Goal: Transaction & Acquisition: Purchase product/service

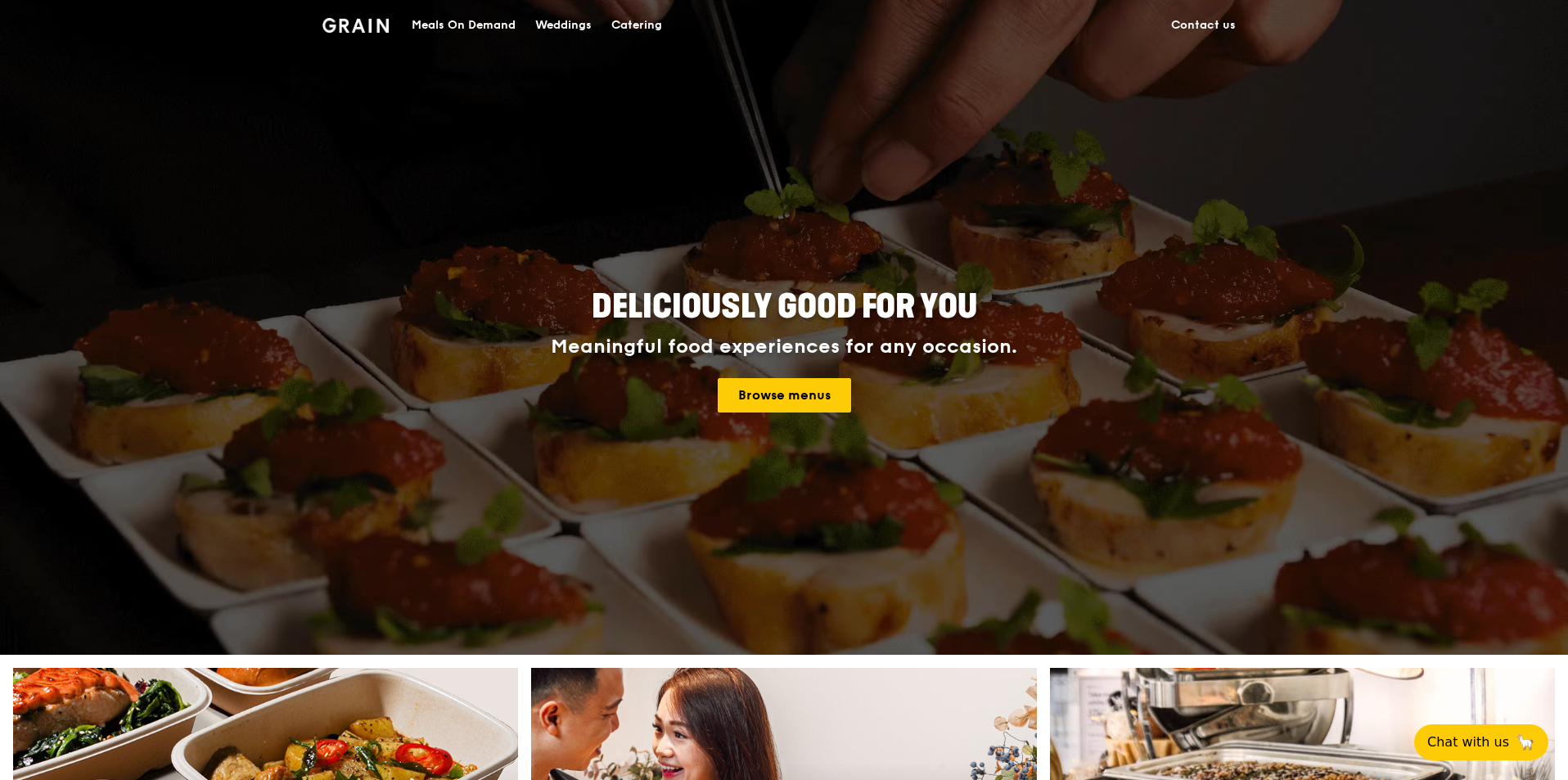
click at [653, 32] on div "Catering" at bounding box center [637, 25] width 51 height 49
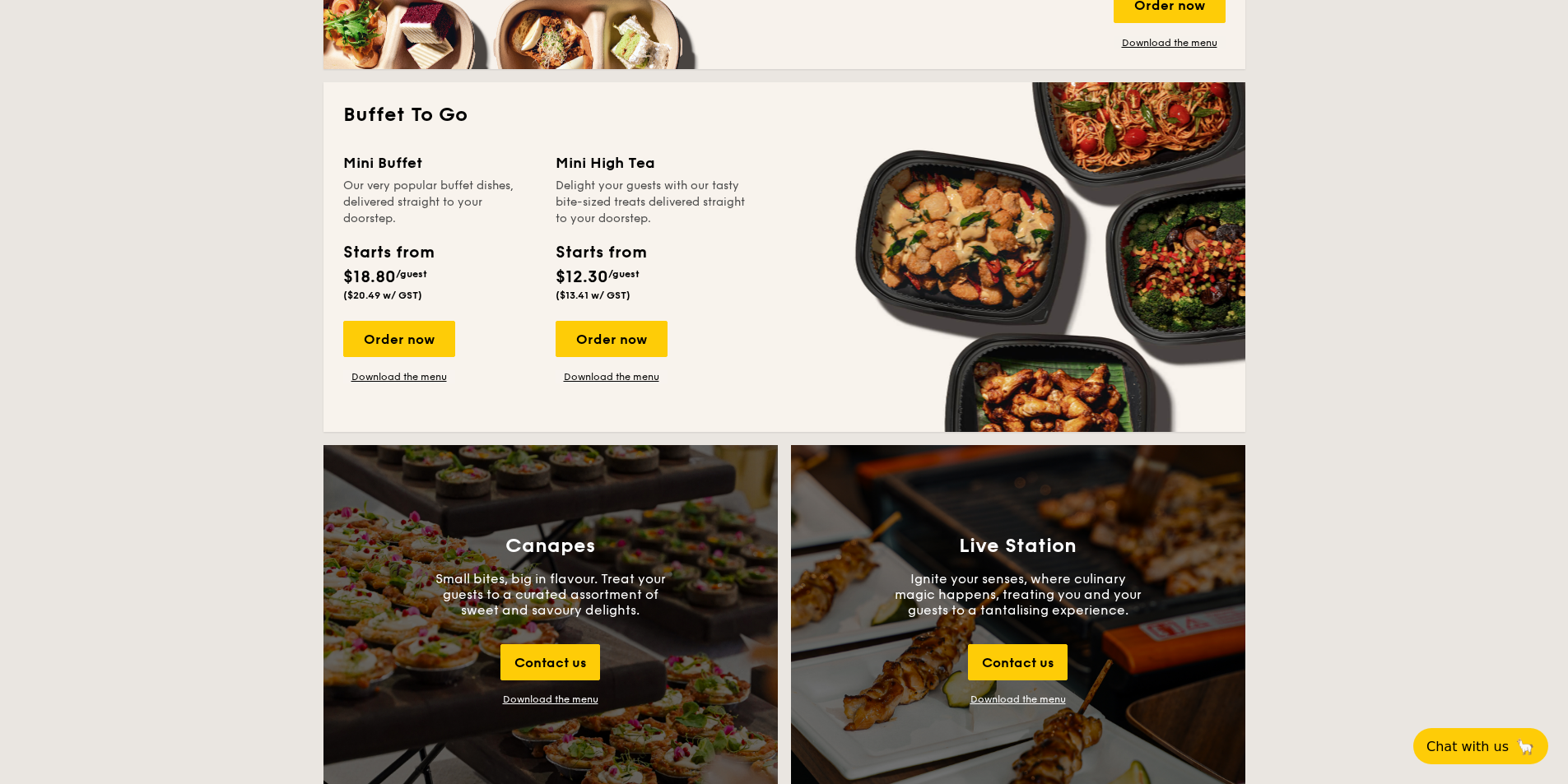
scroll to position [1398, 0]
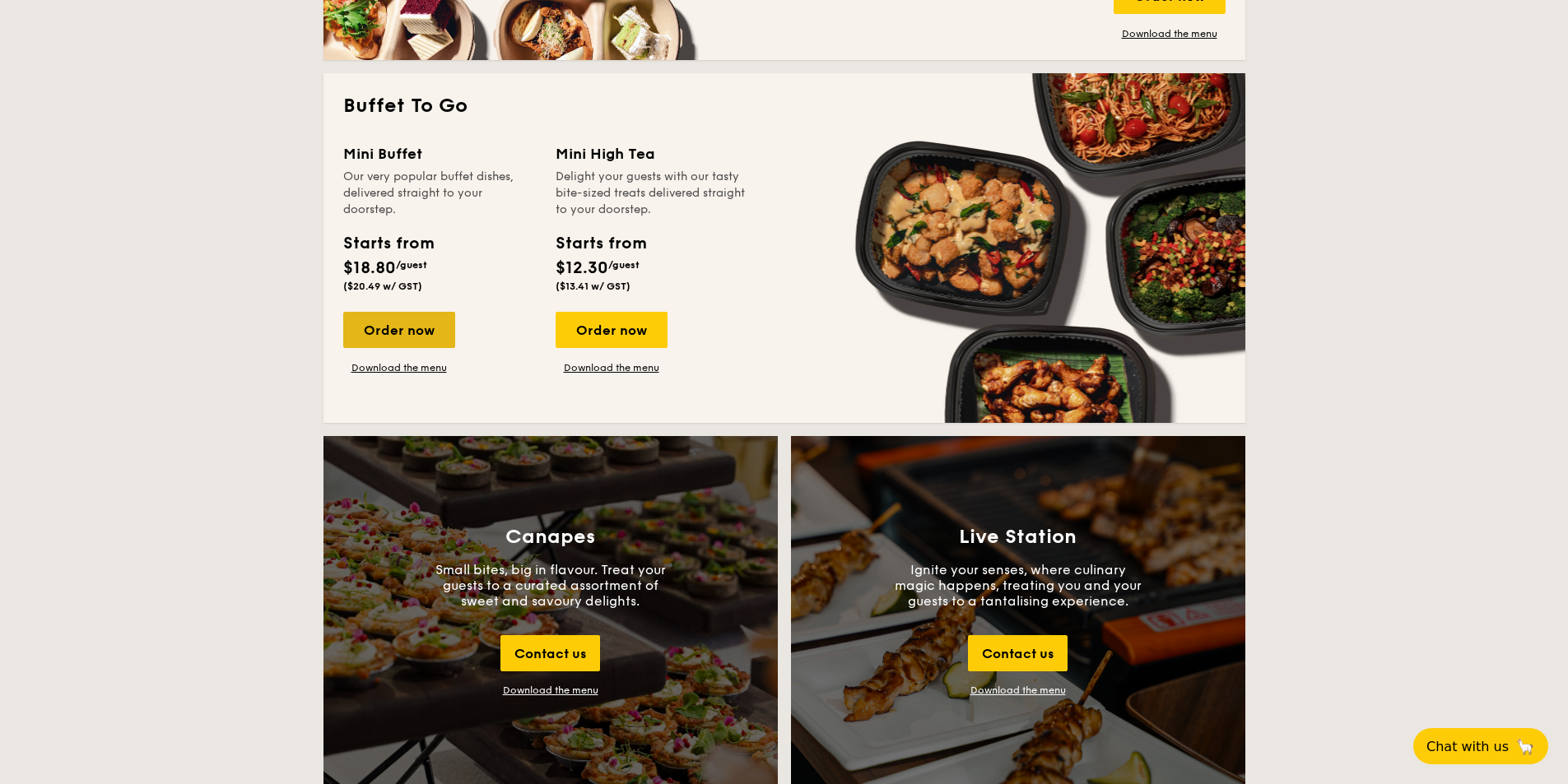
click at [408, 337] on div "Order now" at bounding box center [400, 330] width 112 height 36
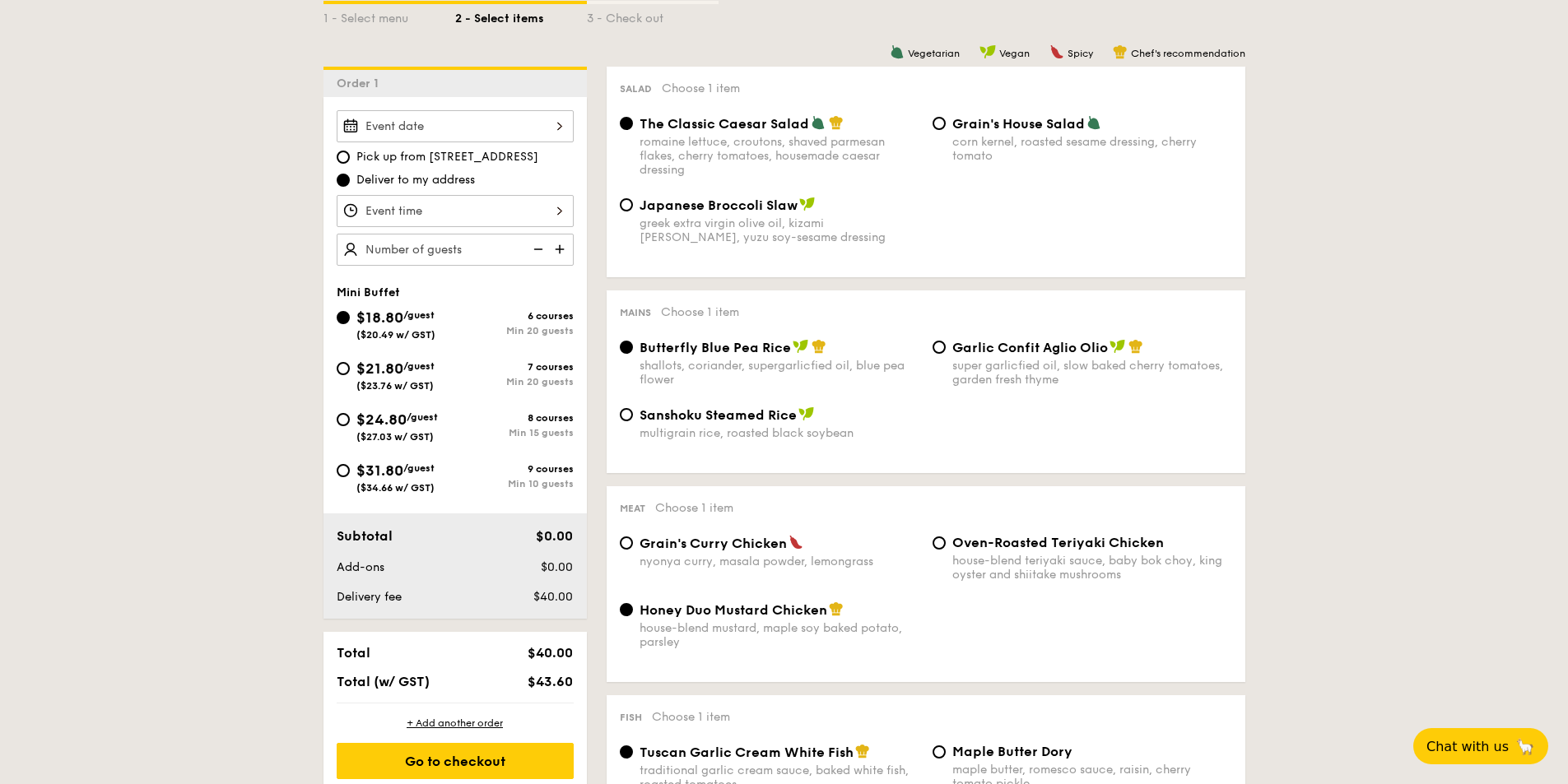
scroll to position [412, 0]
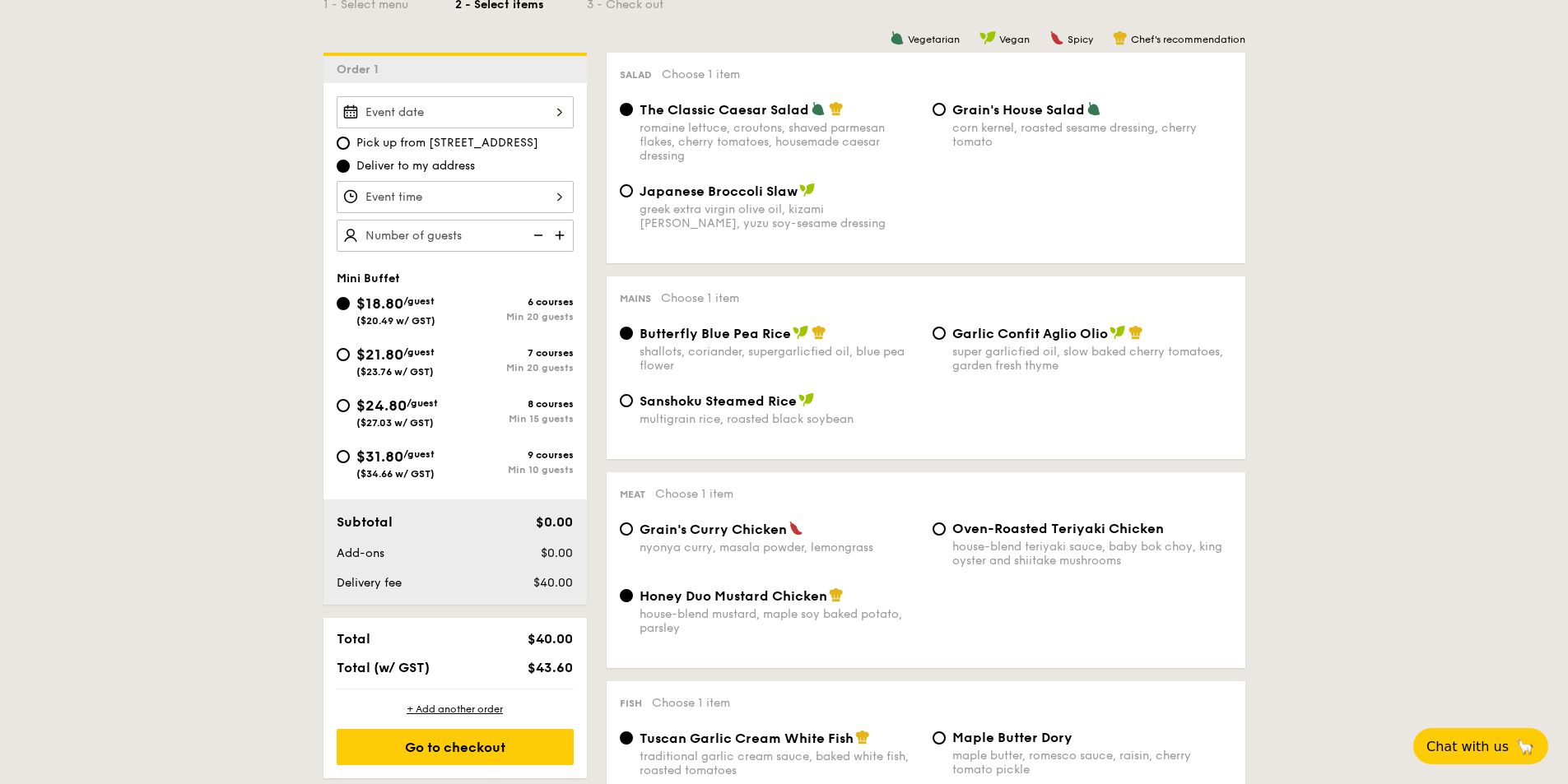
click at [427, 367] on span "($23.76 w/ GST)" at bounding box center [396, 372] width 77 height 12
click at [350, 362] on input "$21.80 /guest ($23.76 w/ GST) 7 courses Min 20 guests" at bounding box center [344, 355] width 13 height 13
radio input "true"
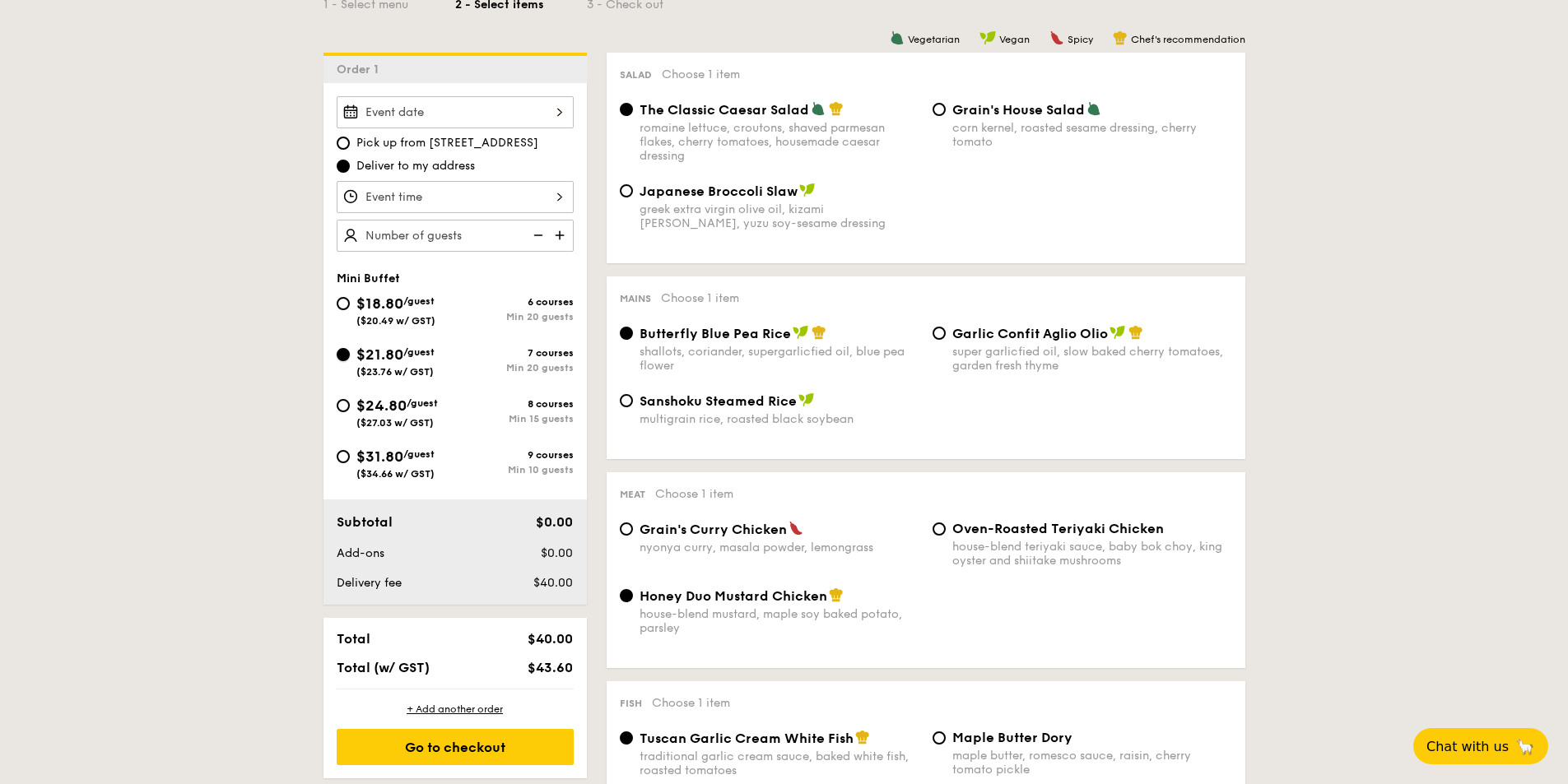
radio input "false"
radio input "true"
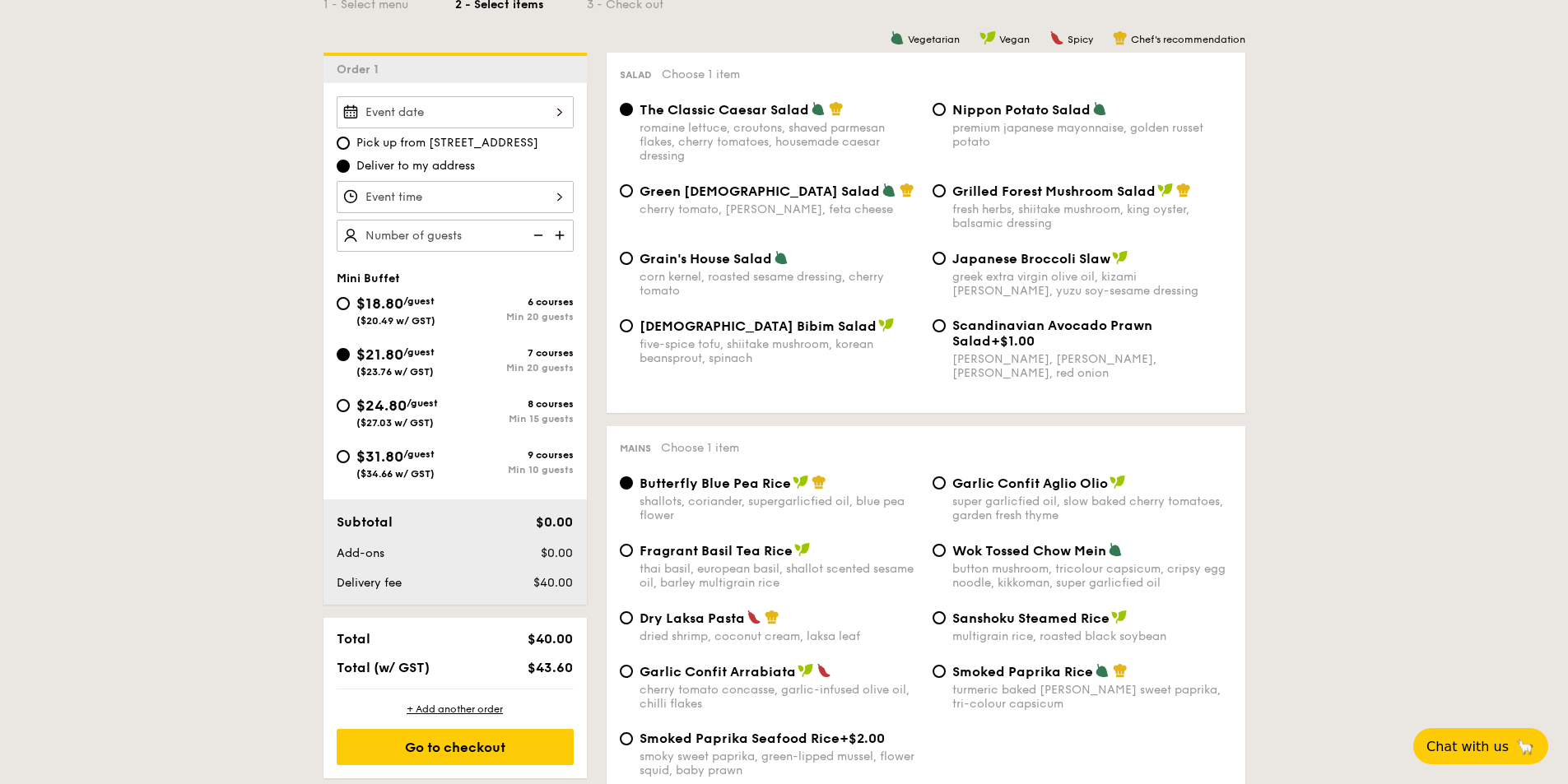
click at [484, 124] on div at bounding box center [456, 112] width 237 height 32
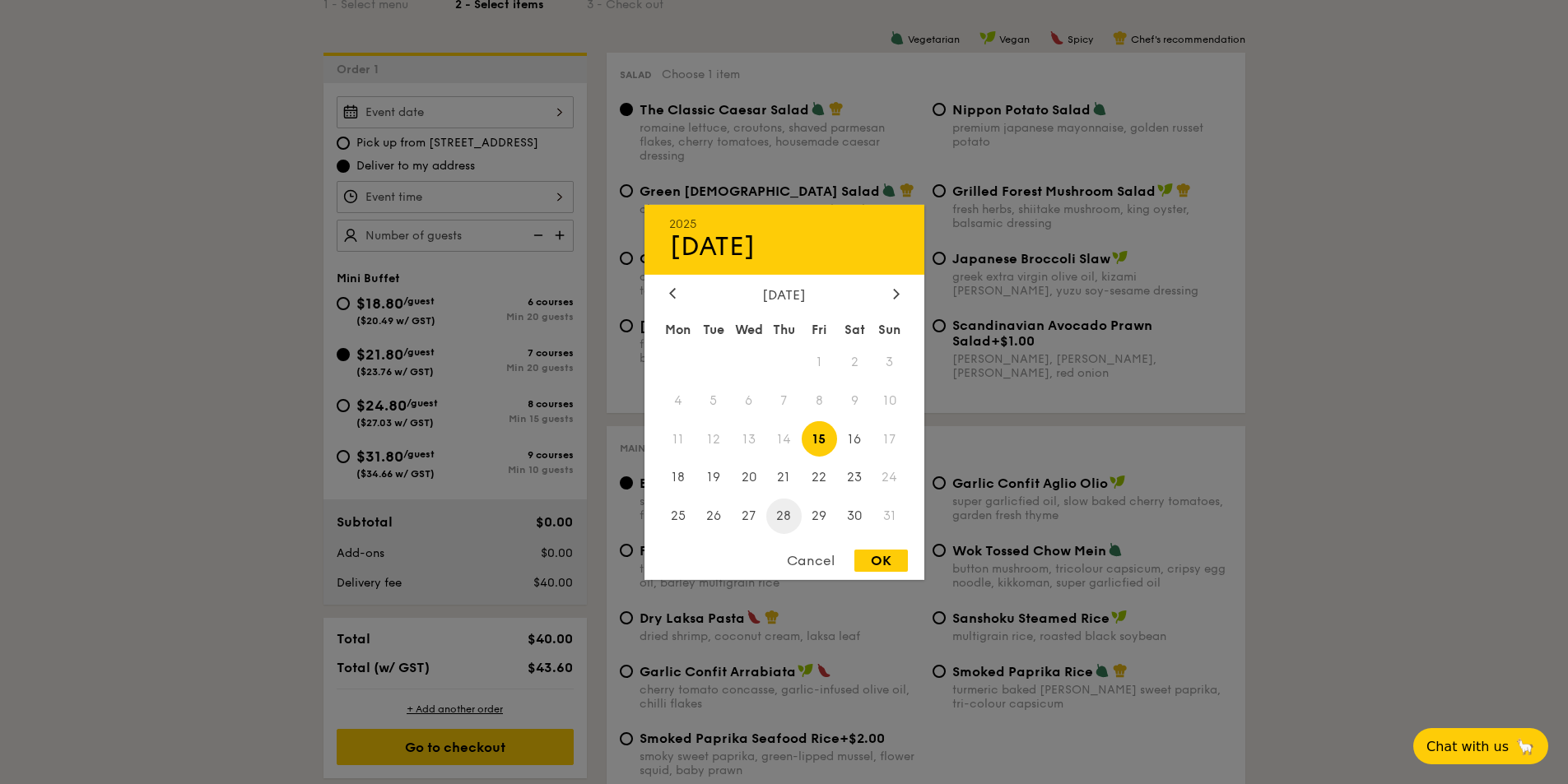
click at [778, 512] on span "28" at bounding box center [784, 516] width 35 height 35
click at [903, 562] on div "OK" at bounding box center [881, 560] width 54 height 22
type input "[DATE]"
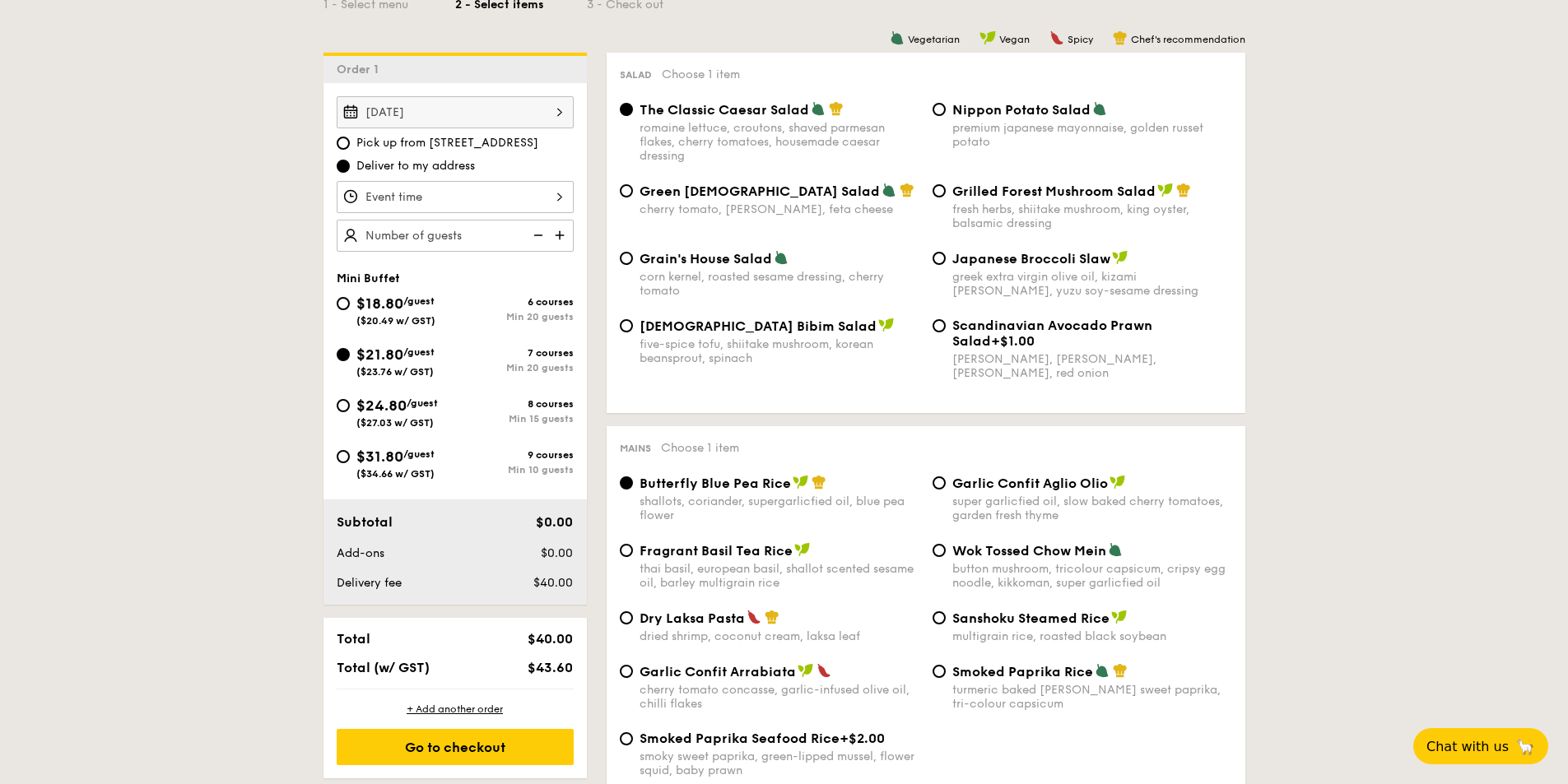
click at [480, 206] on div at bounding box center [456, 197] width 237 height 32
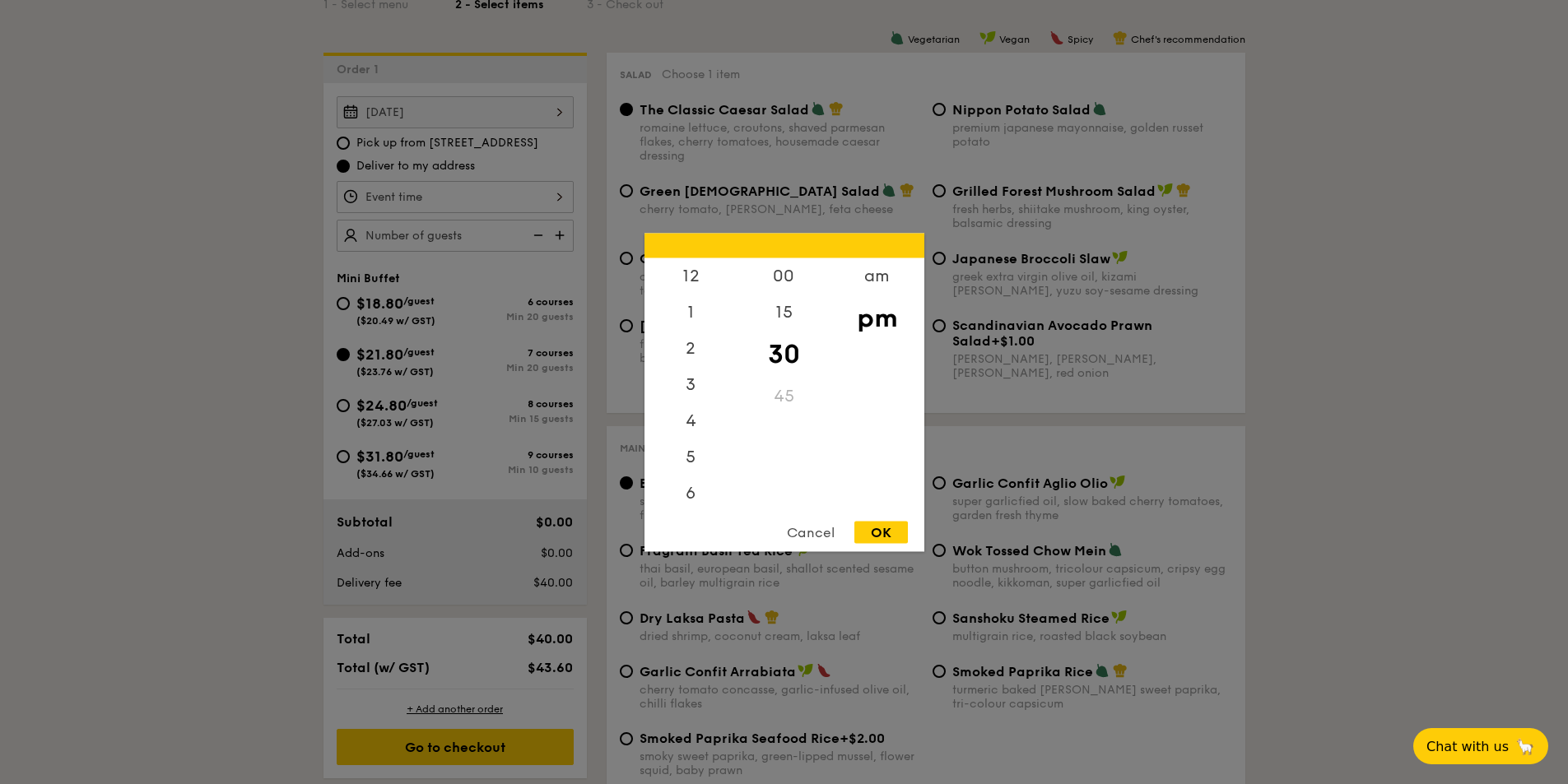
scroll to position [72, 0]
click at [689, 397] on div "5" at bounding box center [690, 390] width 93 height 48
click at [887, 539] on div "OK" at bounding box center [881, 531] width 54 height 22
type input "5:30PM"
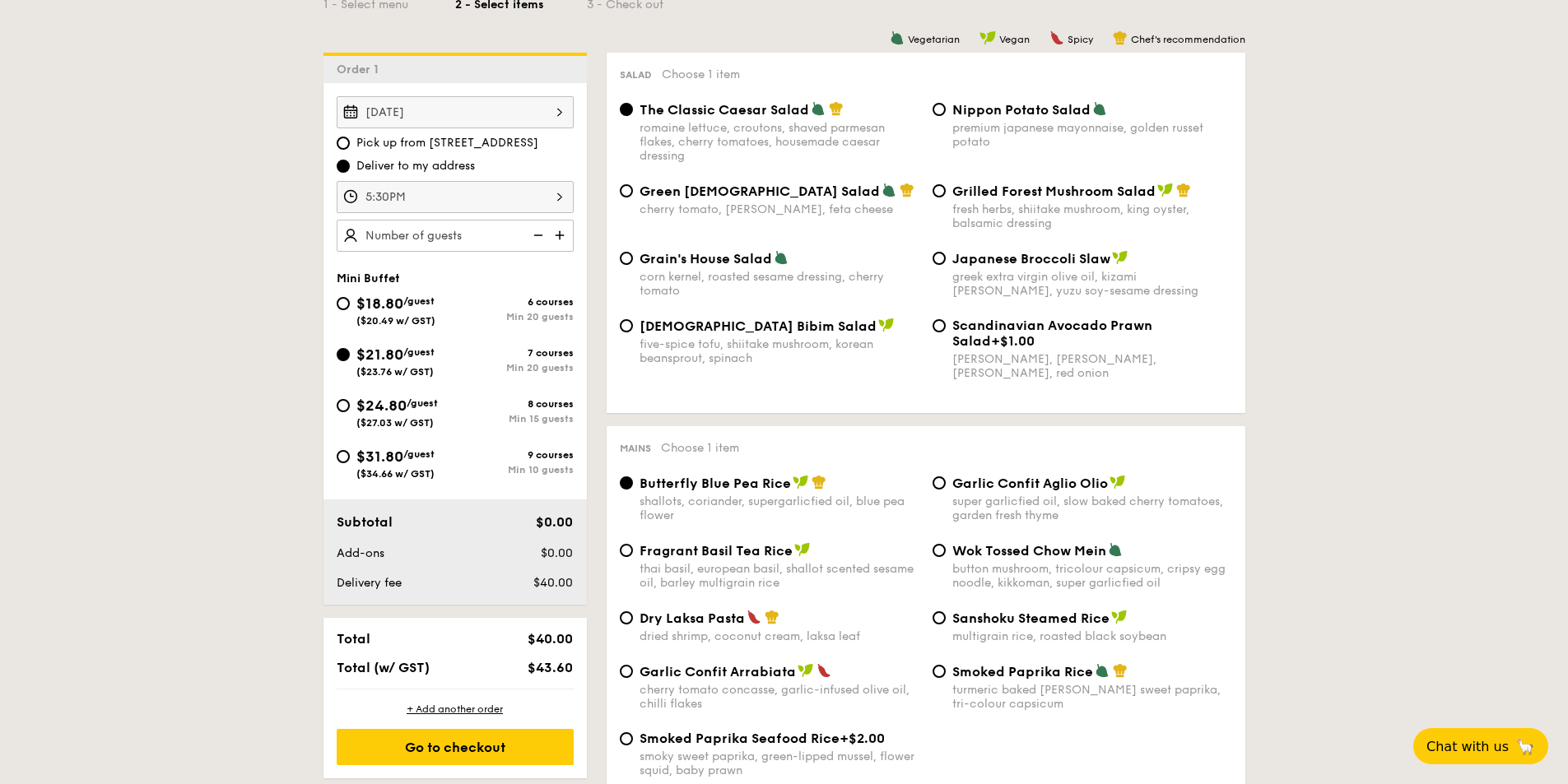
click at [561, 238] on img at bounding box center [561, 236] width 25 height 31
type input "35 guests"
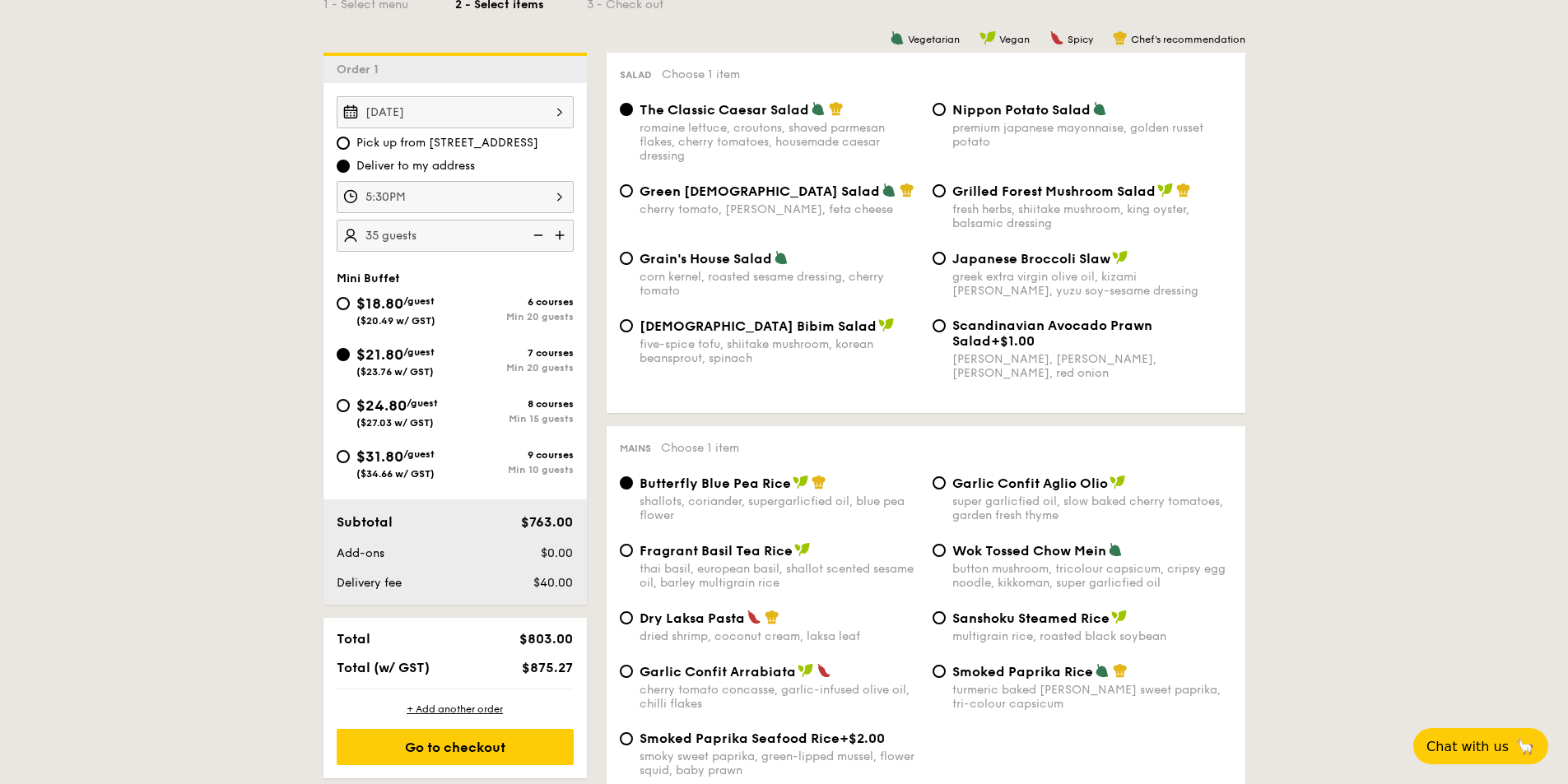
click at [982, 195] on span "Grilled Forest Mushroom Salad" at bounding box center [1054, 191] width 204 height 16
click at [946, 195] on input "Grilled Forest Mushroom Salad fresh herbs, shiitake mushroom, king oyster, bals…" at bounding box center [939, 191] width 13 height 13
radio input "true"
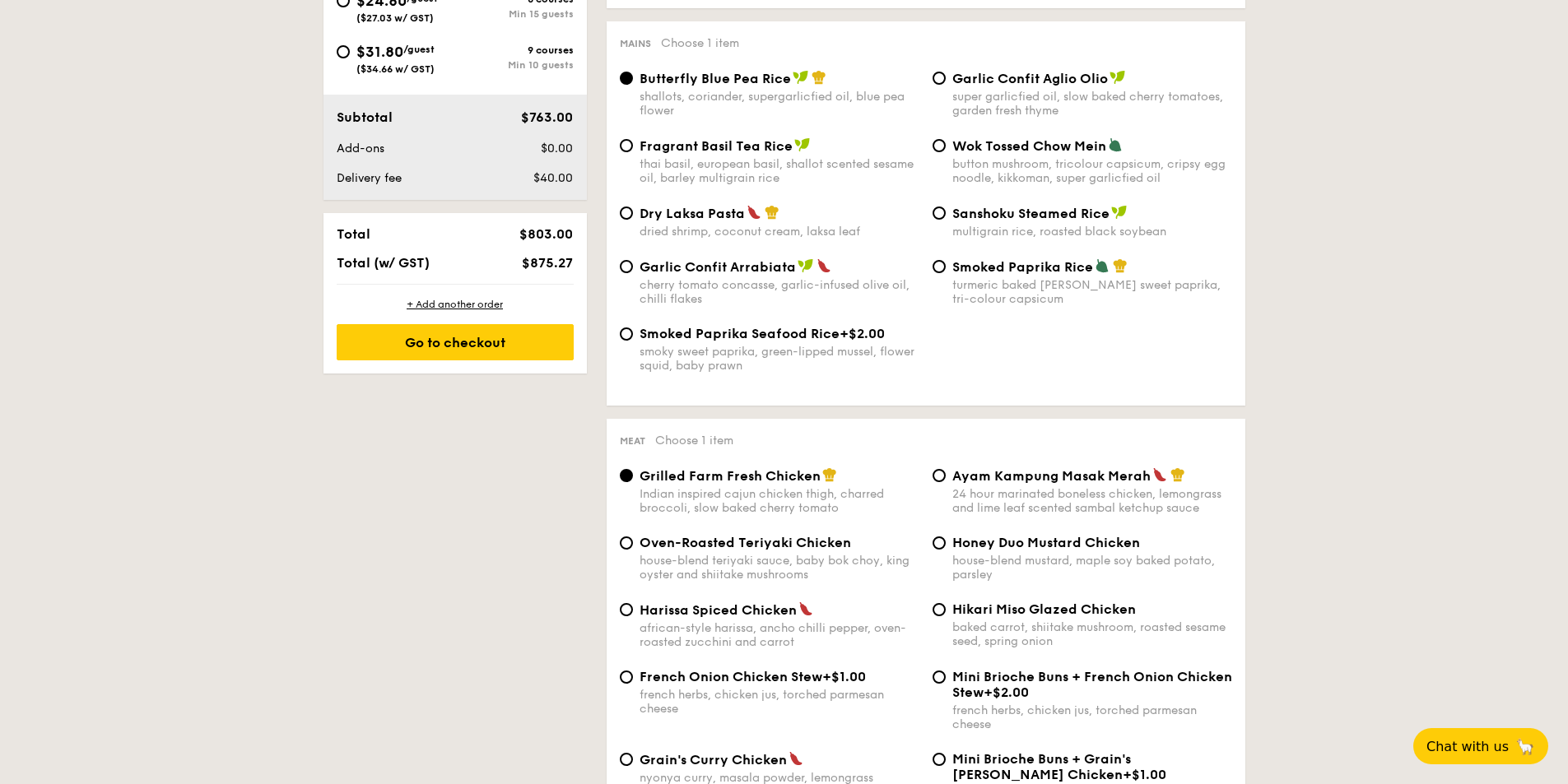
scroll to position [823, 0]
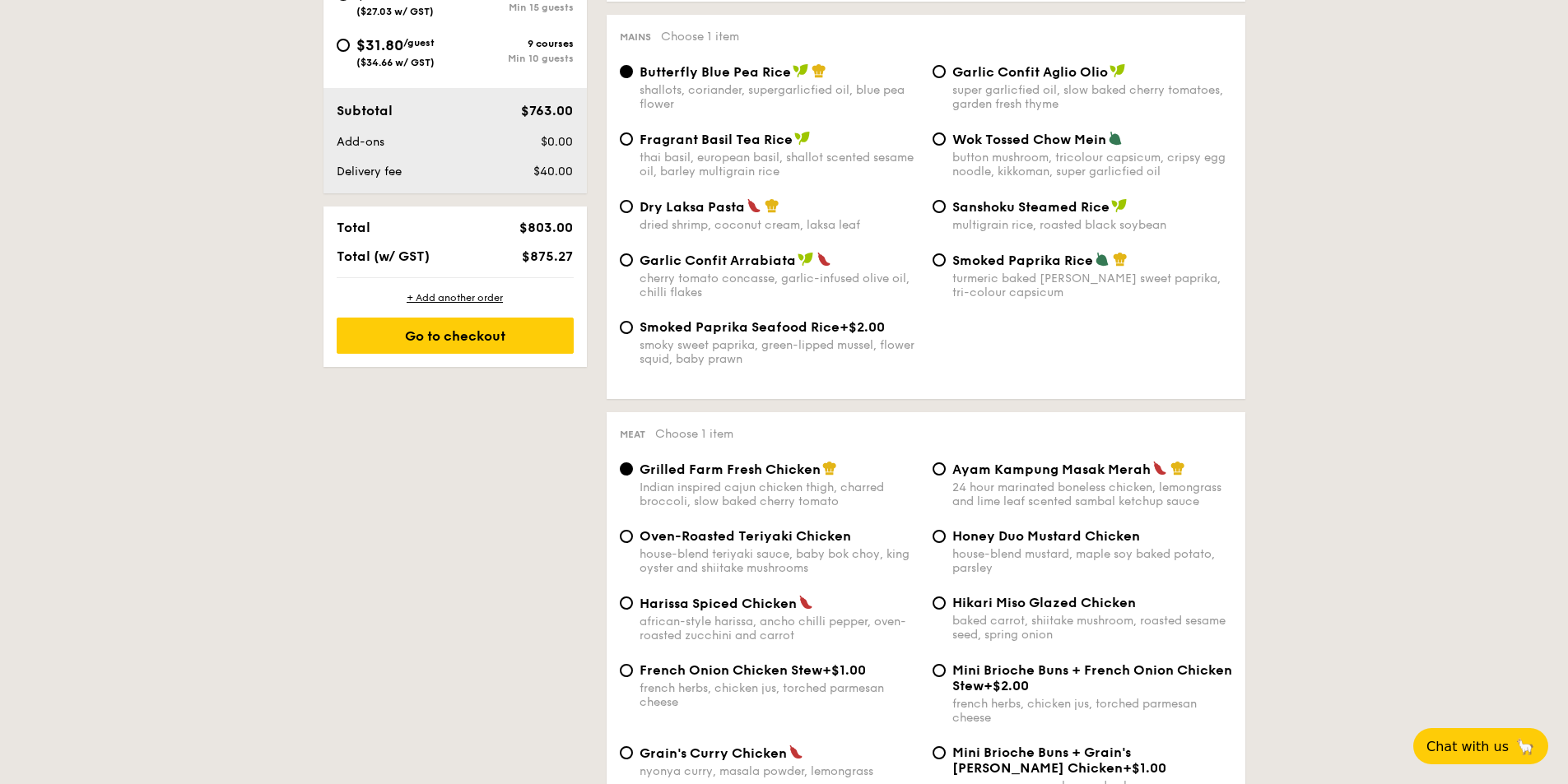
click at [758, 217] on div "Dry Laksa Pasta dried shrimp, coconut cream, laksa leaf" at bounding box center [779, 215] width 280 height 34
click at [633, 213] on input "Dry Laksa Pasta dried shrimp, coconut cream, laksa leaf" at bounding box center [626, 207] width 13 height 13
radio input "true"
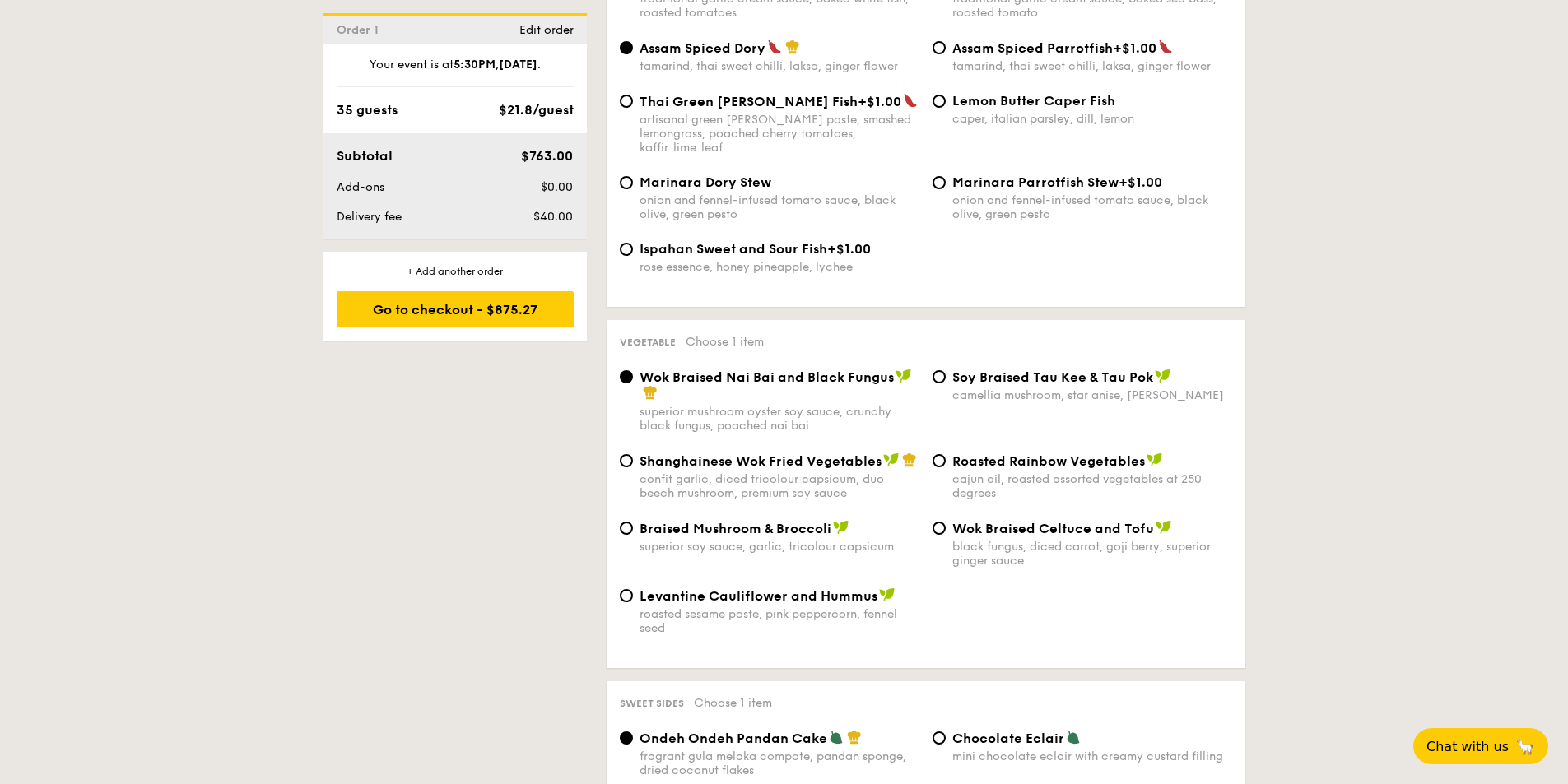
scroll to position [1810, 0]
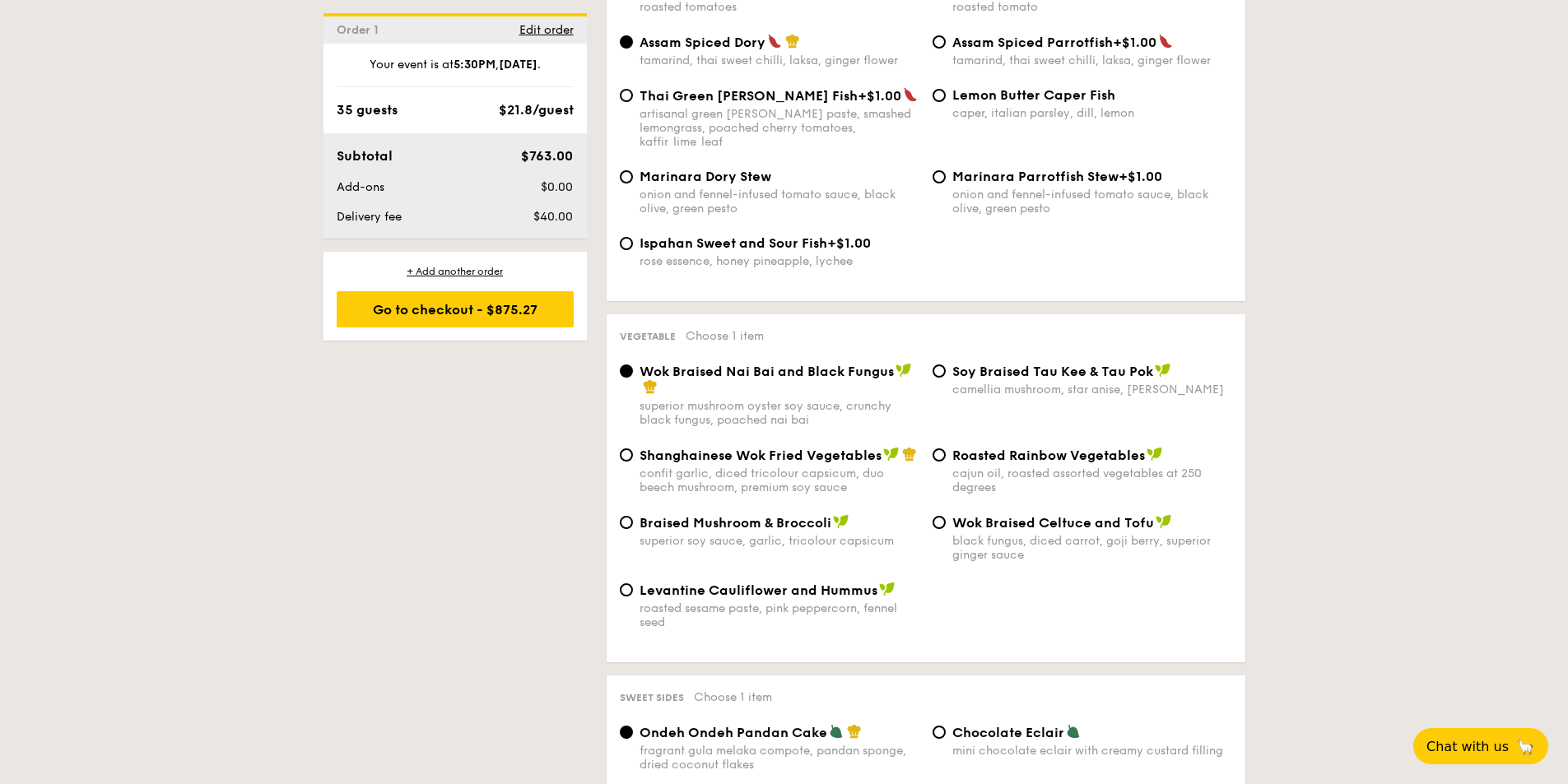
click at [873, 467] on div "confit garlic, diced tricolour capsicum, duo beech mushroom, premium soy sauce" at bounding box center [779, 480] width 280 height 28
click at [633, 461] on input "Shanghainese Wok Fried Vegetables confit garlic, diced tricolour capsicum, duo …" at bounding box center [626, 455] width 13 height 13
radio input "true"
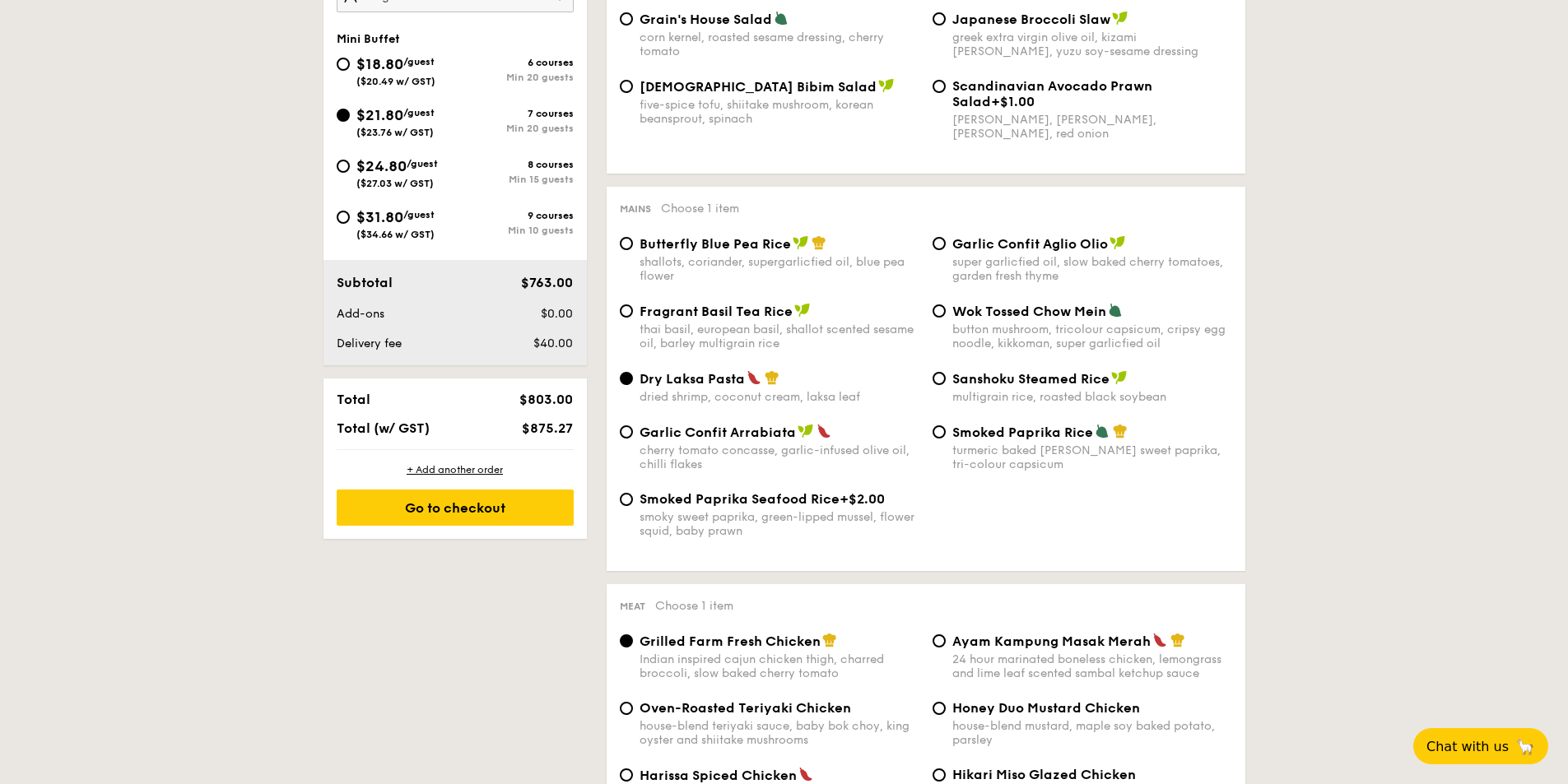
scroll to position [649, 0]
click at [940, 310] on input "Wok Tossed Chow Mein button mushroom, tricolour capsicum, cripsy egg noodle, ki…" at bounding box center [939, 313] width 13 height 13
radio input "true"
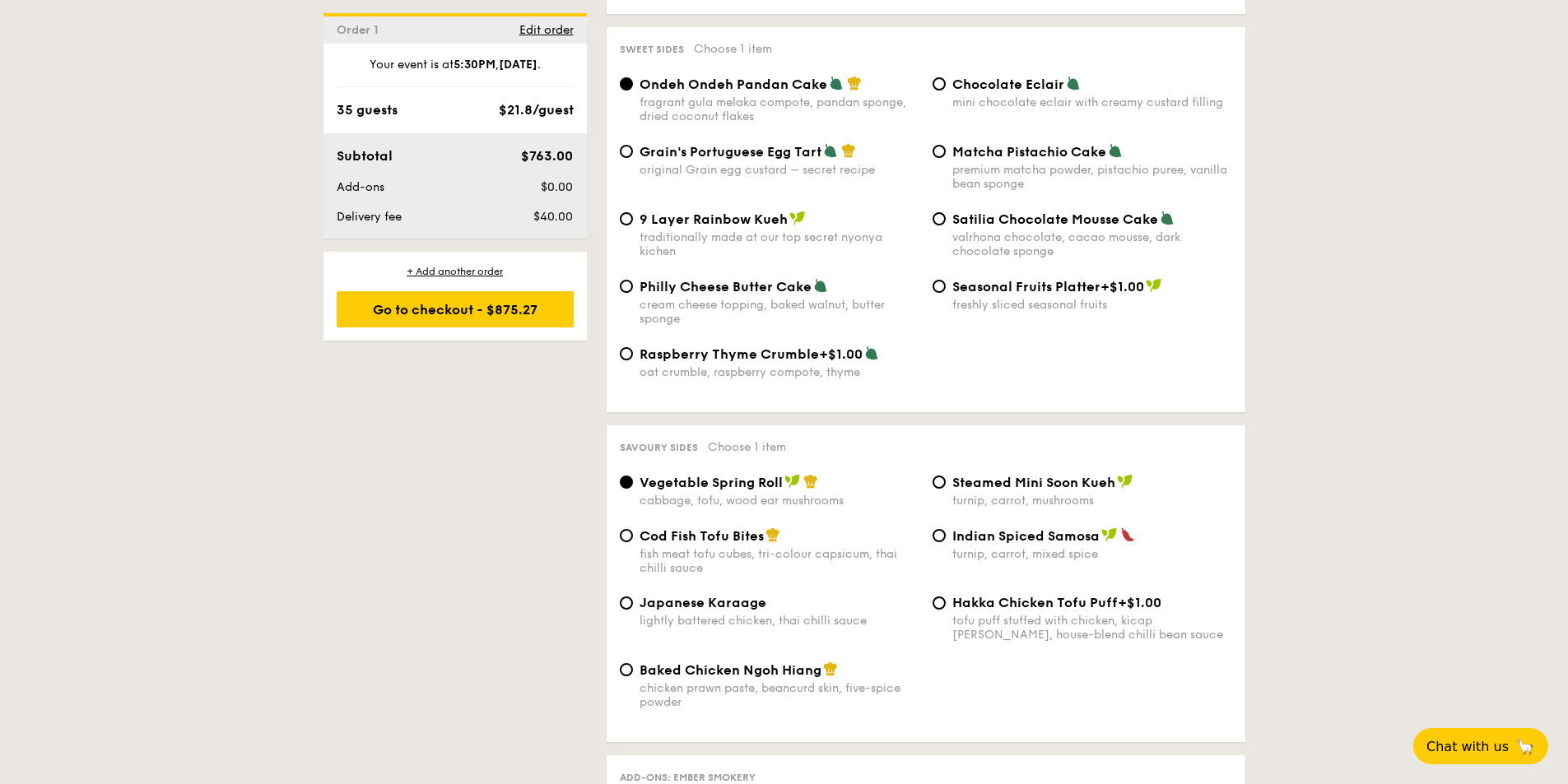
scroll to position [2459, 0]
click at [642, 143] on span "Grain's Portuguese Egg Tart" at bounding box center [730, 151] width 182 height 16
click at [633, 144] on input "Grain's Portuguese Egg Tart original Grain egg custard – secret recipe" at bounding box center [626, 151] width 13 height 13
radio input "true"
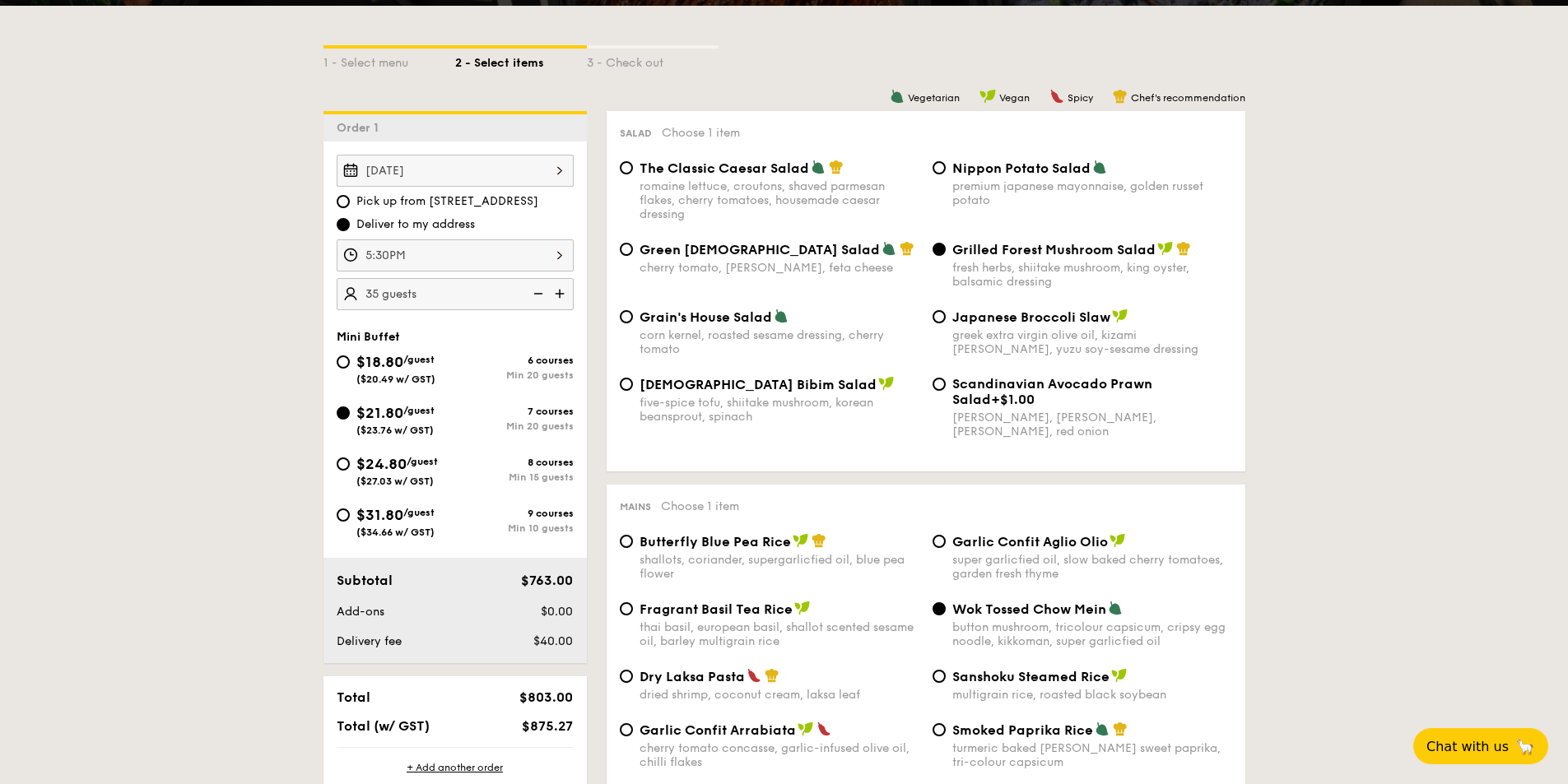
scroll to position [412, 0]
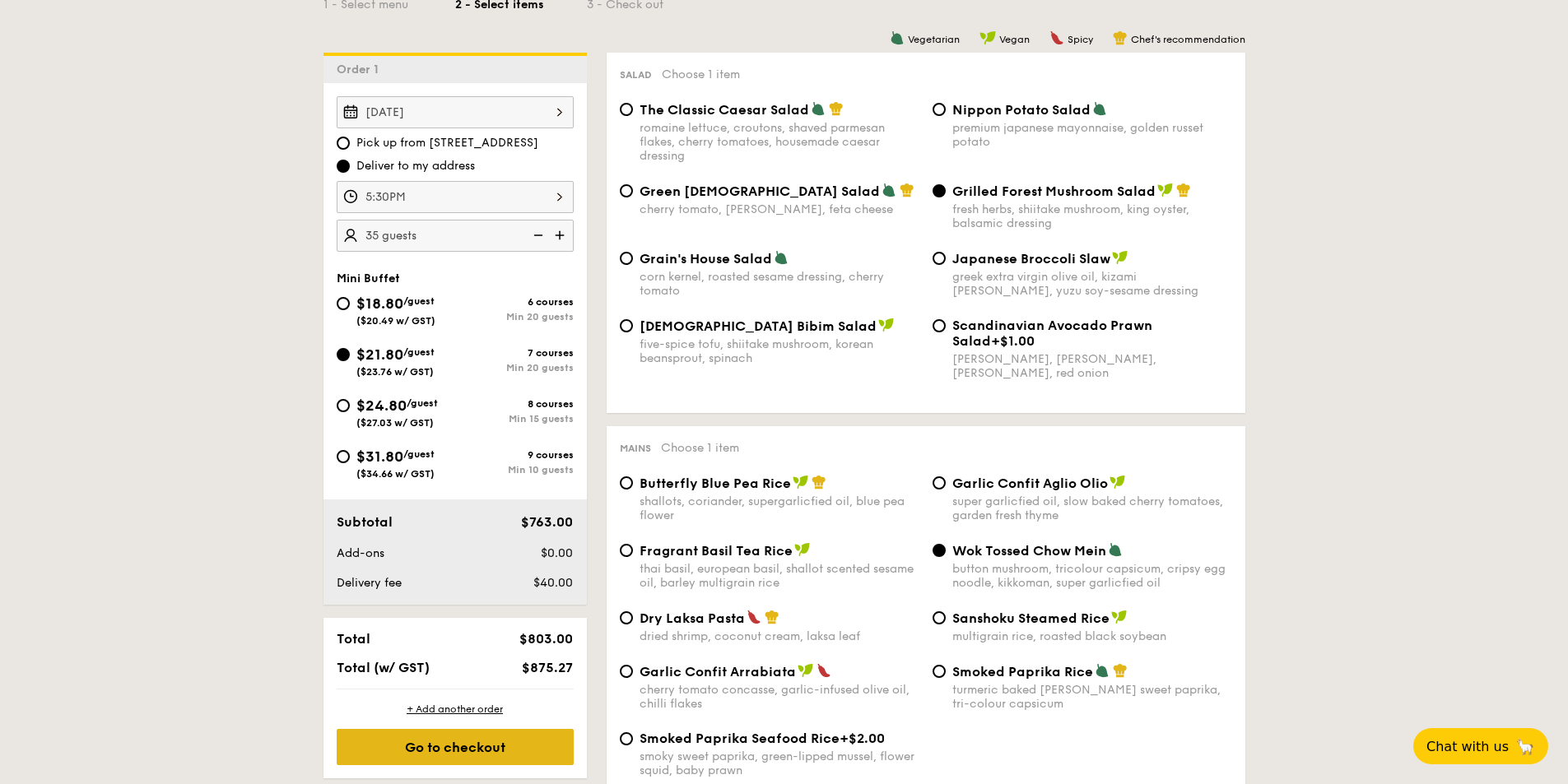
click at [447, 745] on div "Go to checkout" at bounding box center [456, 747] width 237 height 36
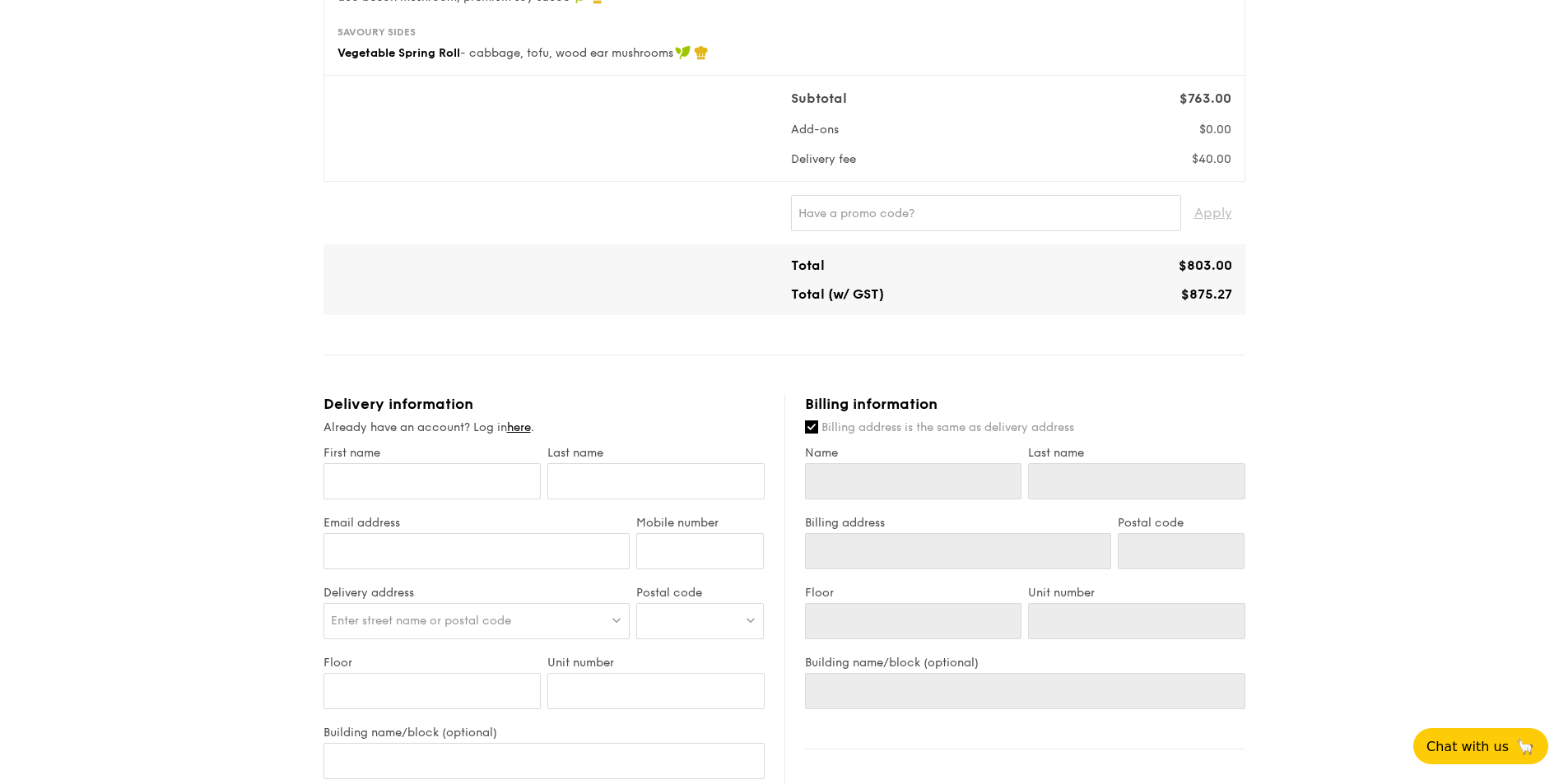
scroll to position [576, 0]
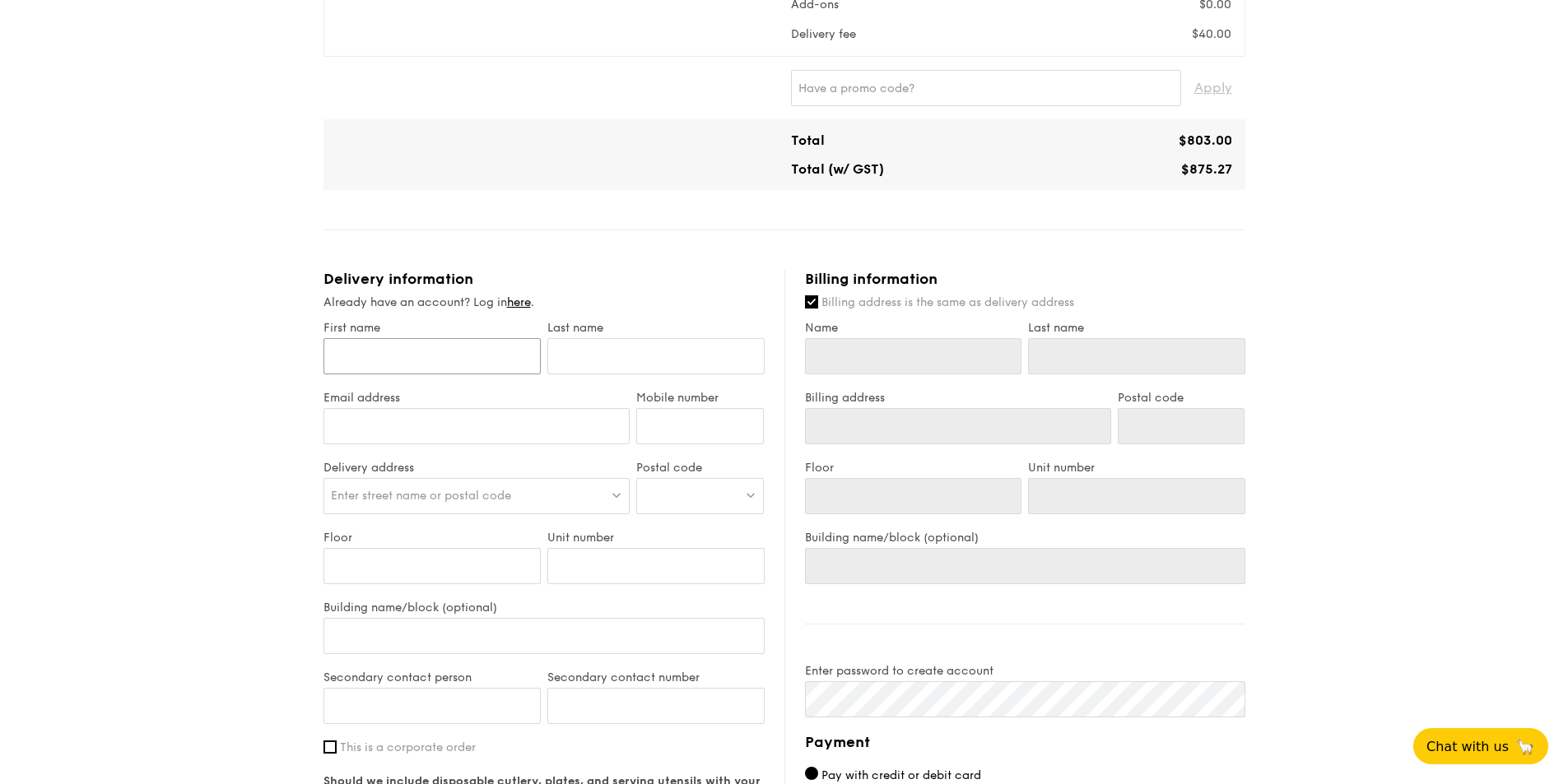
click at [414, 368] on input "First name" at bounding box center [433, 357] width 218 height 36
type input "WeiQiang"
type input "Lim"
type input "[EMAIL_ADDRESS][DOMAIN_NAME]"
type input "97771258"
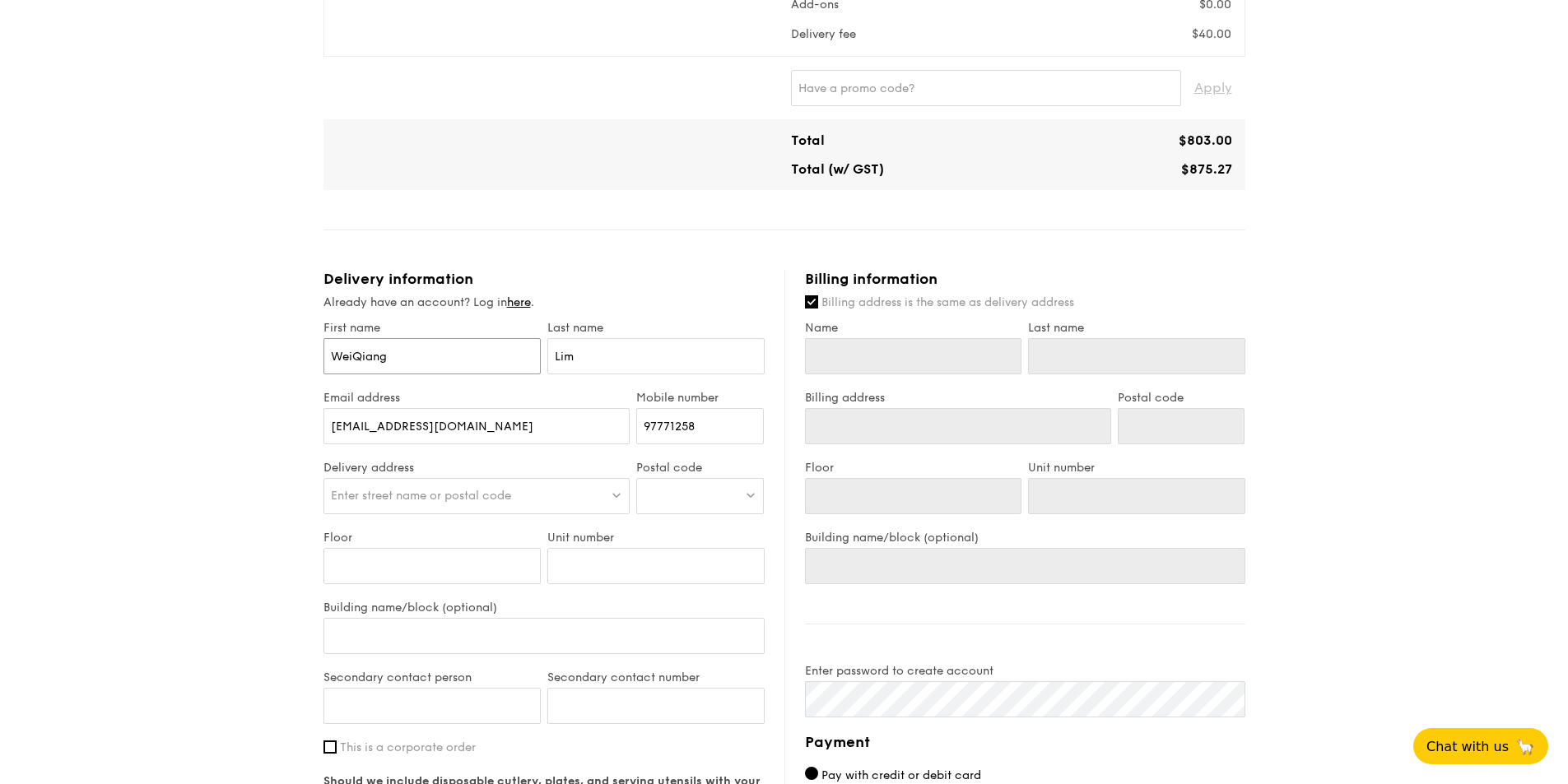
type input "WeiQiang"
type input "Lim"
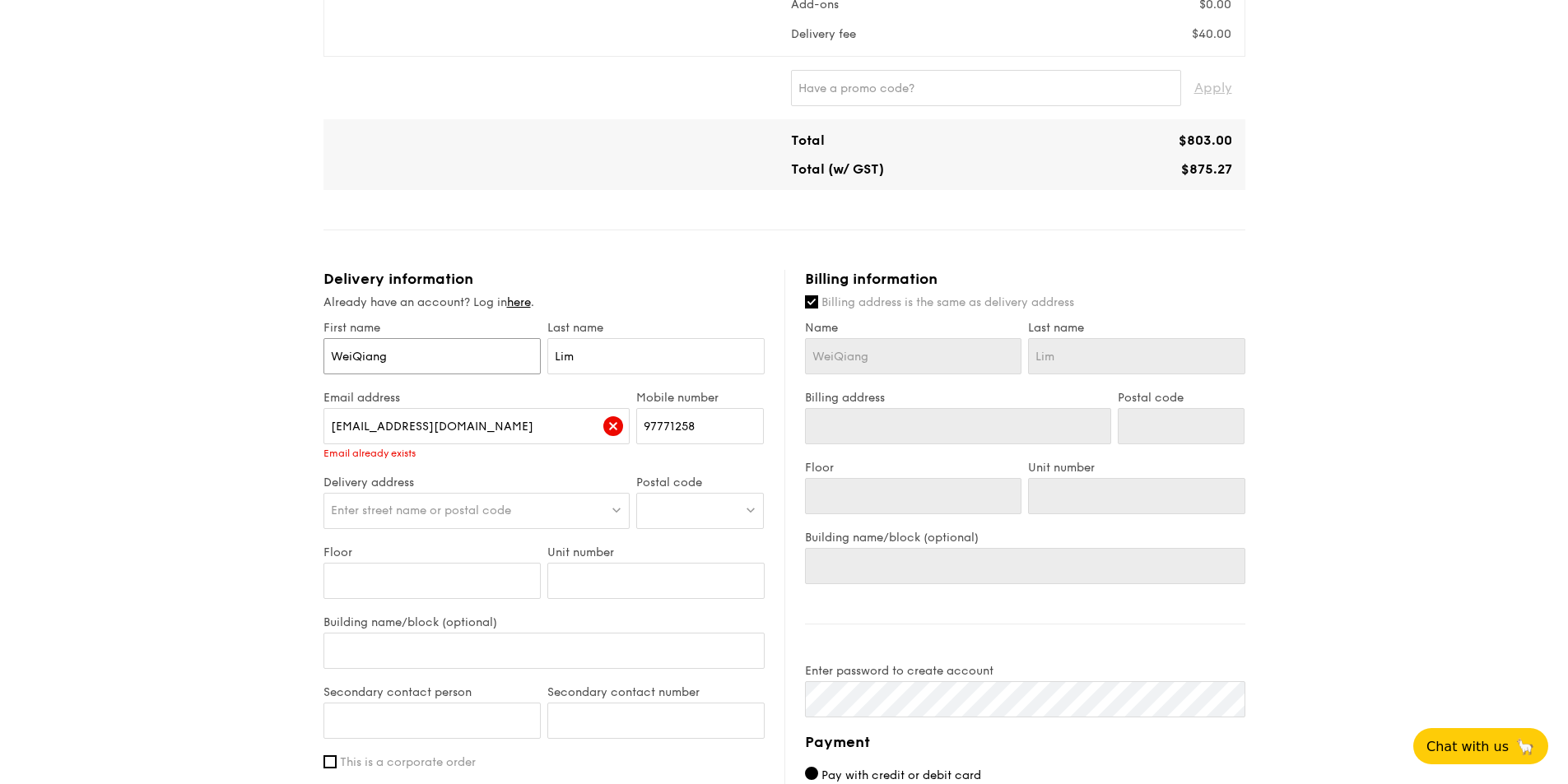
click at [353, 357] on input "WeiQiang" at bounding box center [433, 357] width 218 height 36
type input "Wei Qiang"
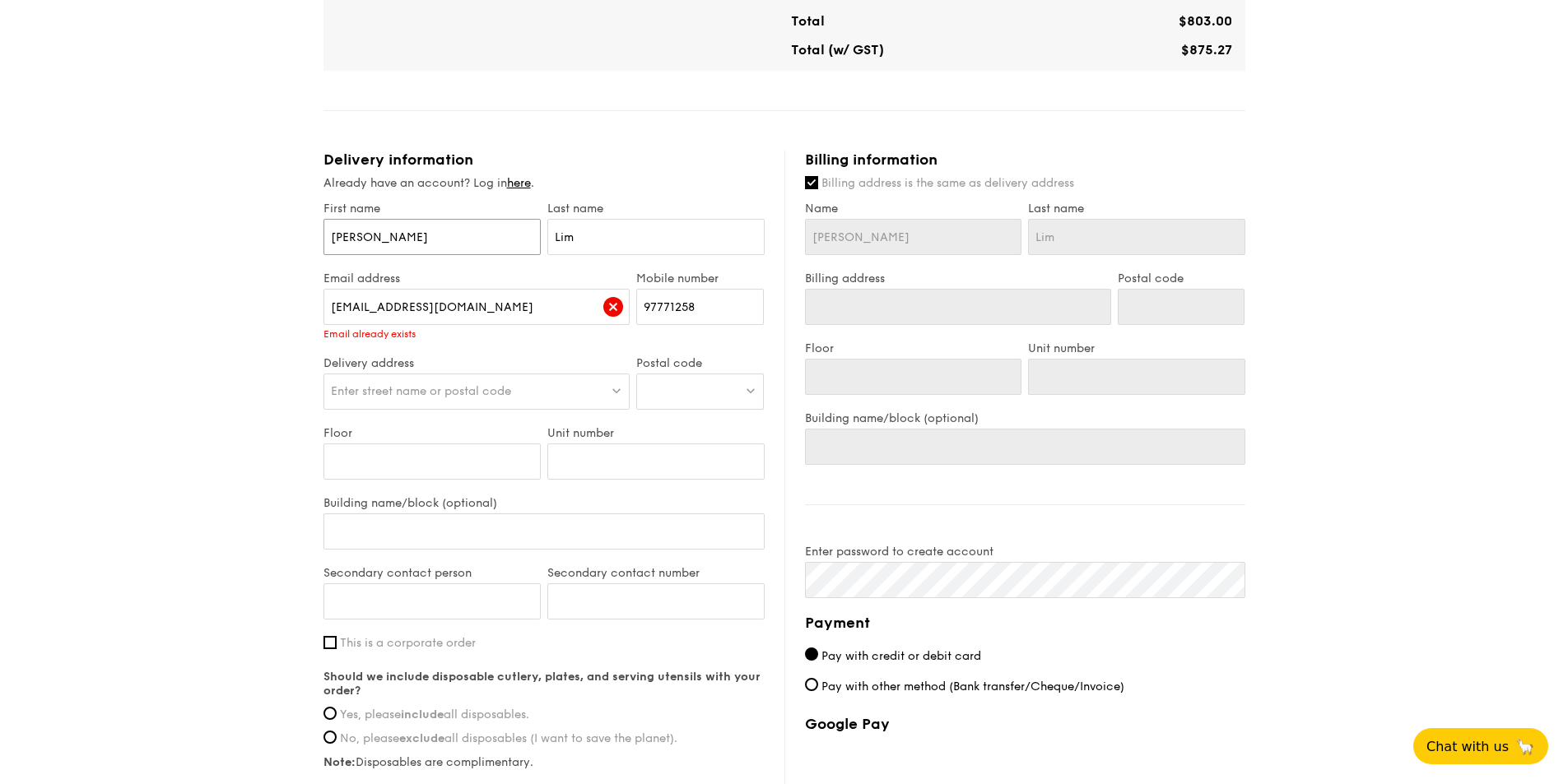
scroll to position [740, 0]
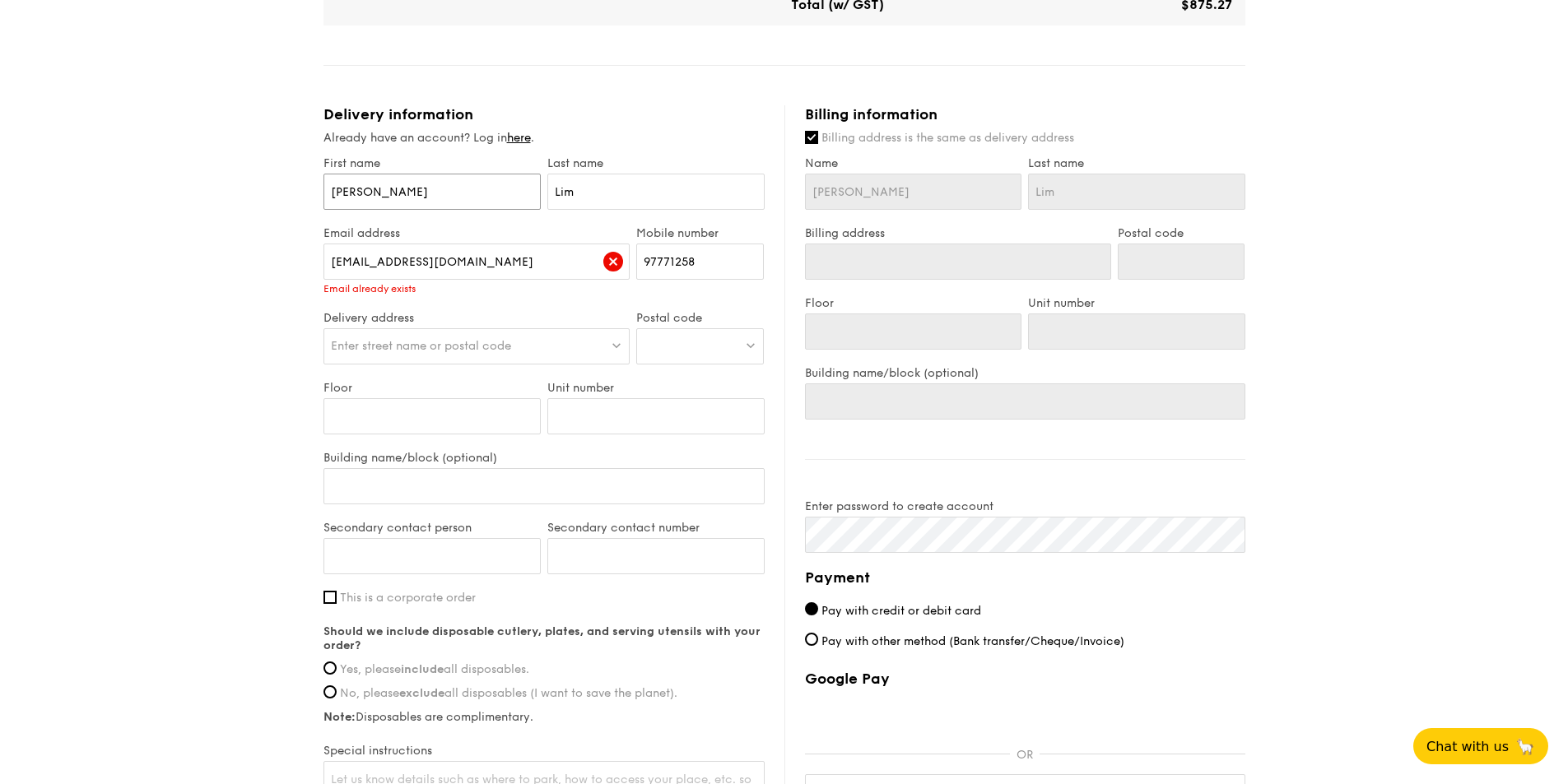
type input "Wei Qiang"
click at [1112, 473] on div "Billing information Billing address is the same as delivery address Name Wei Qi…" at bounding box center [1014, 508] width 461 height 806
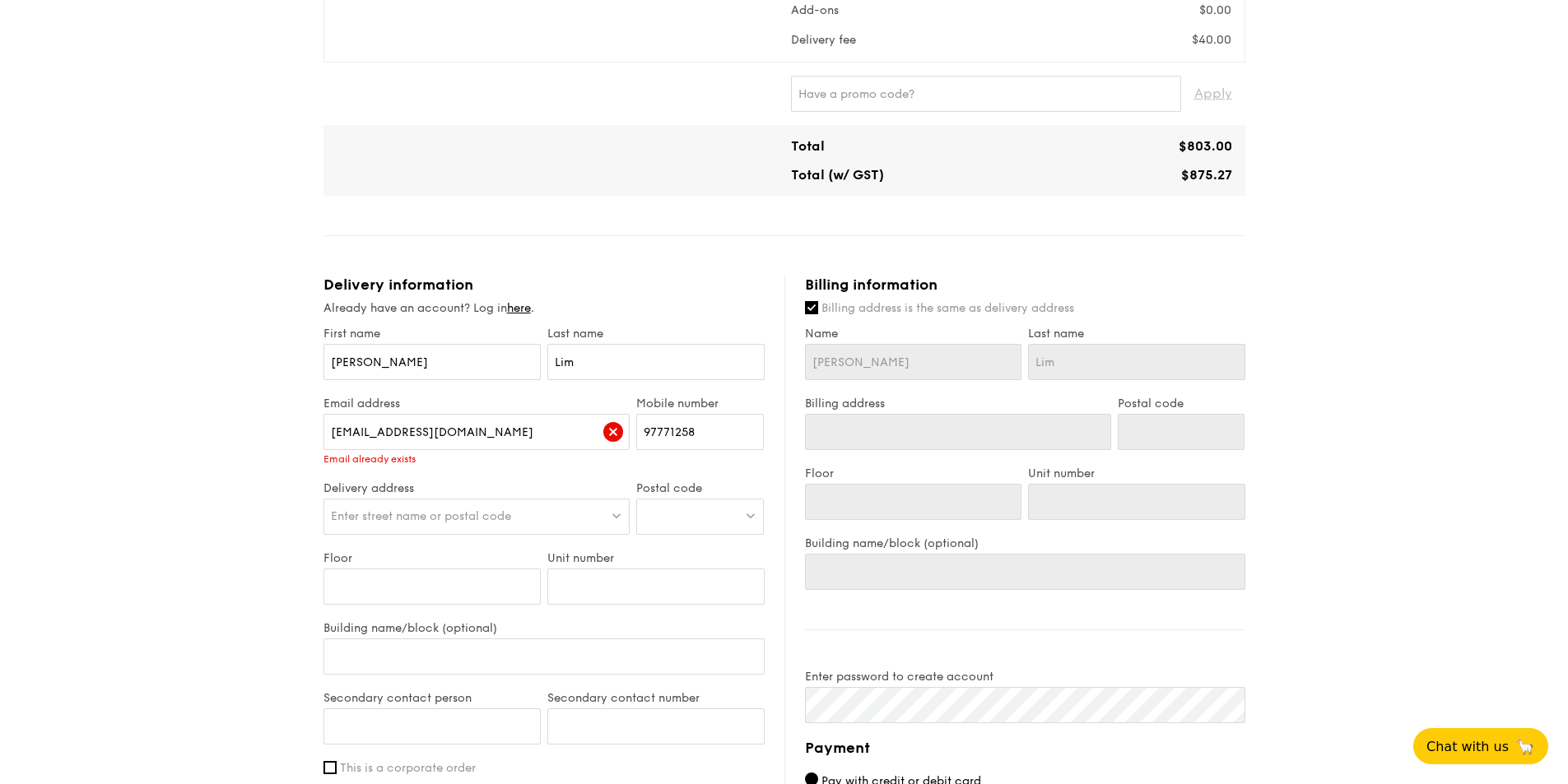
scroll to position [493, 0]
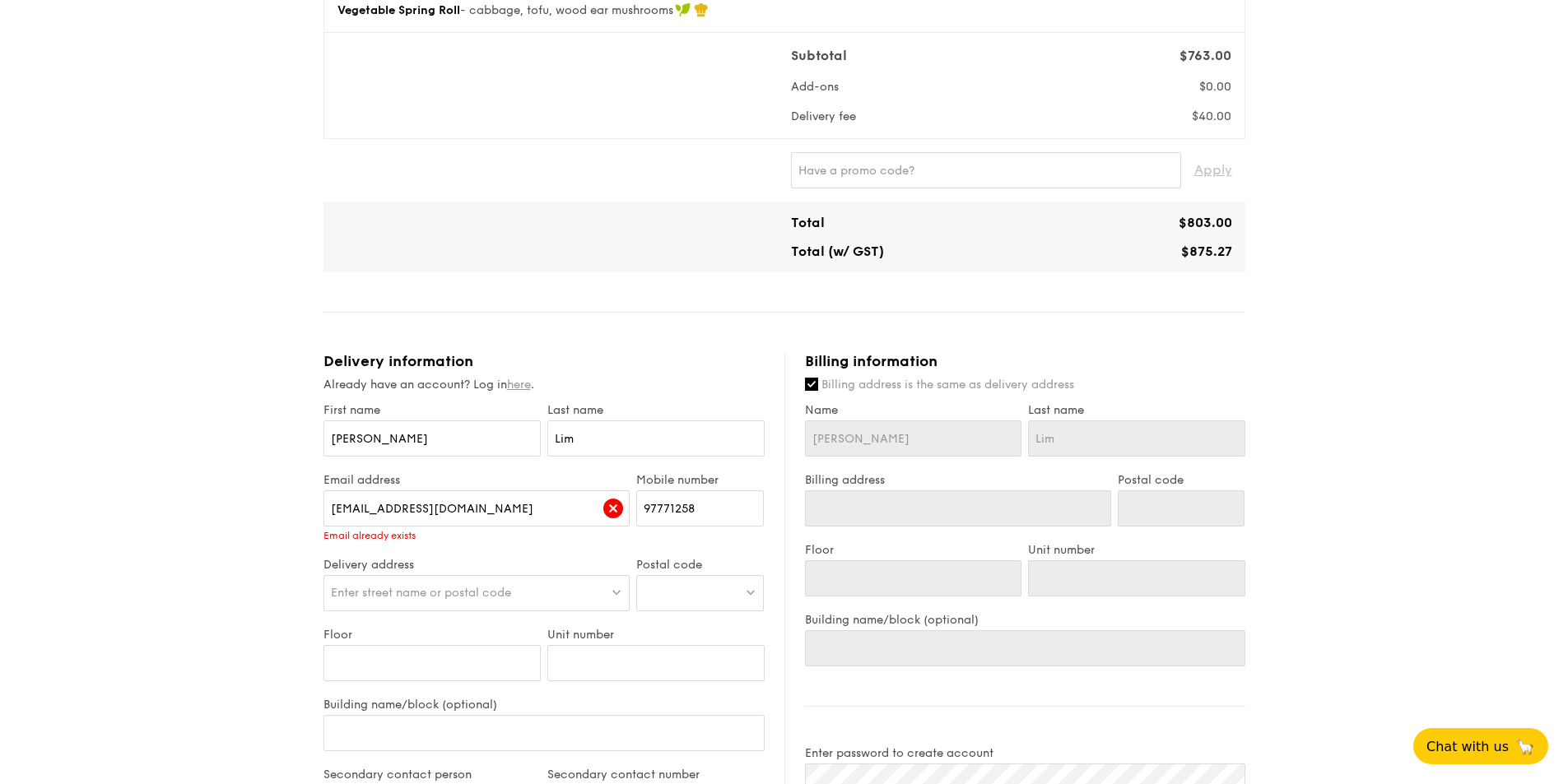
click at [528, 386] on link "here" at bounding box center [518, 385] width 24 height 14
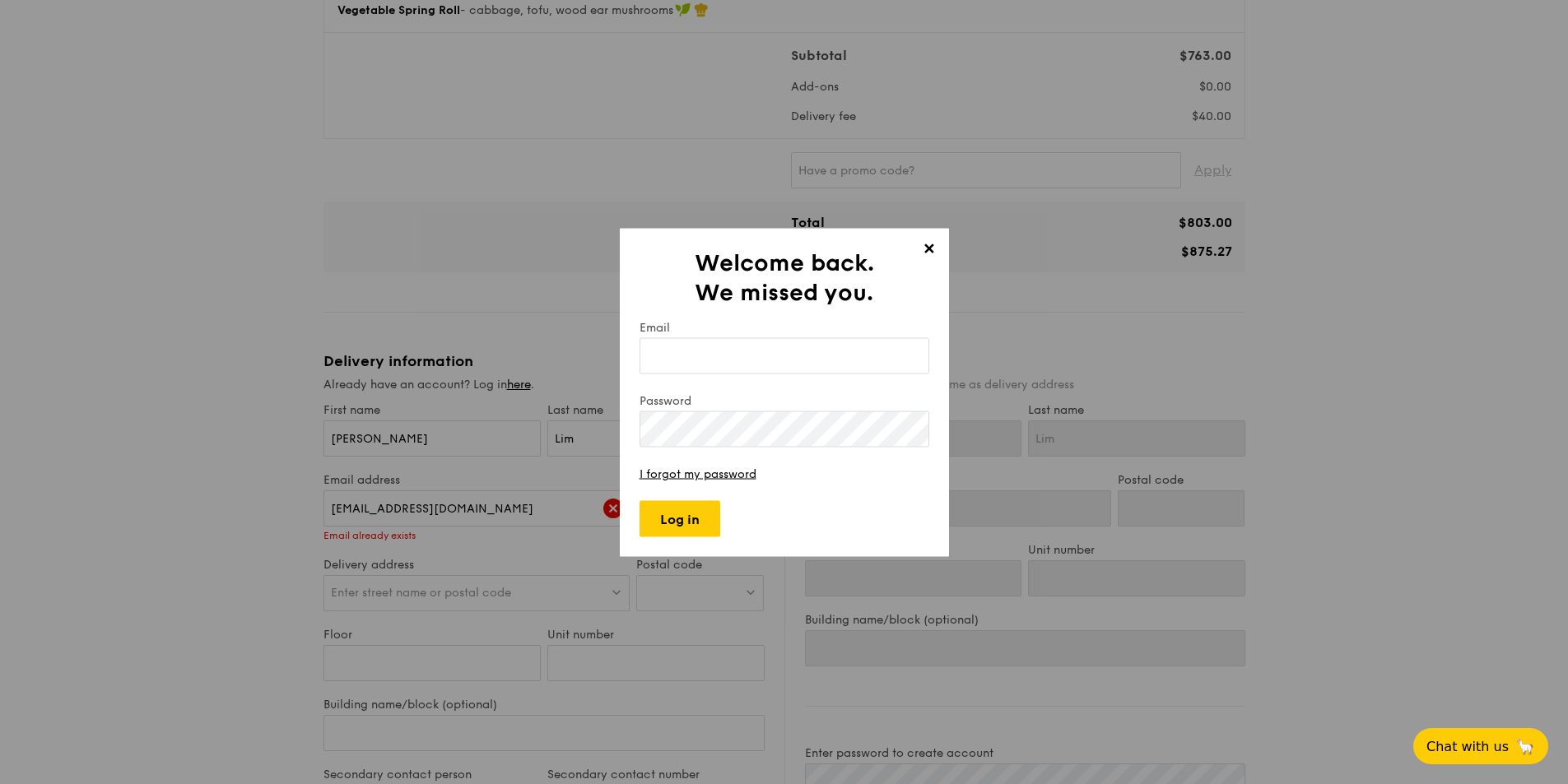
click at [723, 348] on input "Email" at bounding box center [784, 356] width 290 height 36
type input "[EMAIL_ADDRESS][DOMAIN_NAME]"
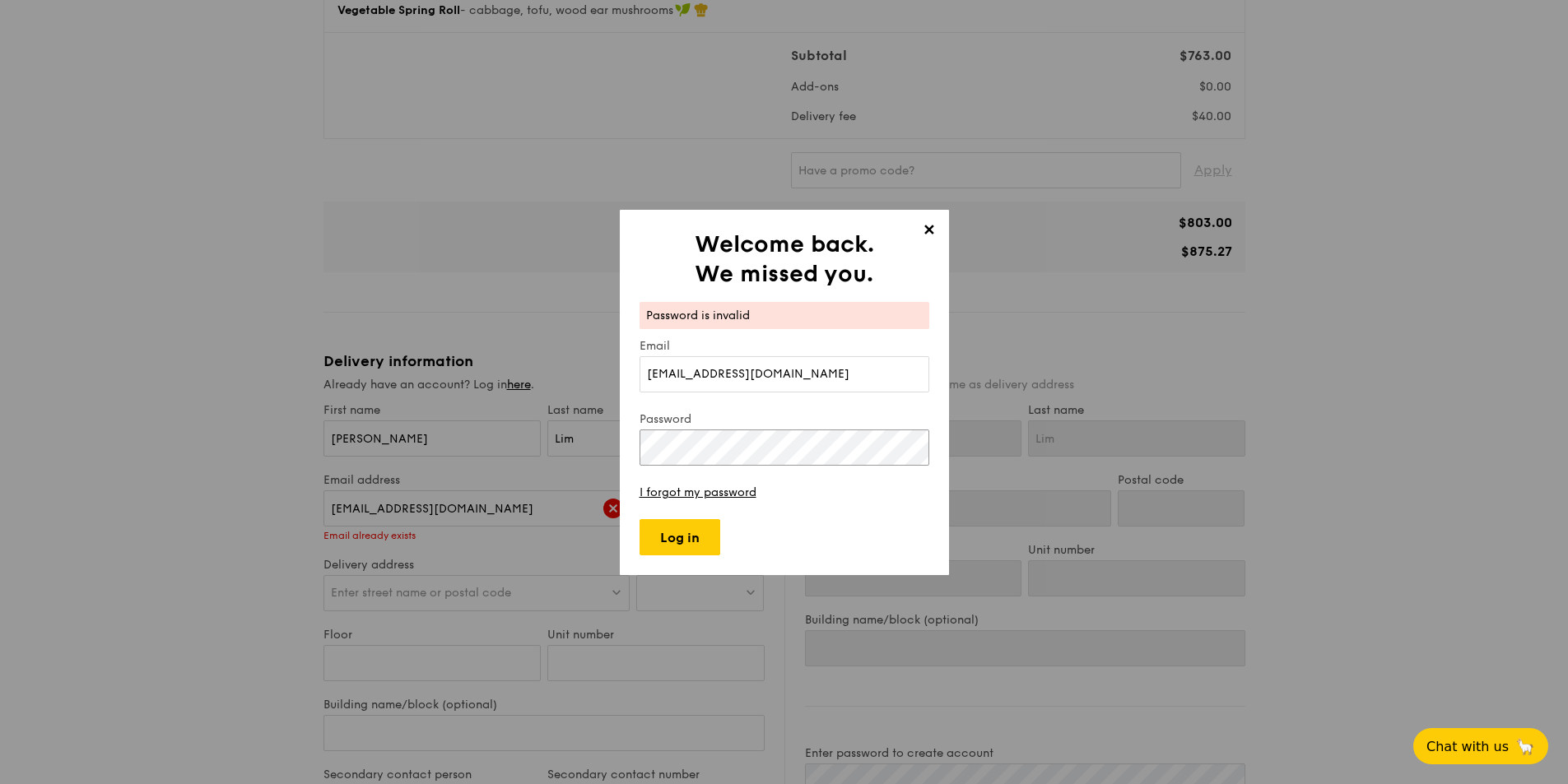
click at [360, 433] on div "✕ Welcome back. We missed you. Password is invalid Email weiqiang94@hotmail.com…" at bounding box center [784, 392] width 1568 height 784
click at [714, 492] on link "I forgot my password" at bounding box center [698, 492] width 117 height 14
click at [915, 226] on div "✕ Welcome back. We missed you. Password is invalid Email weiqiang94@hotmail.com…" at bounding box center [784, 393] width 330 height 366
click at [924, 227] on span "✕" at bounding box center [929, 233] width 23 height 23
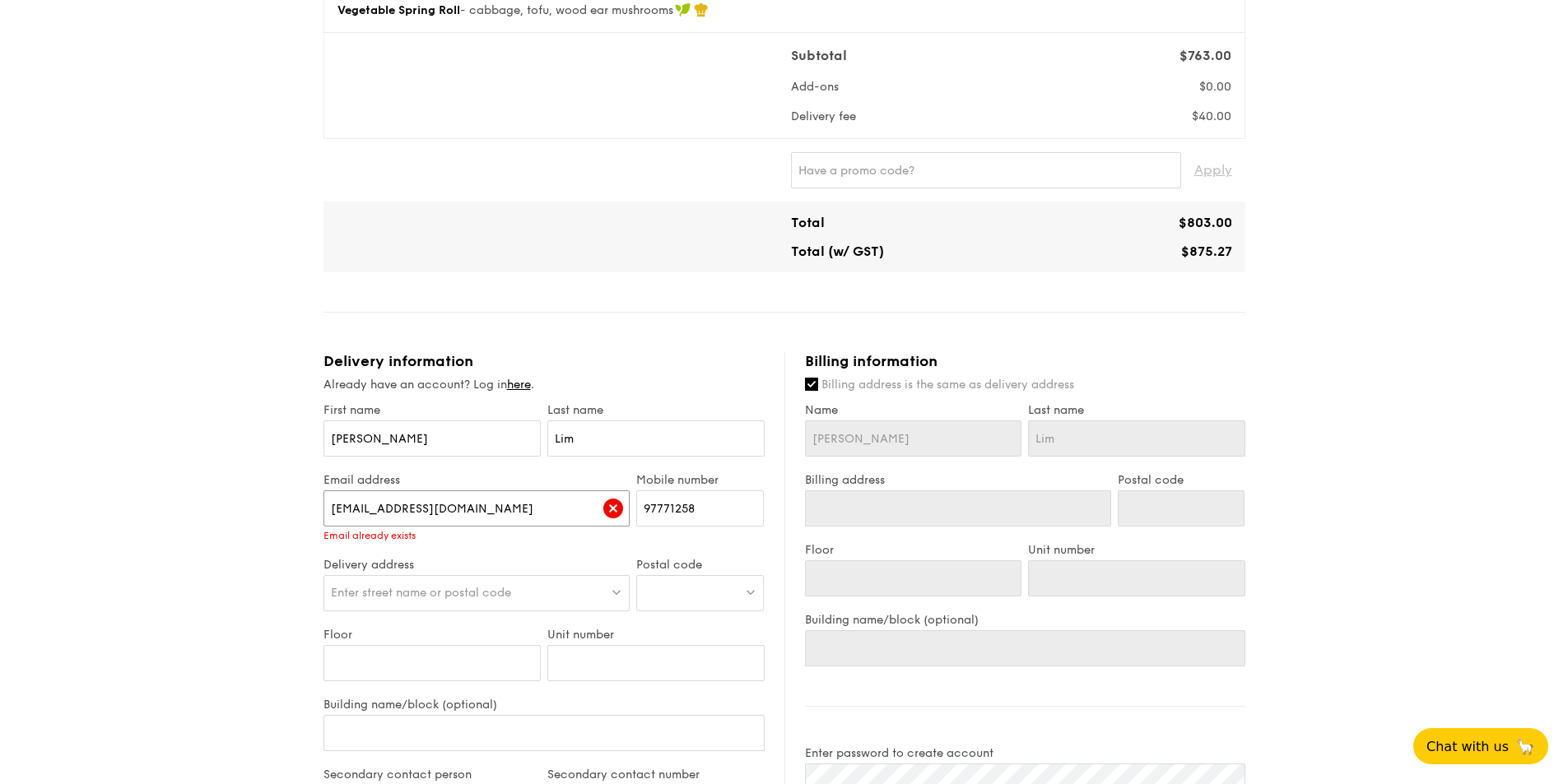
click at [522, 494] on input "[EMAIL_ADDRESS][DOMAIN_NAME]" at bounding box center [477, 508] width 307 height 36
click at [758, 522] on input "97771258" at bounding box center [700, 508] width 128 height 36
click at [633, 551] on div "Email address weiqiang94@hotmail.com Email already exists" at bounding box center [477, 515] width 314 height 85
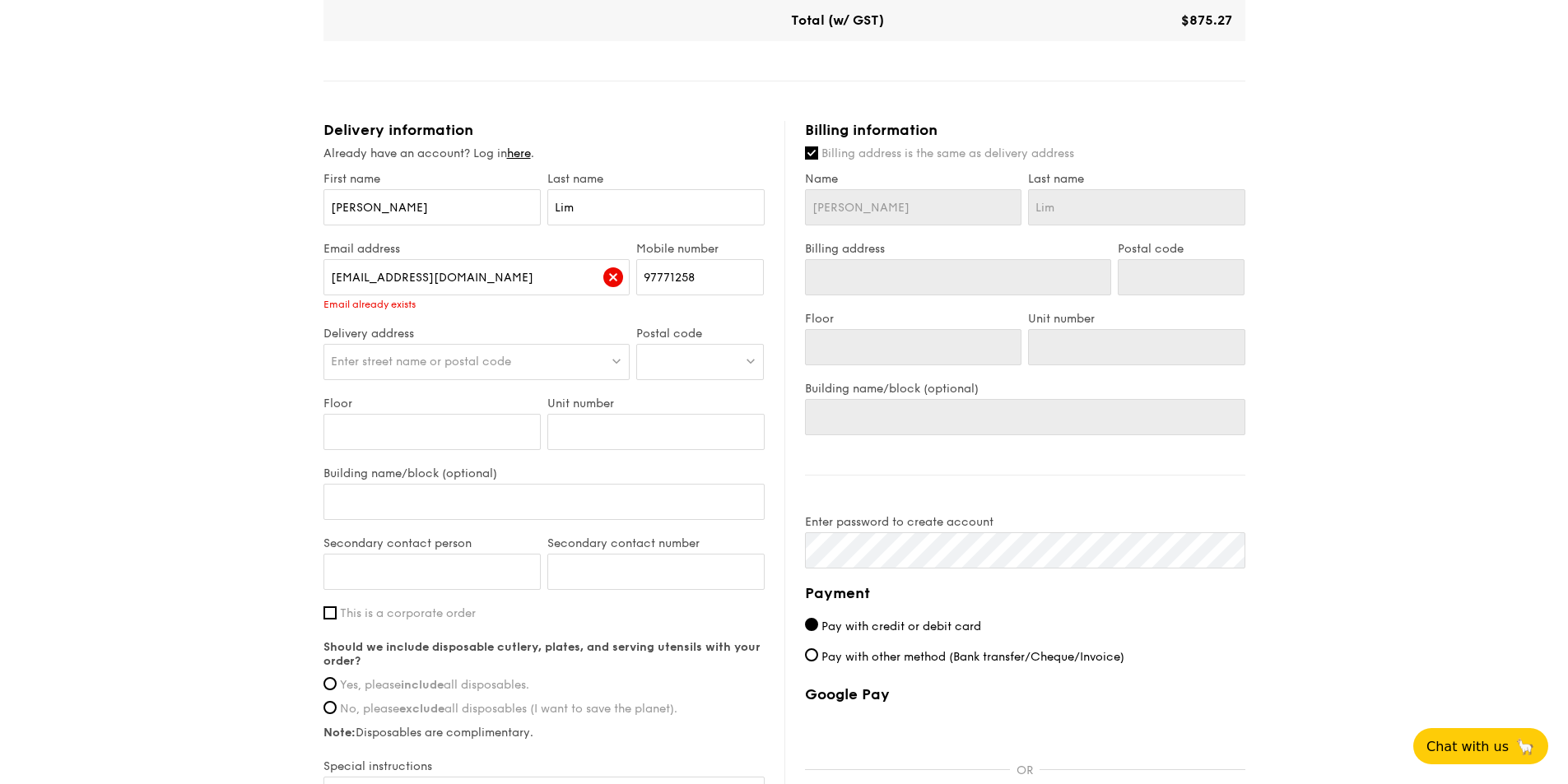
scroll to position [740, 0]
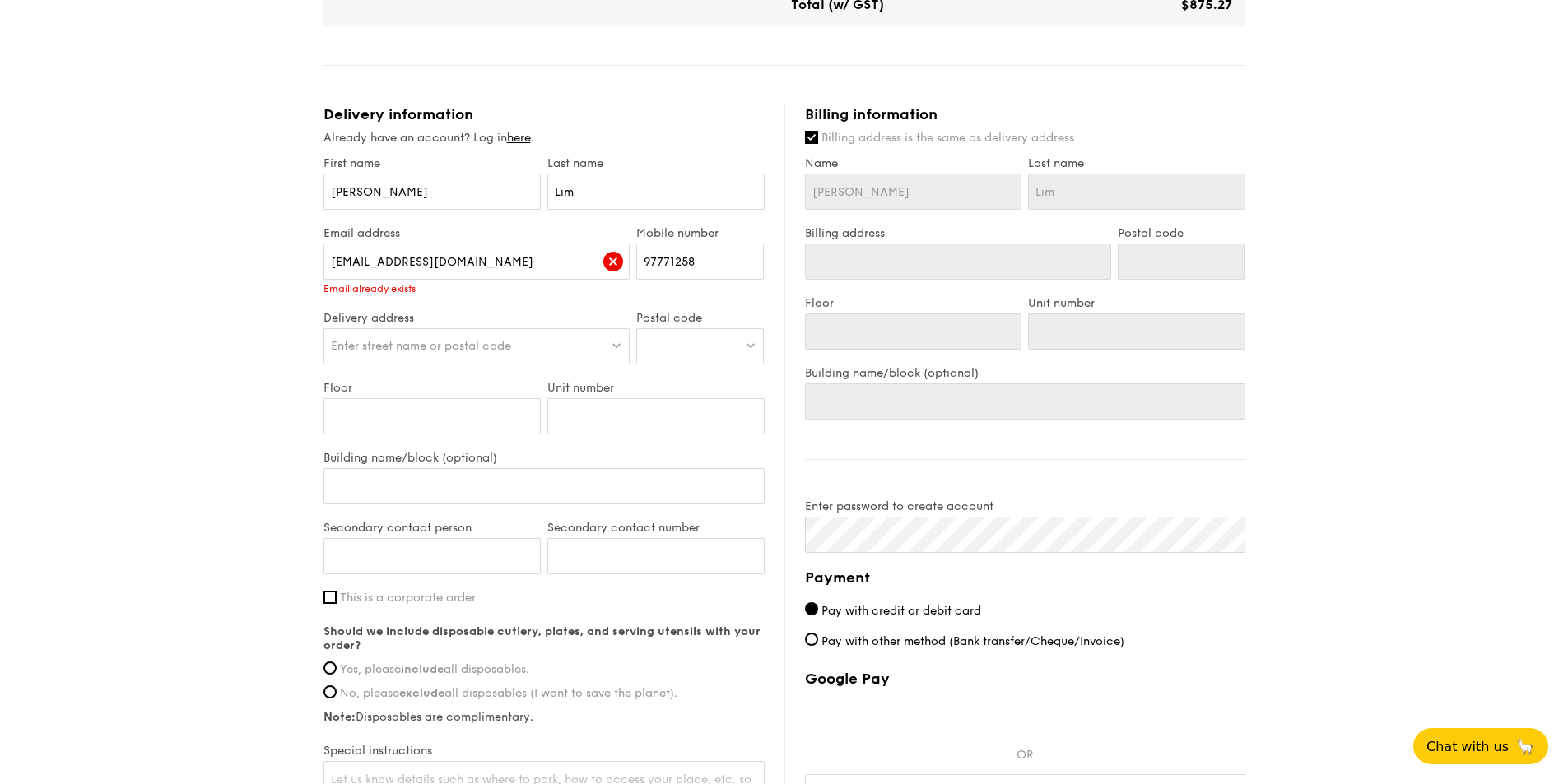
click at [475, 339] on span "Enter street name or postal code" at bounding box center [421, 346] width 180 height 14
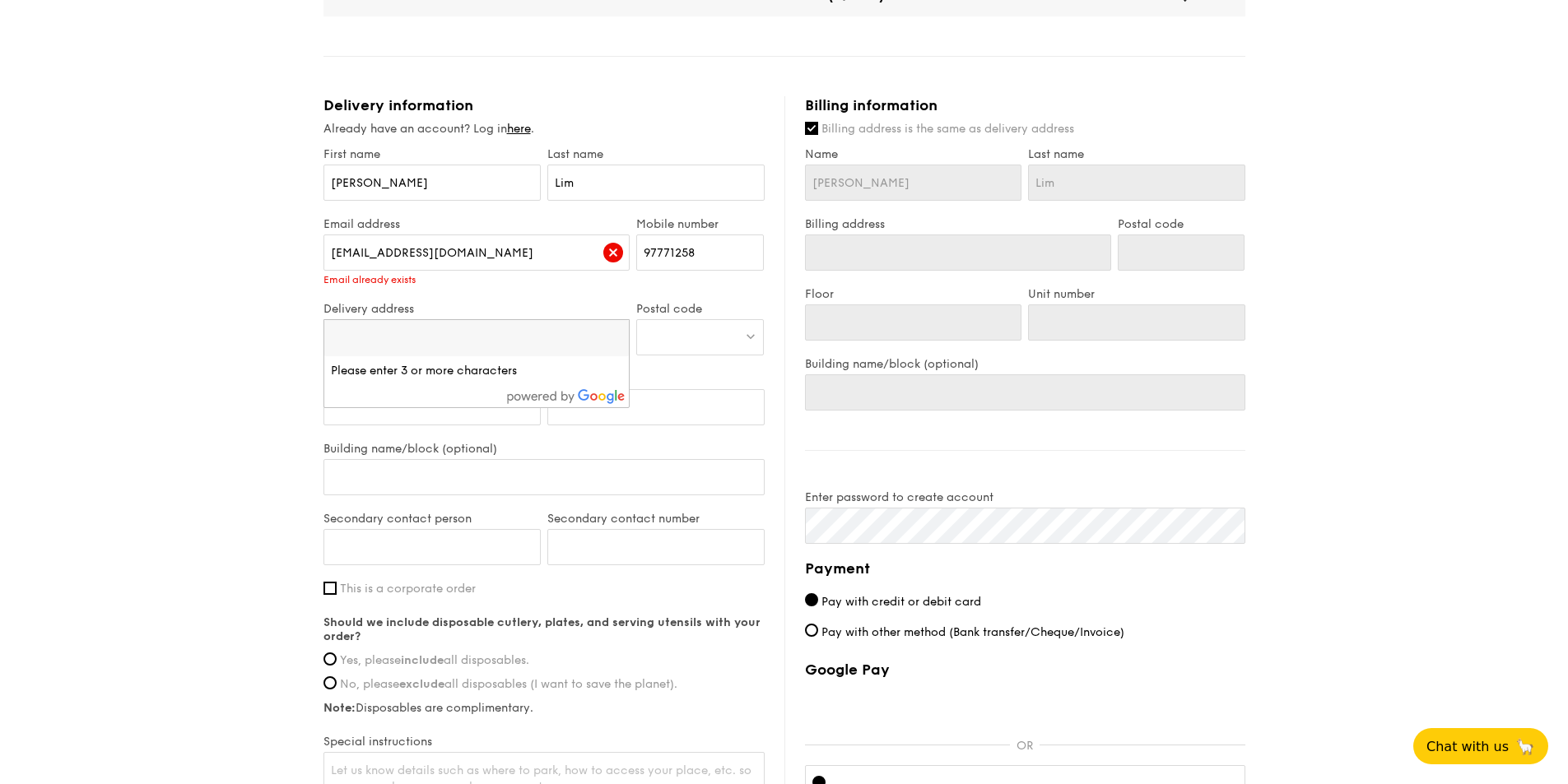
scroll to position [823, 0]
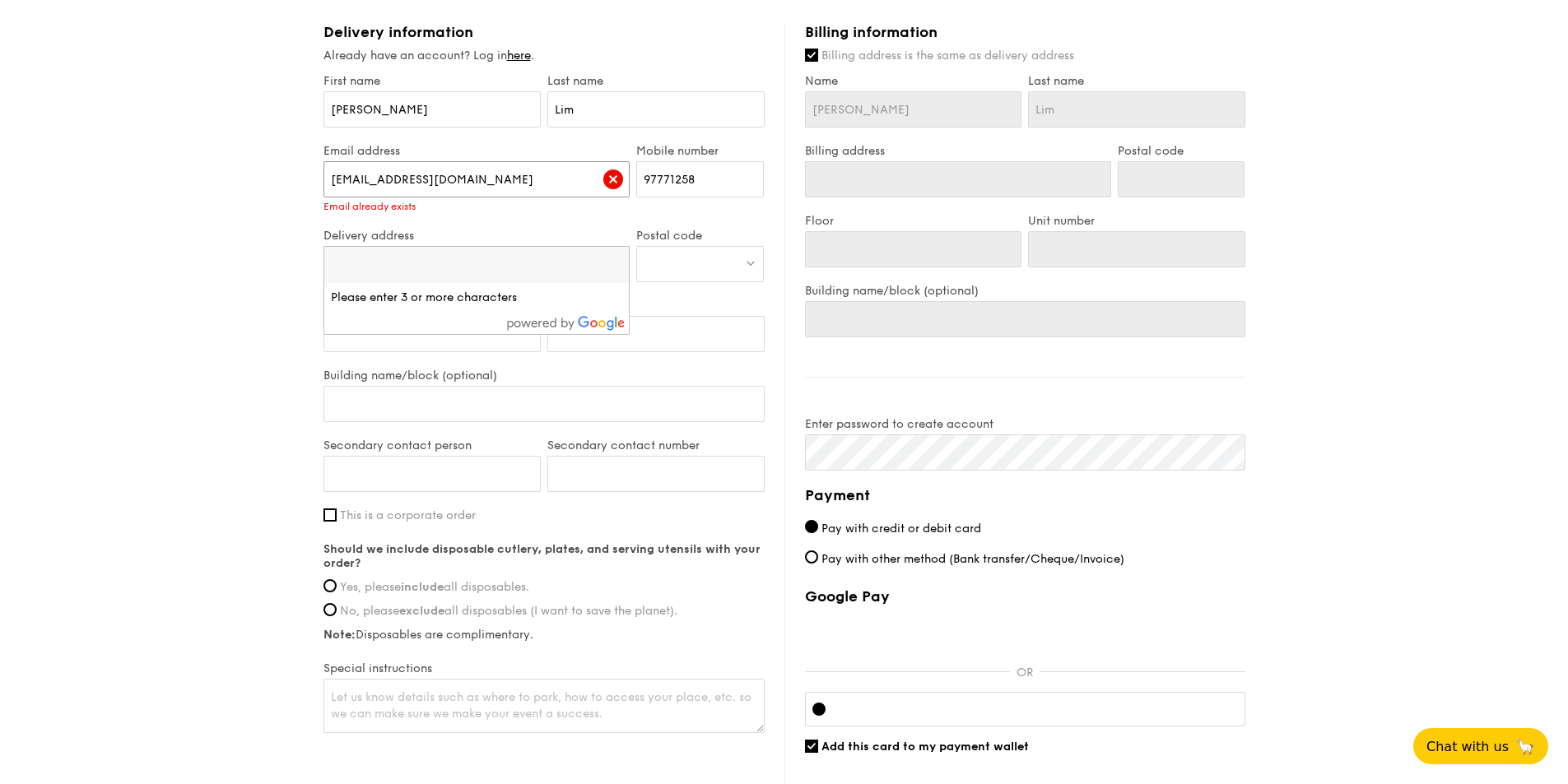
click at [447, 170] on input "[EMAIL_ADDRESS][DOMAIN_NAME]" at bounding box center [477, 180] width 307 height 36
type input "limweiqiang94@gmail.com"
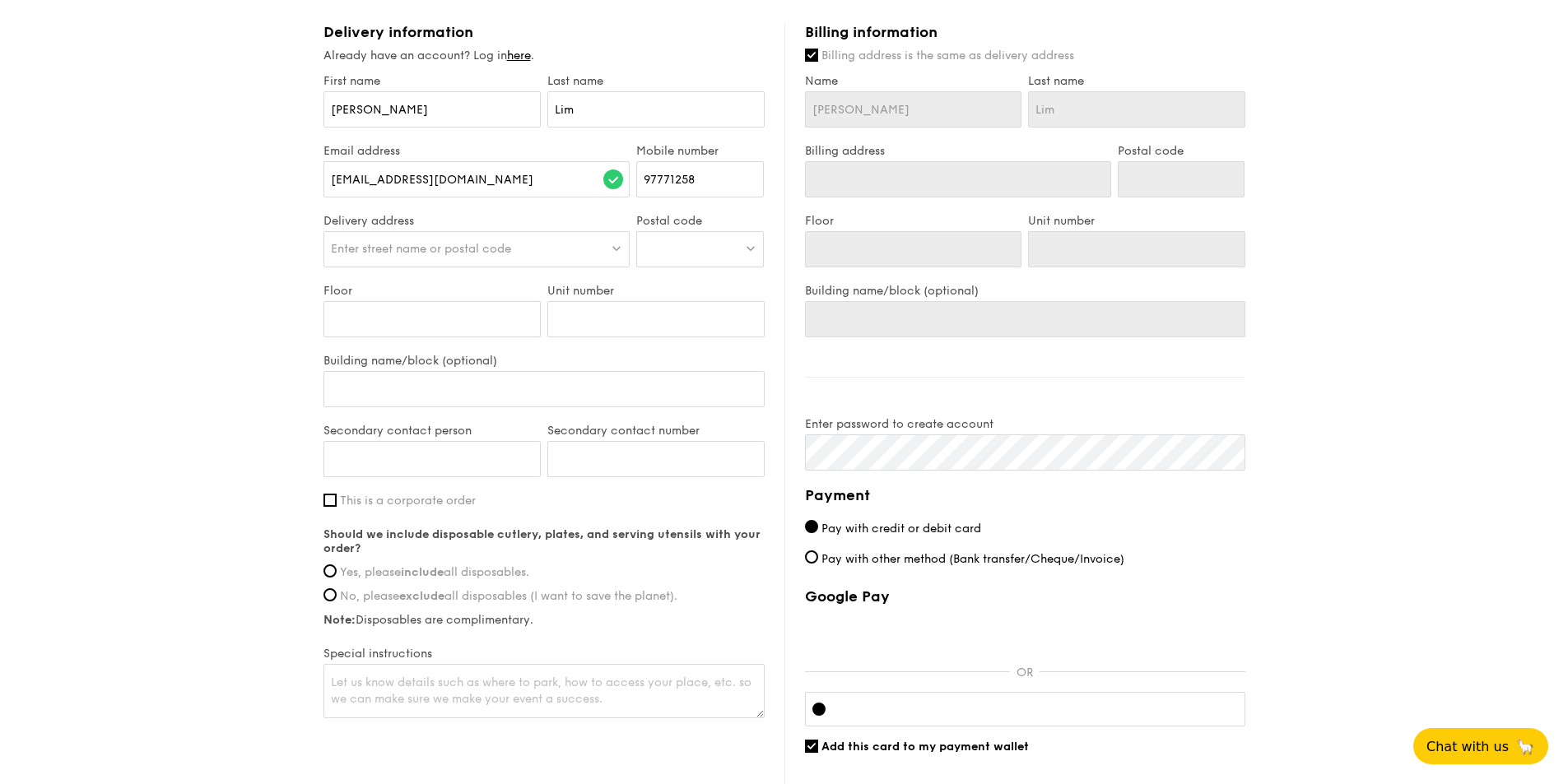
click at [472, 254] on span "Enter street name or postal code" at bounding box center [421, 249] width 180 height 14
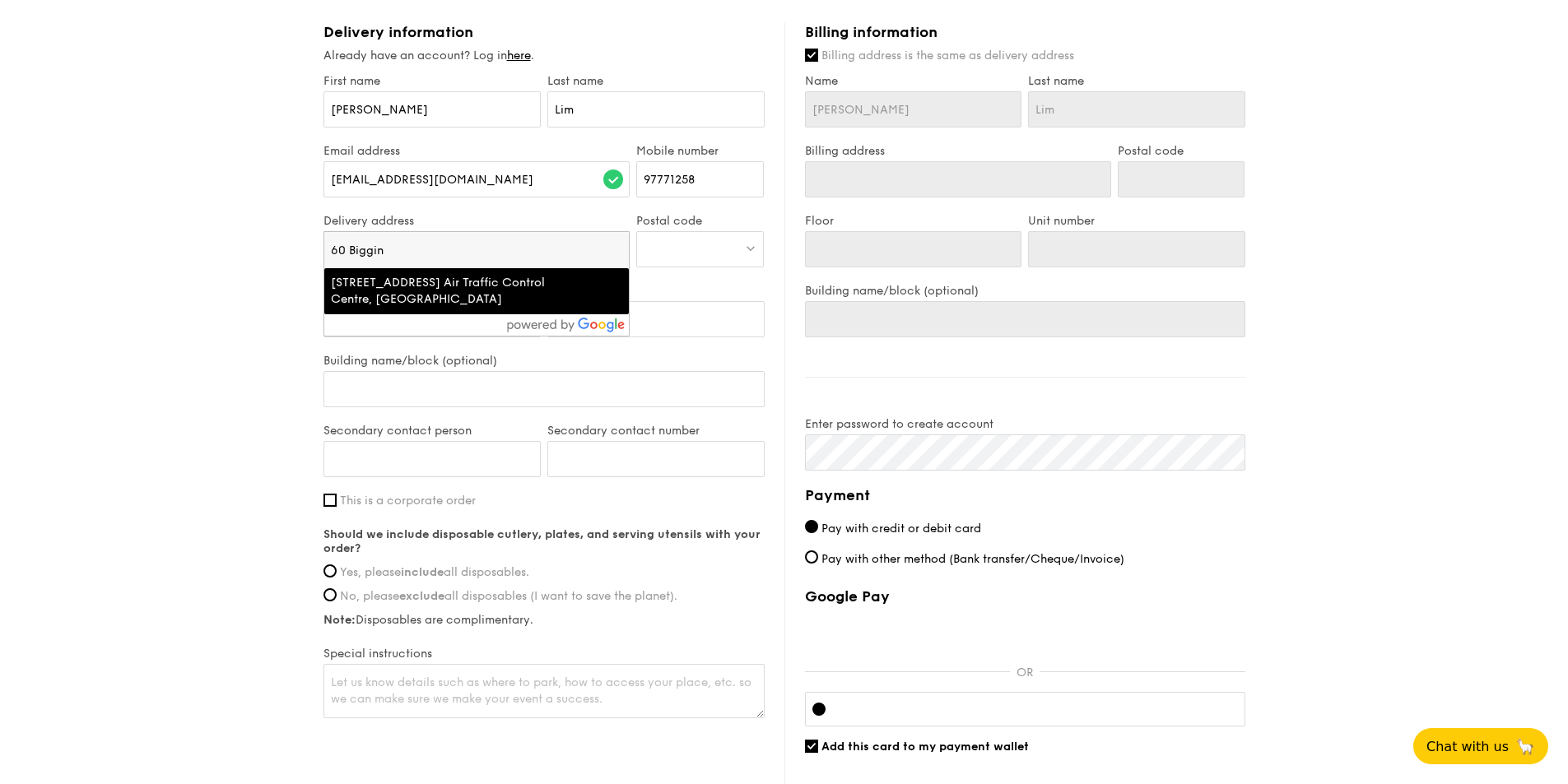
type input "60 Biggin"
click at [563, 285] on div "60 Biggin Hill Road, Singapore Air Traffic Control Centre, Singapore" at bounding box center [477, 292] width 293 height 33
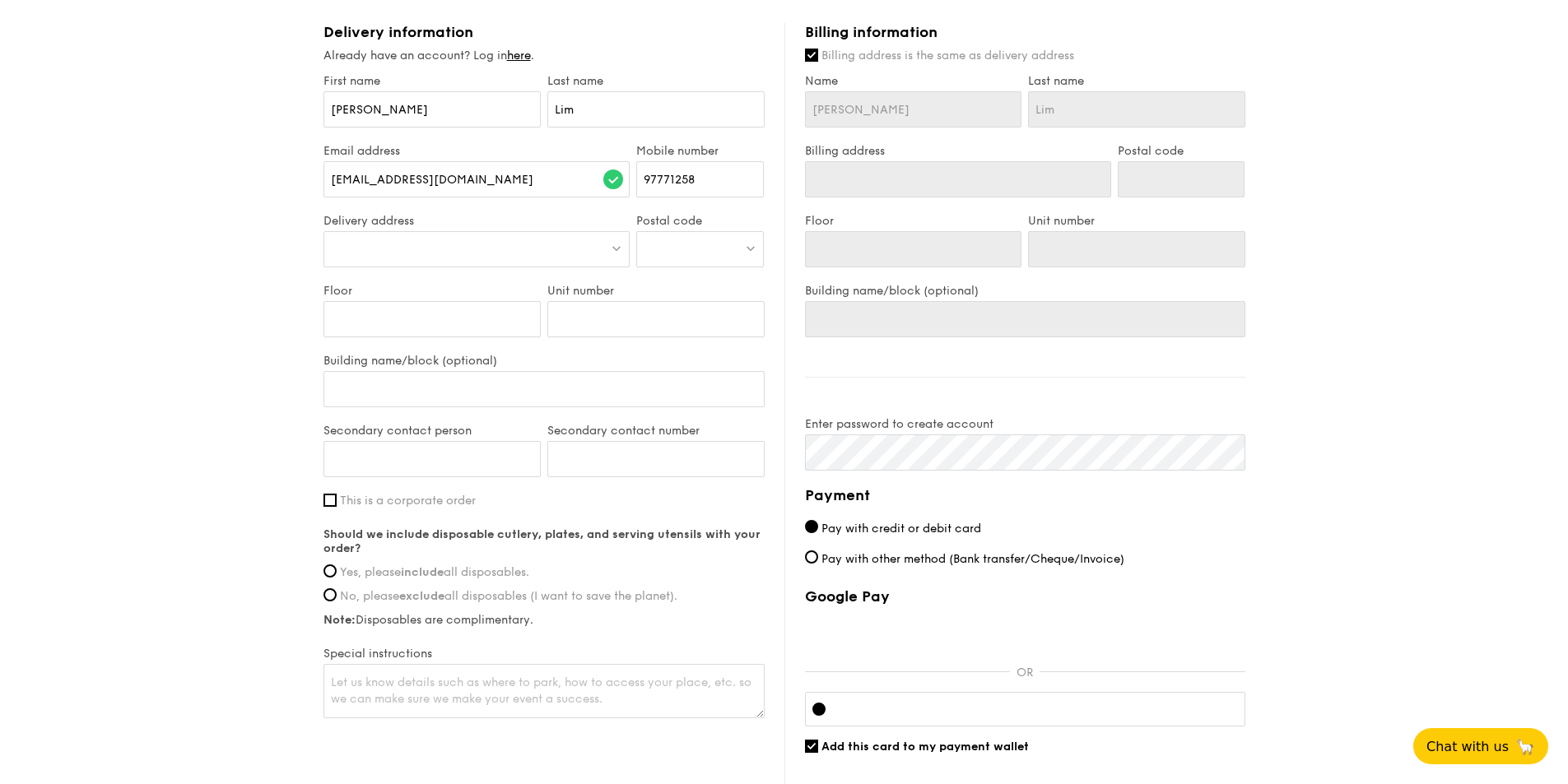
type input "60 Biggin Hill Rd, Singapore Air Traffic Control Centre"
type input "509950"
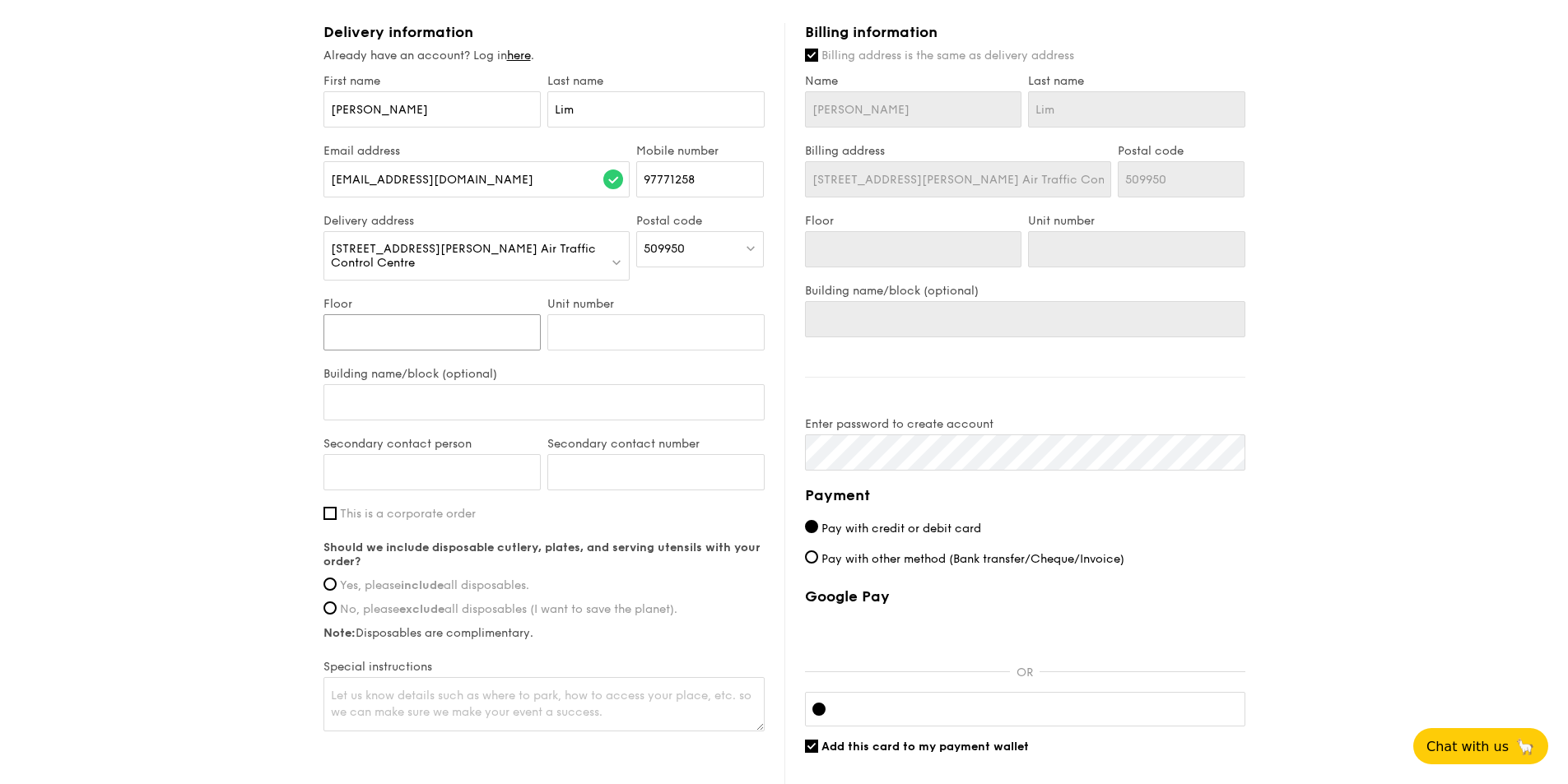
click at [424, 329] on input "Floor" at bounding box center [433, 333] width 218 height 36
type input "1"
click at [587, 338] on input "Unit number" at bounding box center [656, 333] width 218 height 36
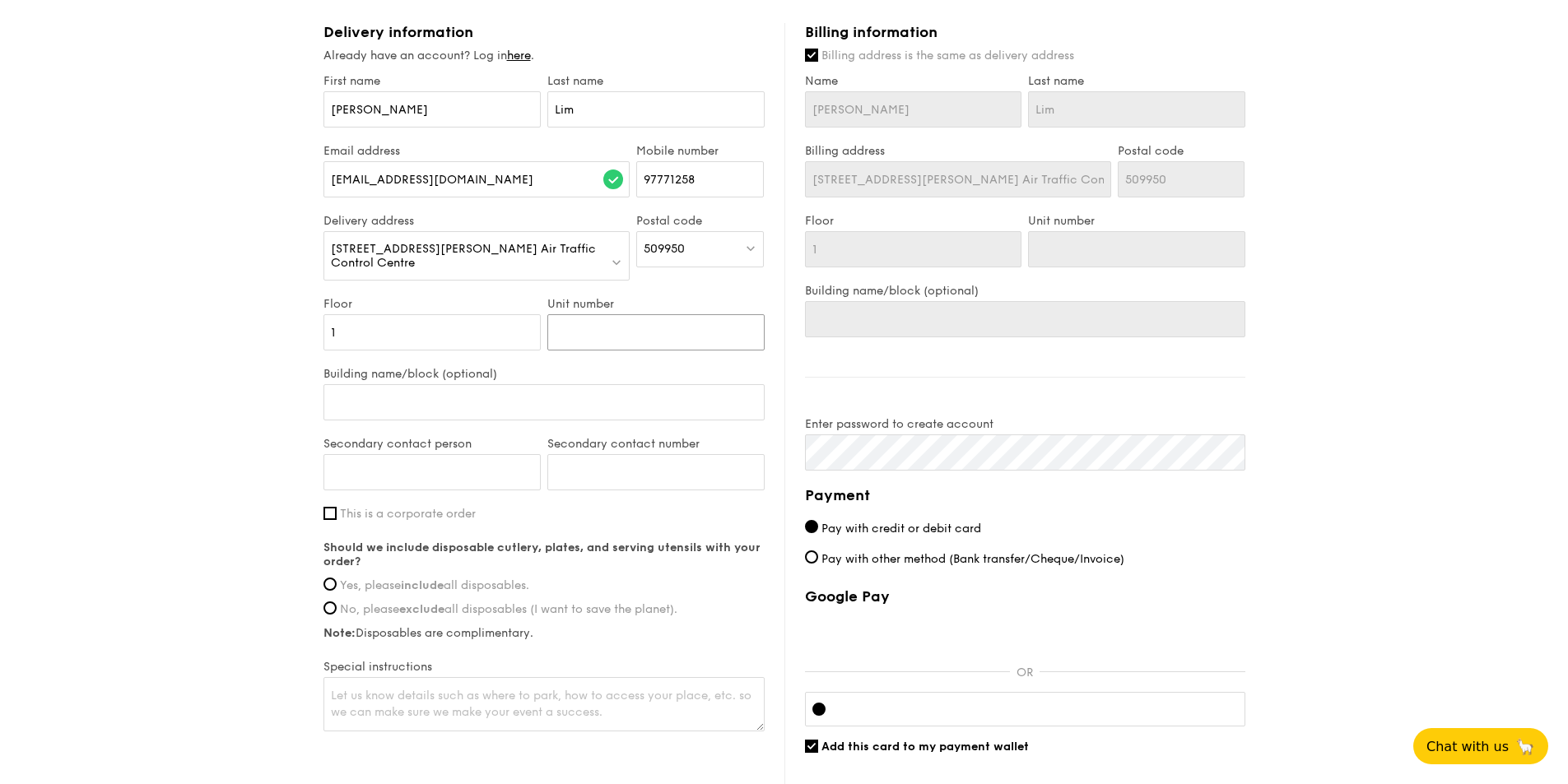
type input "1"
click at [505, 387] on input "Building name/block (optional)" at bounding box center [544, 403] width 441 height 36
type input "S"
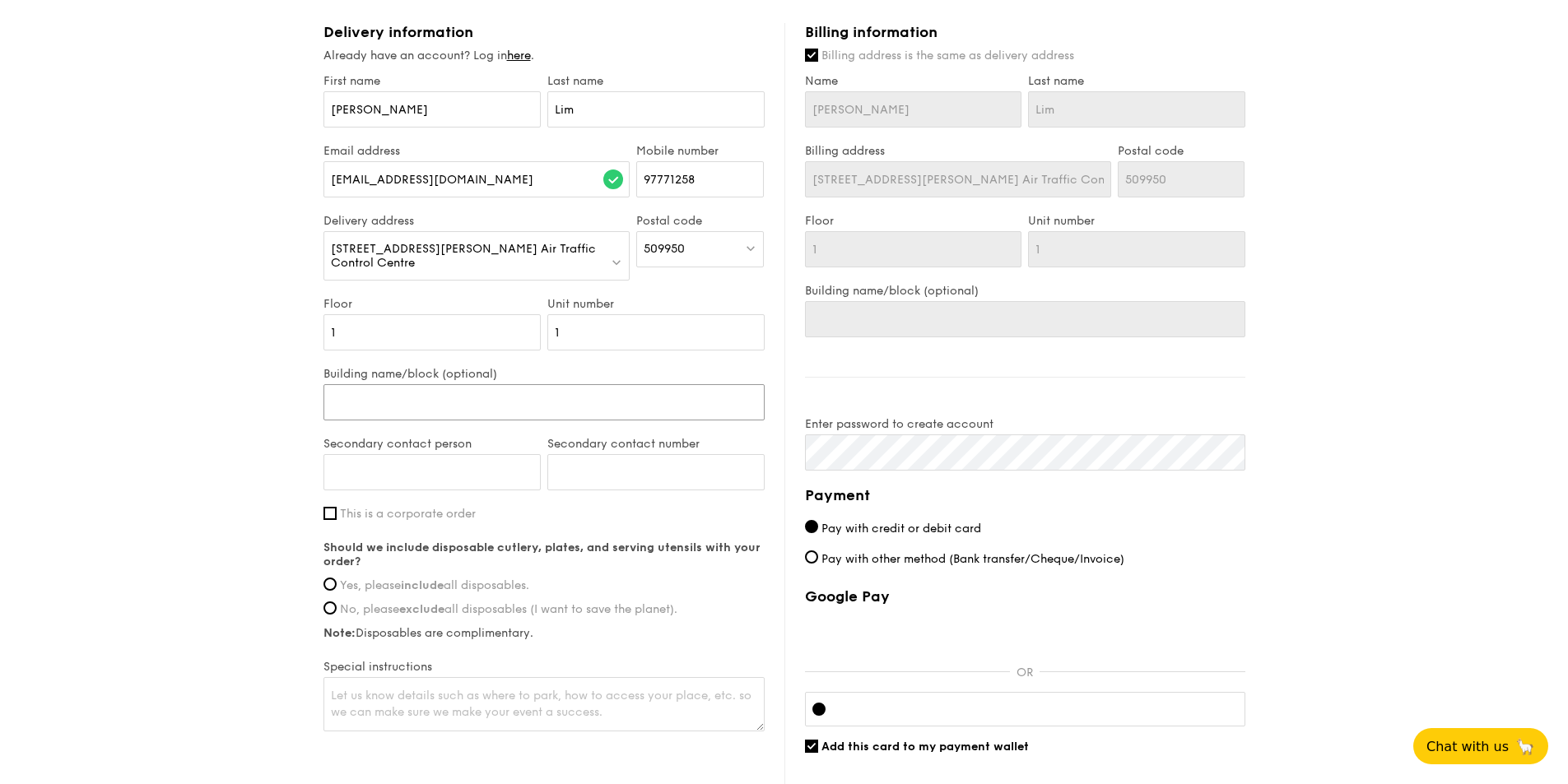
type input "S"
type input "Si"
type input "Sin"
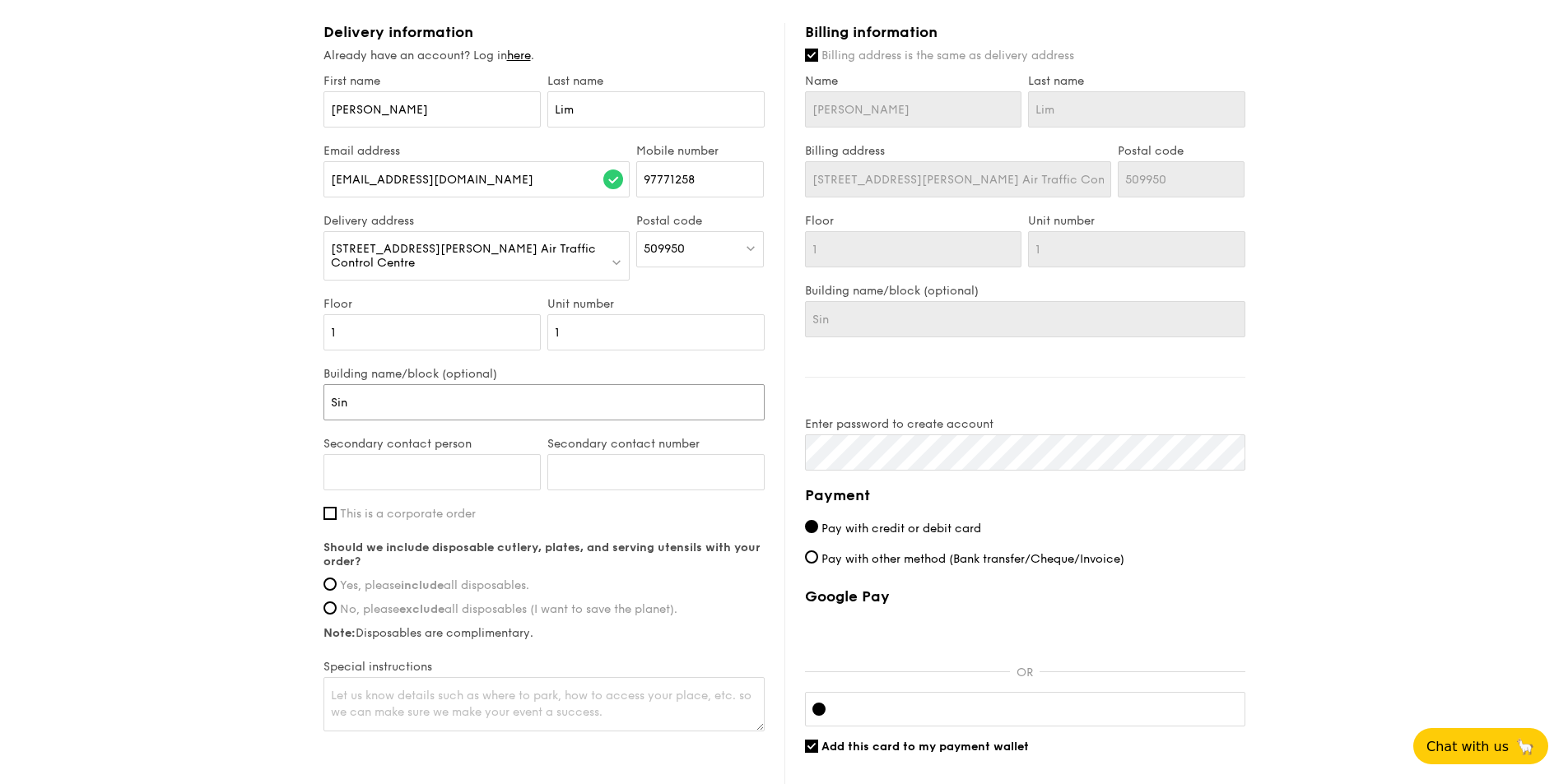
type input "Sing"
type input "Singa"
type input "Singap"
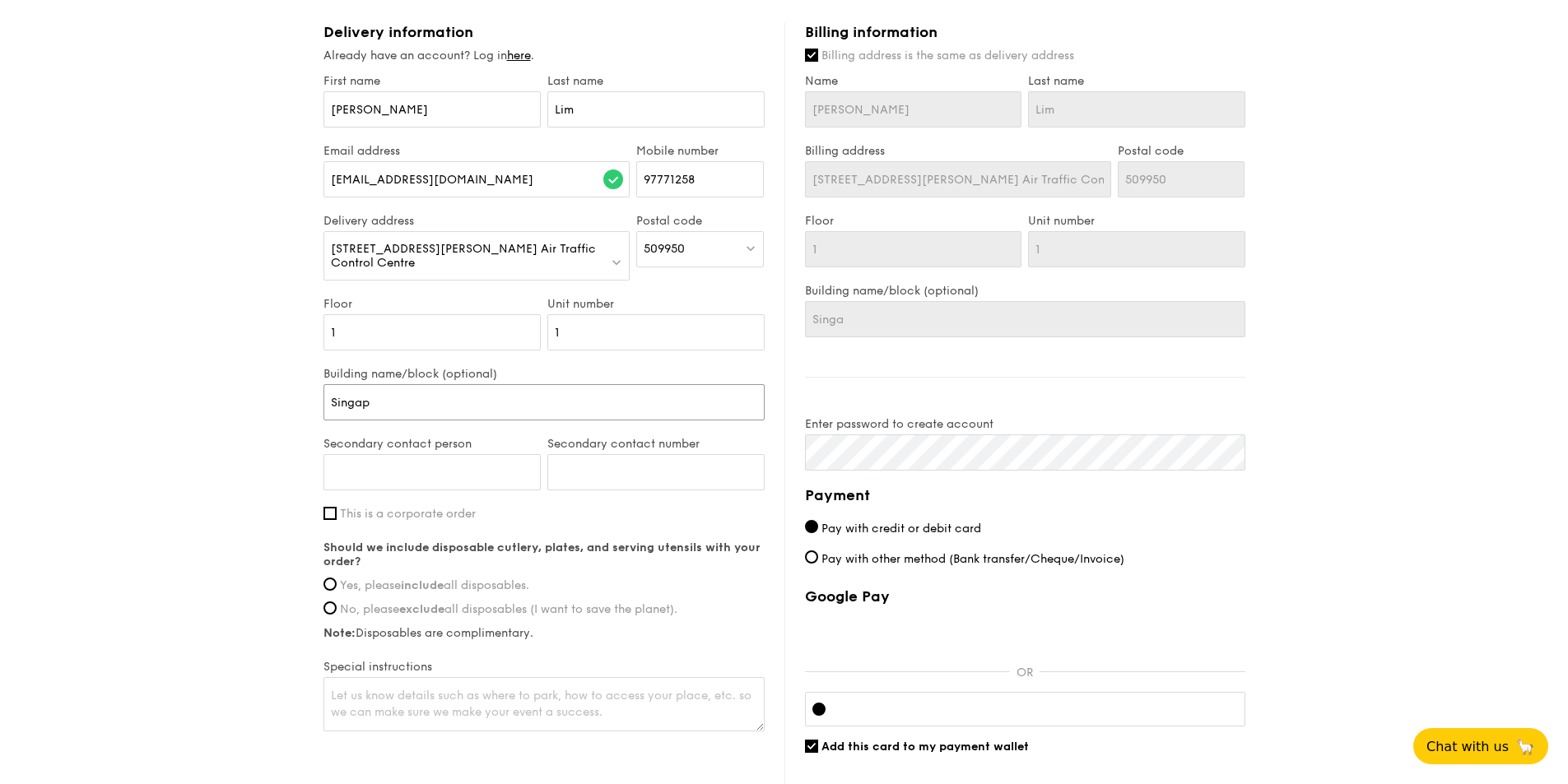
type input "Singap"
type input "Singapo"
type input "Singapor"
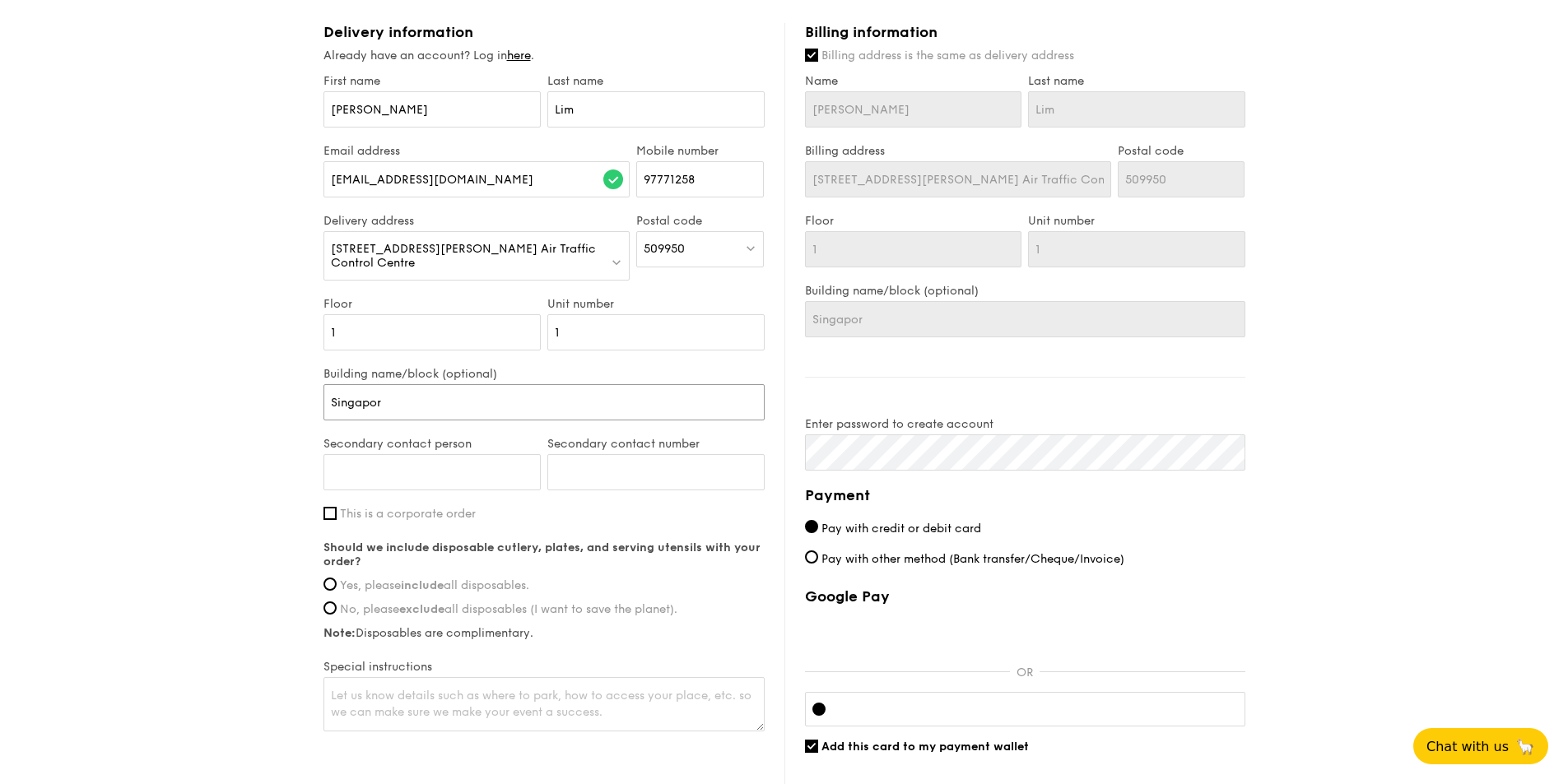
type input "Singapore"
type input "Singapore A"
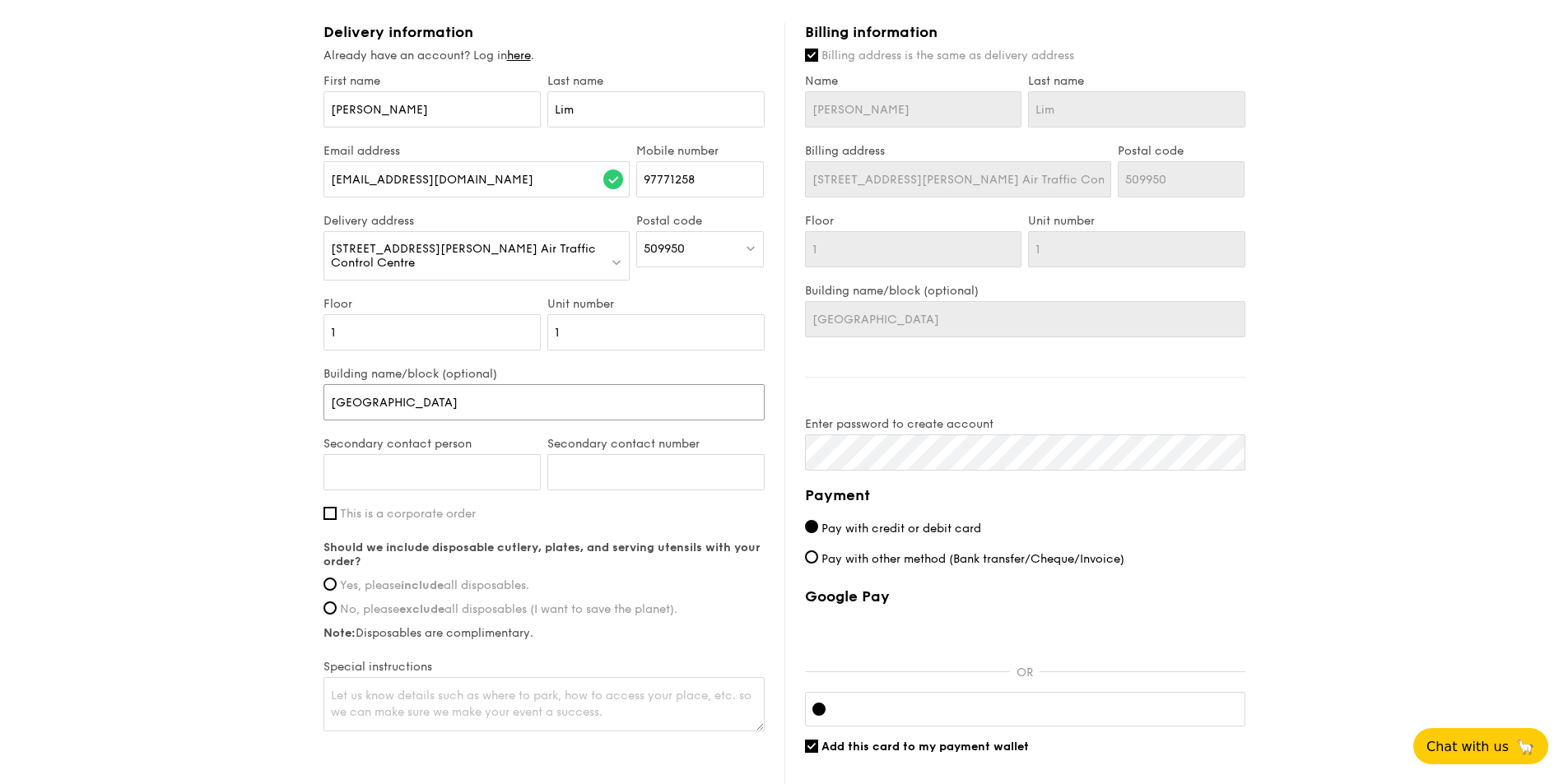
type input "Singapore A"
type input "Singapore Ai"
type input "Singapore Air"
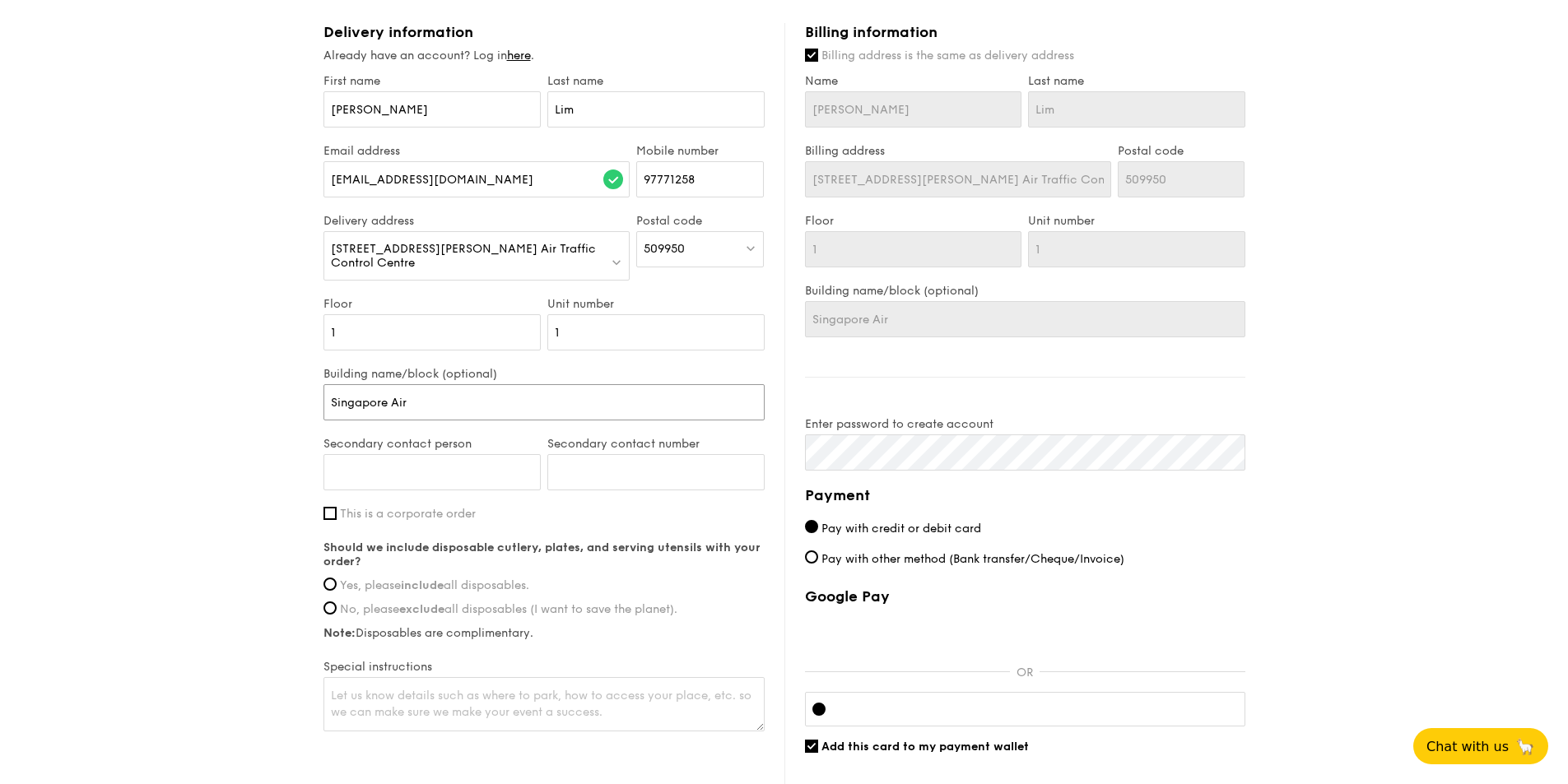
type input "Singapore Air"
type input "Singapore Air T"
type input "Singapore Air Tr"
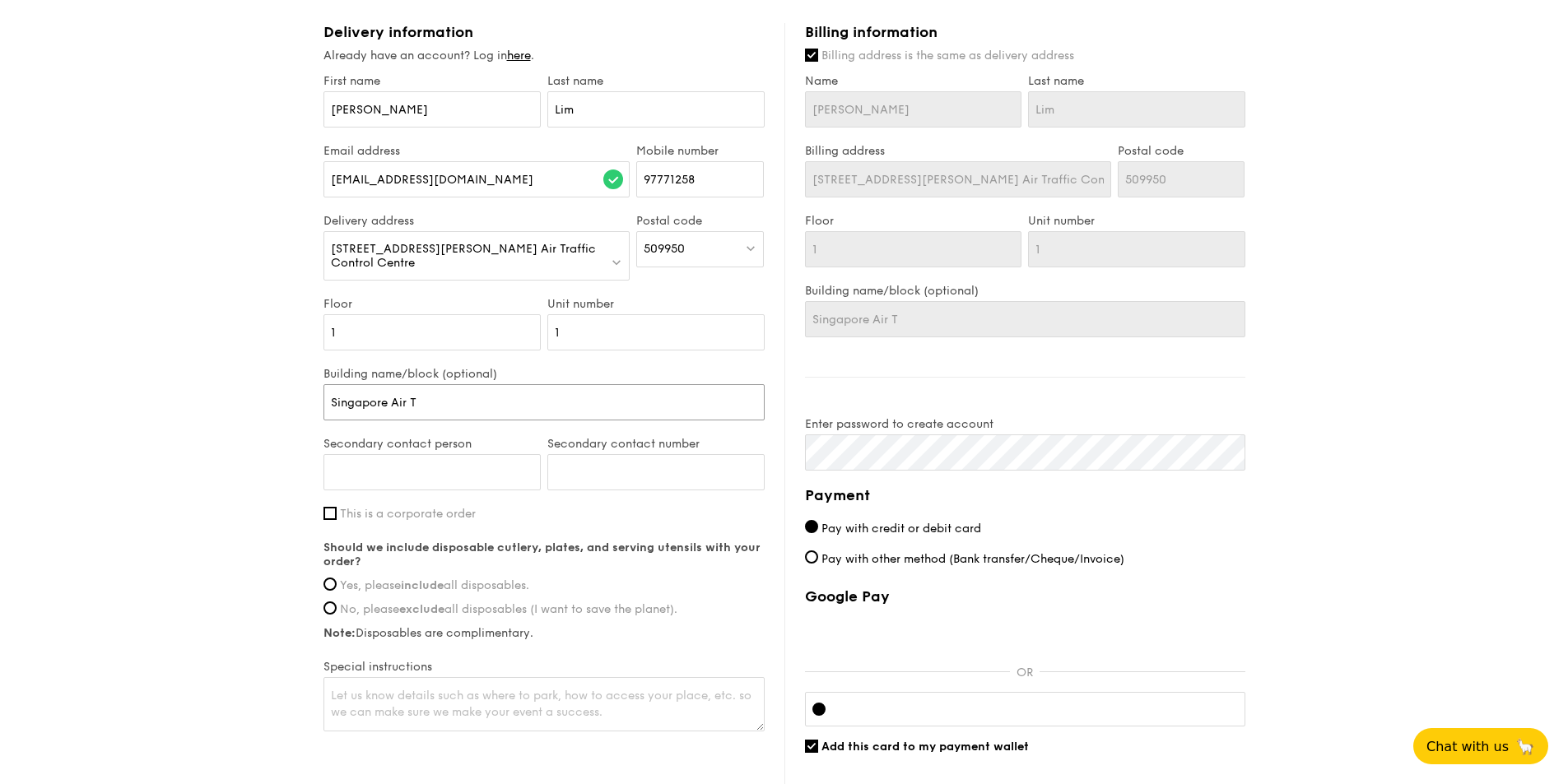
type input "Singapore Air Tr"
type input "Singapore Air Tra"
type input "Singapore Air Traf"
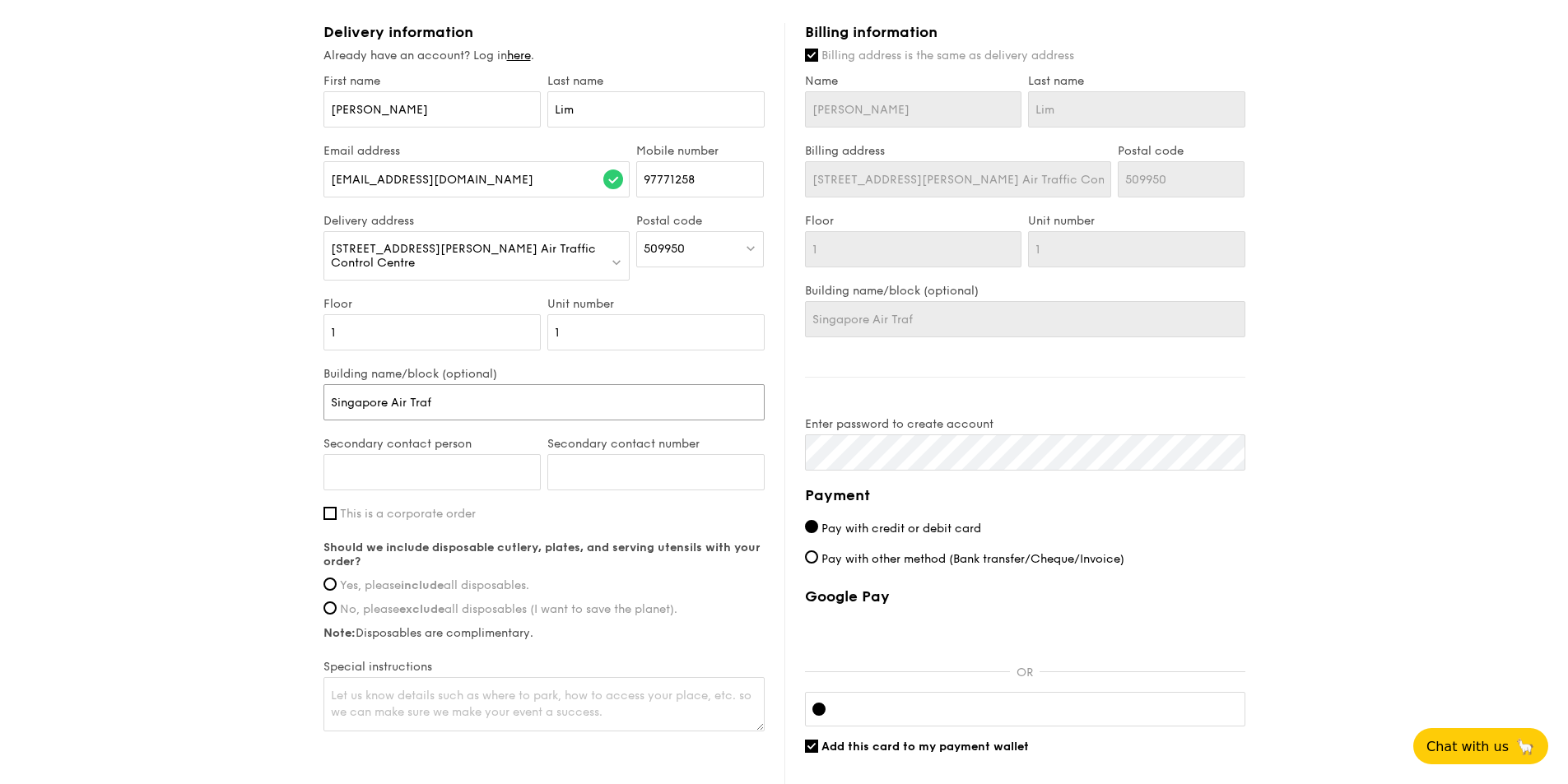
type input "Singapore Air Traff"
type input "Singapore Air Traffi"
type input "Singapore Air Traffic"
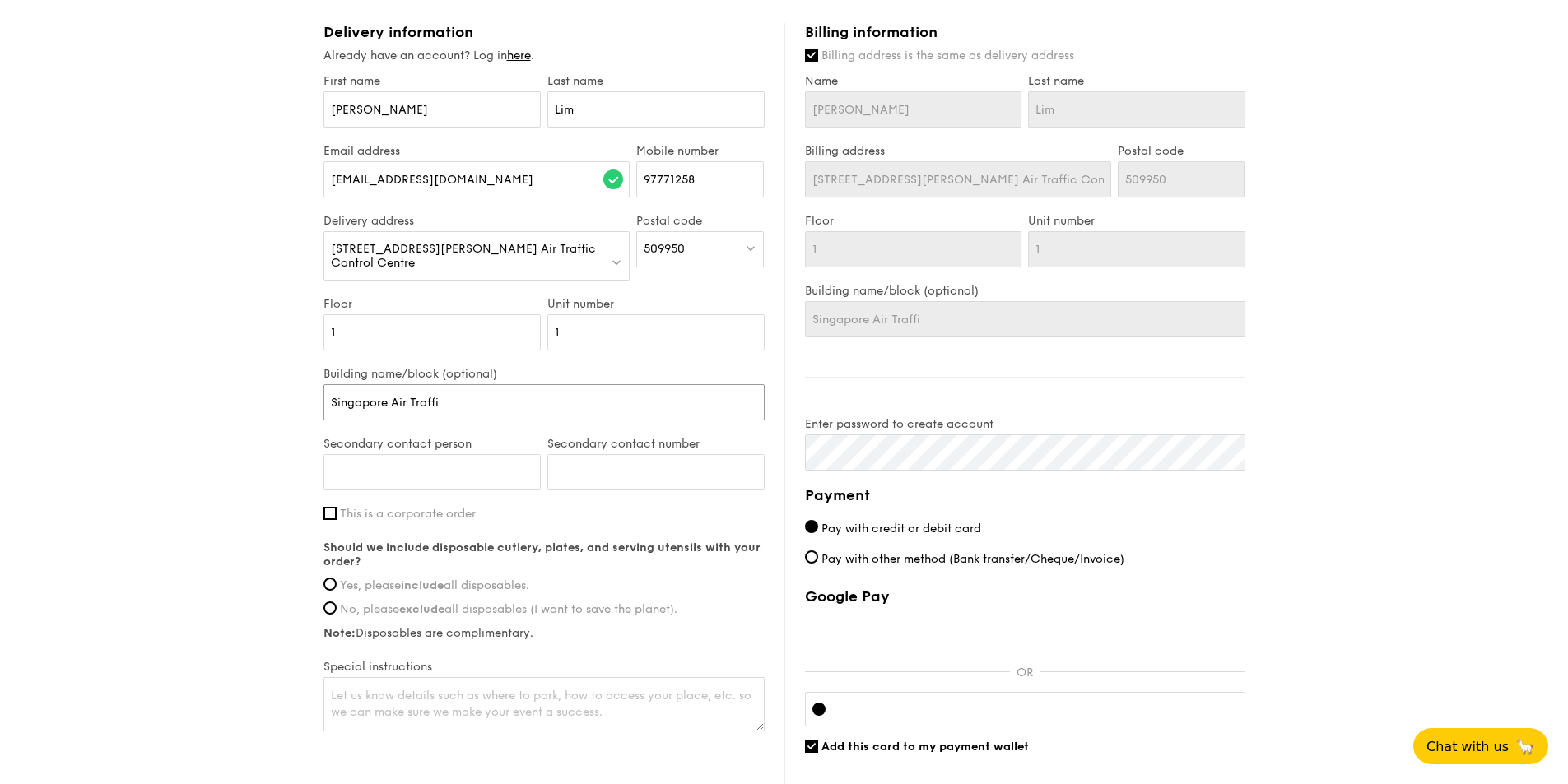
type input "Singapore Air Traffic"
type input "Singapore Air Traffic C"
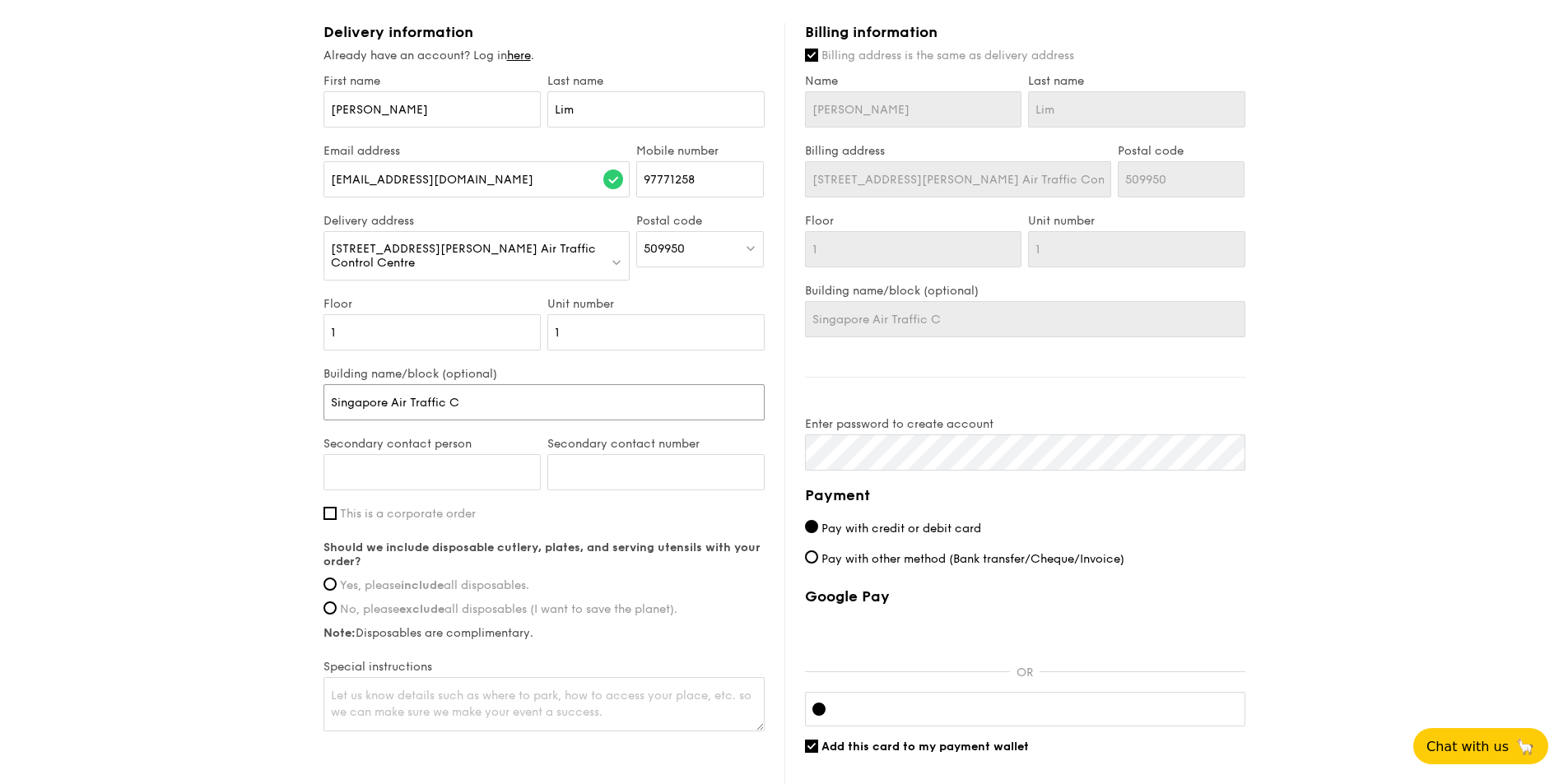
type input "Singapore Air Traffic Co"
type input "Singapore Air Traffic Con"
type input "Singapore Air Traffic Cont"
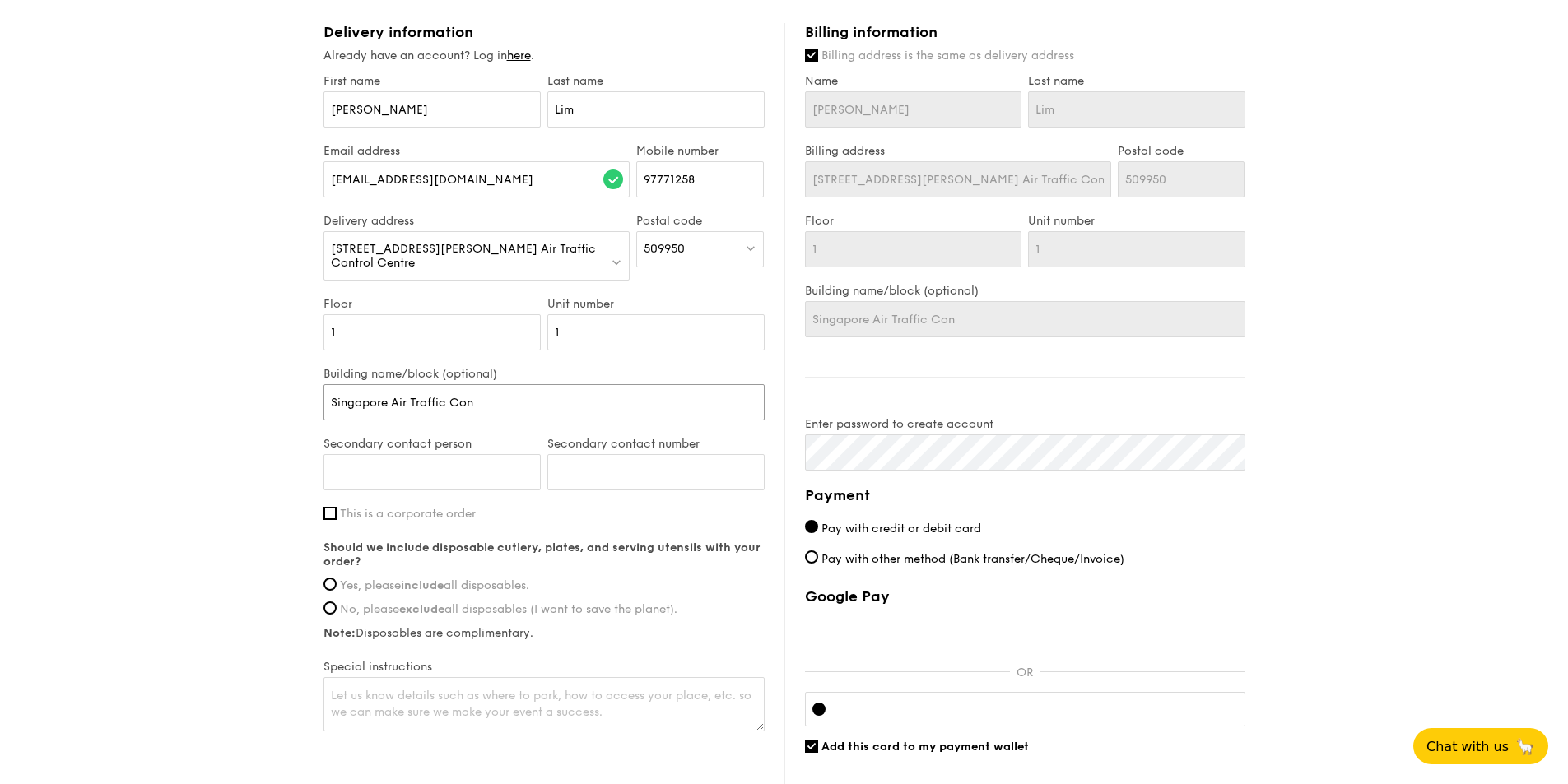
type input "Singapore Air Traffic Cont"
type input "Singapore Air Traffic Contor"
type input "Singapore Air Traffic Contorl"
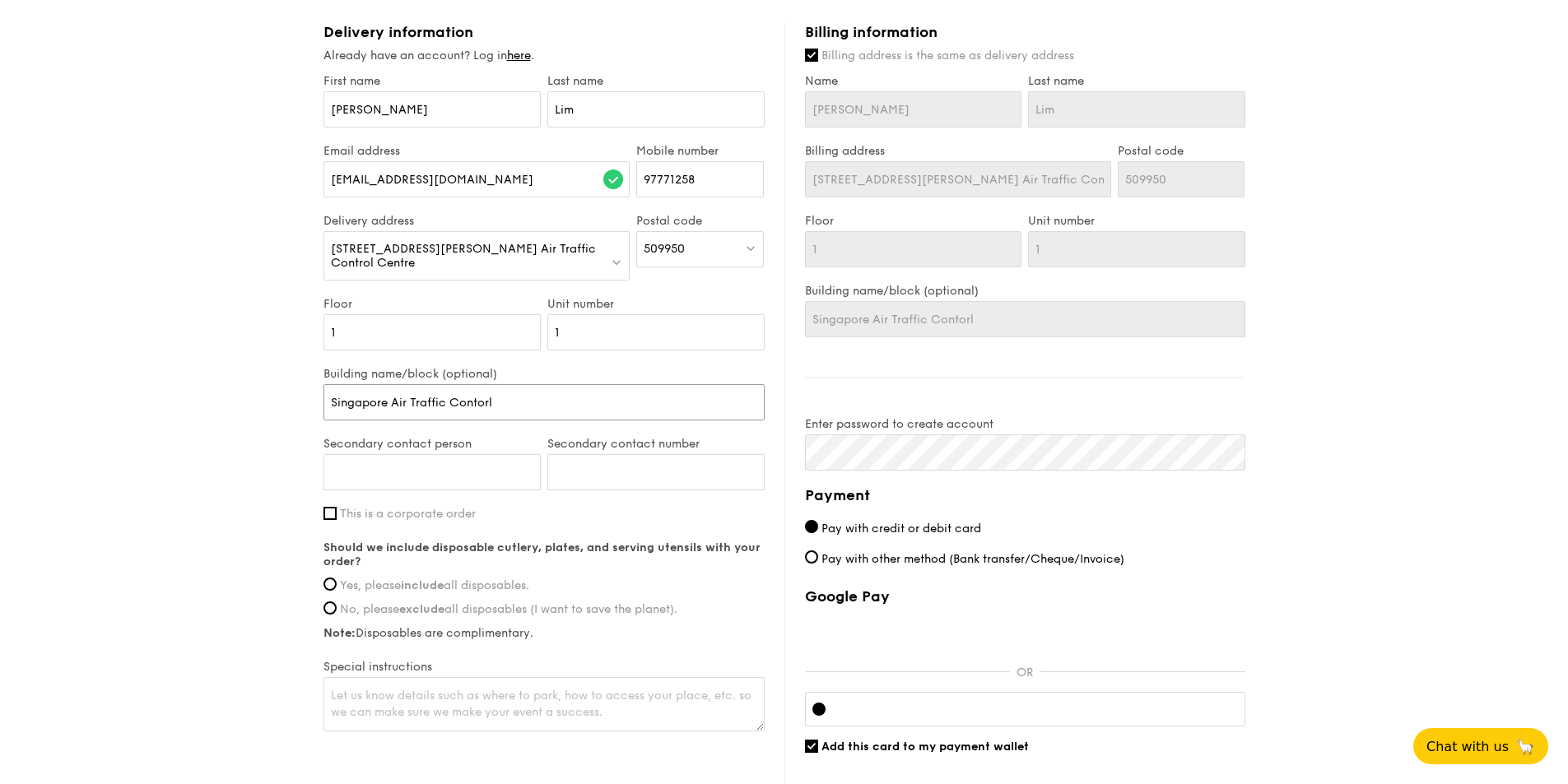
type input "Singapore Air Traffic Contorl"
type input "Singapore Air Traffic Contor"
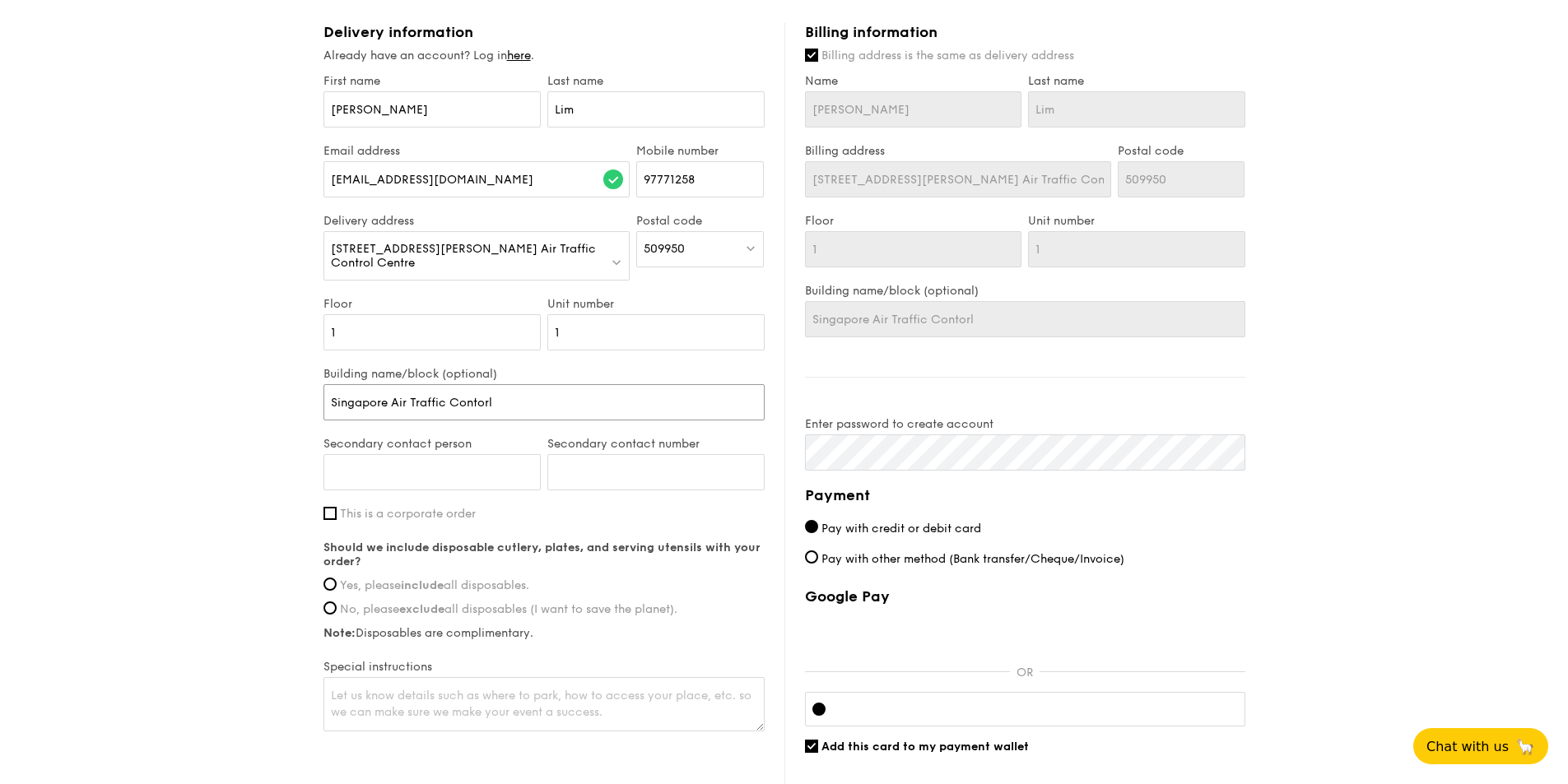
type input "Singapore Air Traffic Contor"
type input "Singapore Air Traffic Conto"
type input "Singapore Air Traffic Cont"
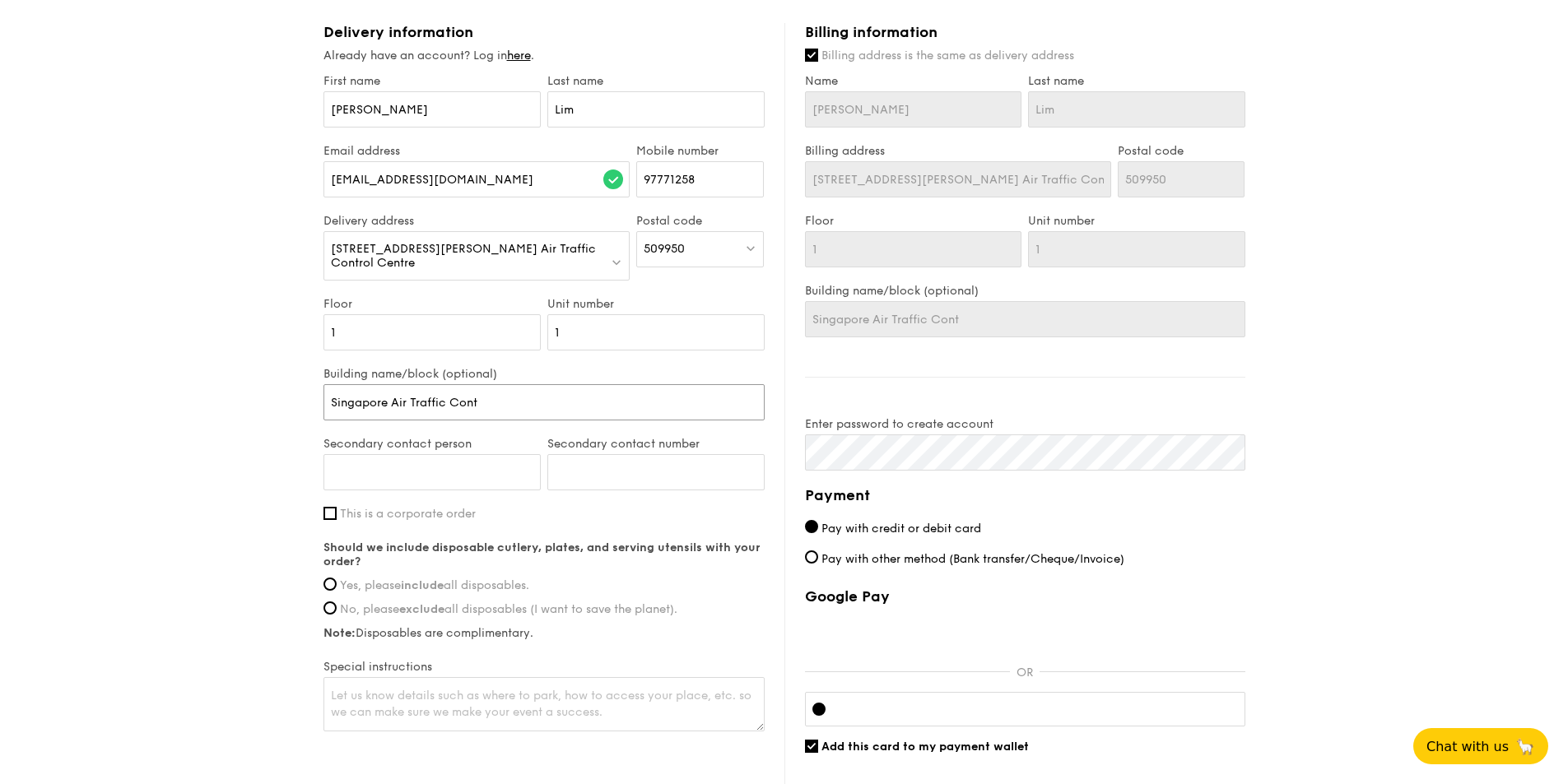
type input "Singapore Air Traffic Contr"
type input "Singapore Air Traffic Contro"
type input "Singapore Air Traffic Control"
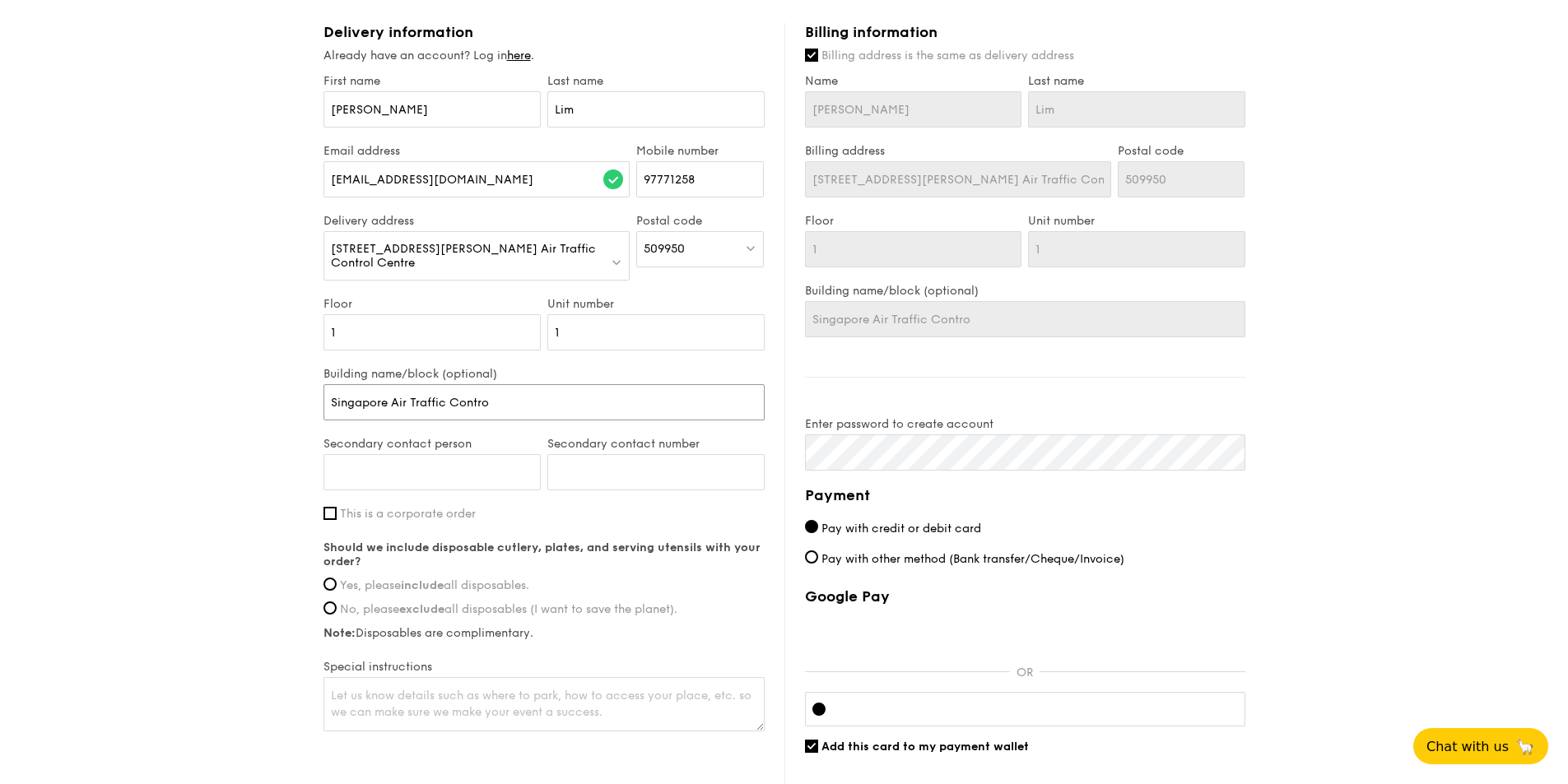
type input "Singapore Air Traffic Control"
type input "Singapore Air Traffic Control C"
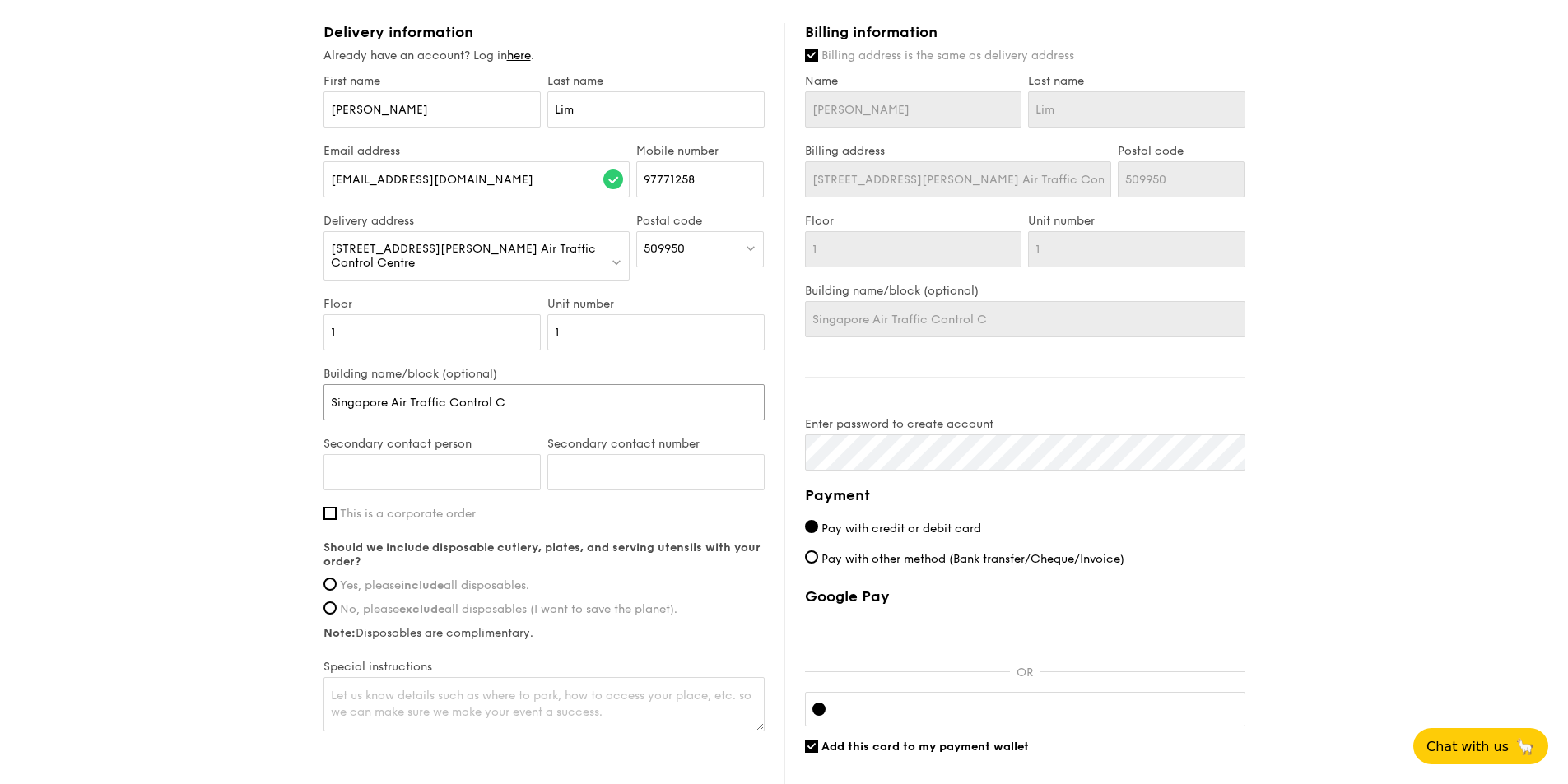
type input "Singapore Air Traffic Control Ce"
type input "Singapore Air Traffic Control Cen"
type input "Singapore Air Traffic Control Cent"
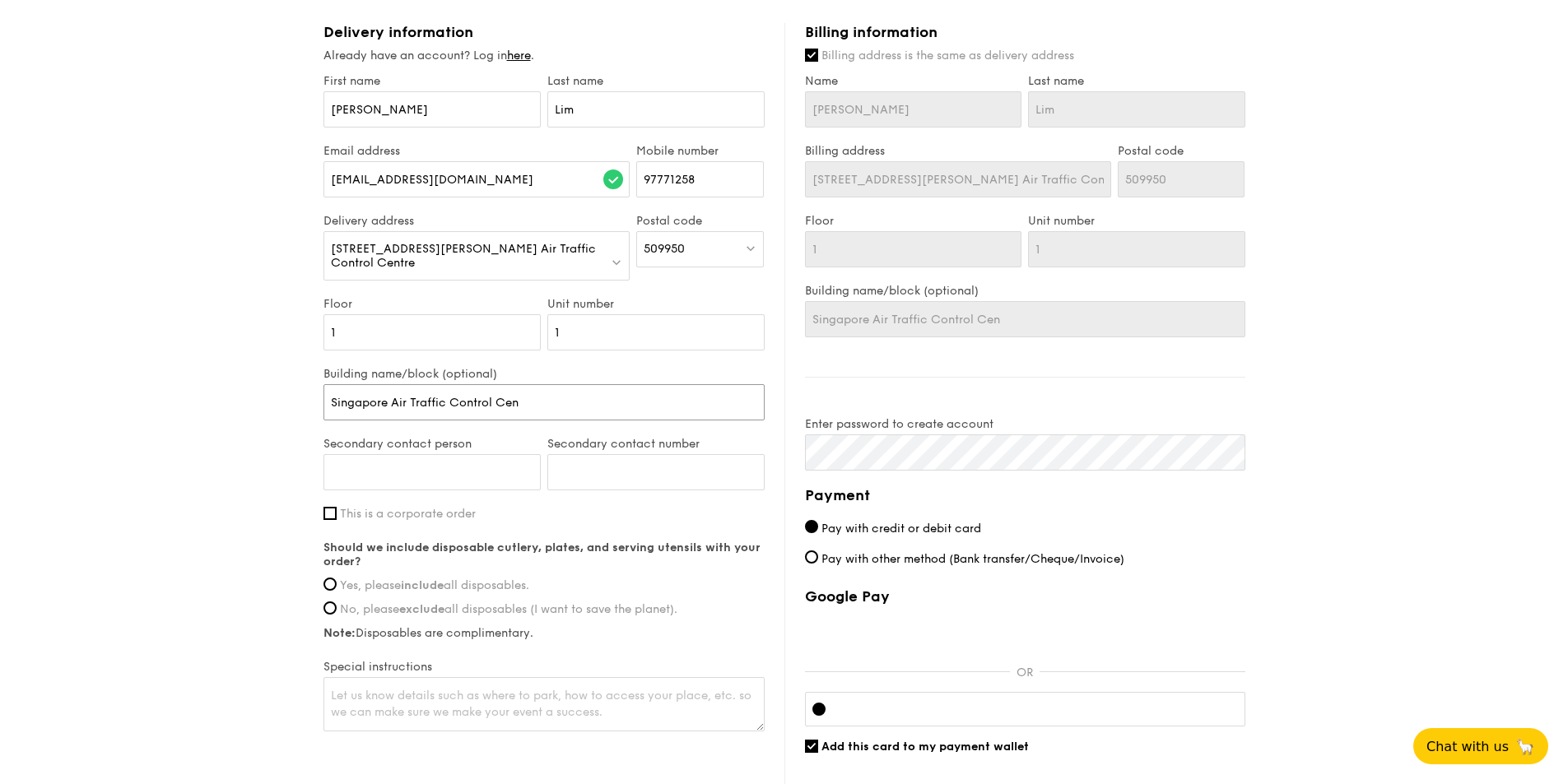
type input "Singapore Air Traffic Control Cent"
type input "Singapore Air Traffic Control Centr"
type input "Singapore Air Traffic Control Centre"
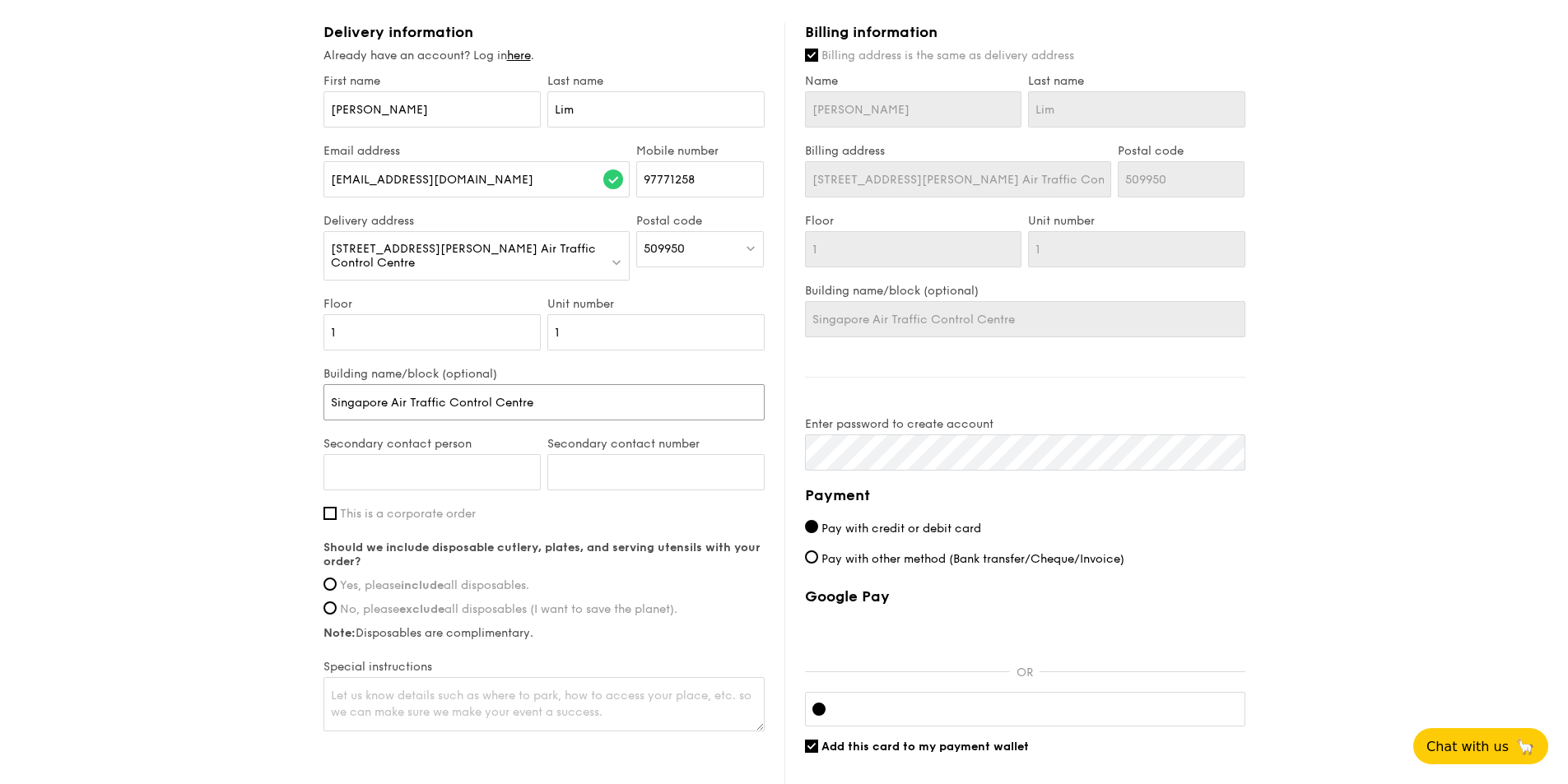
type input "Singapore Air Traffic Control Centre"
type input "Ros"
click at [598, 459] on input "Secondary contact number" at bounding box center [656, 472] width 218 height 36
type input "81899525"
click at [246, 483] on div "1 - Select menu 2 - Select items 3 - Check out Mini Buffet $21.80 /guest ($23.7…" at bounding box center [784, 36] width 1568 height 1718
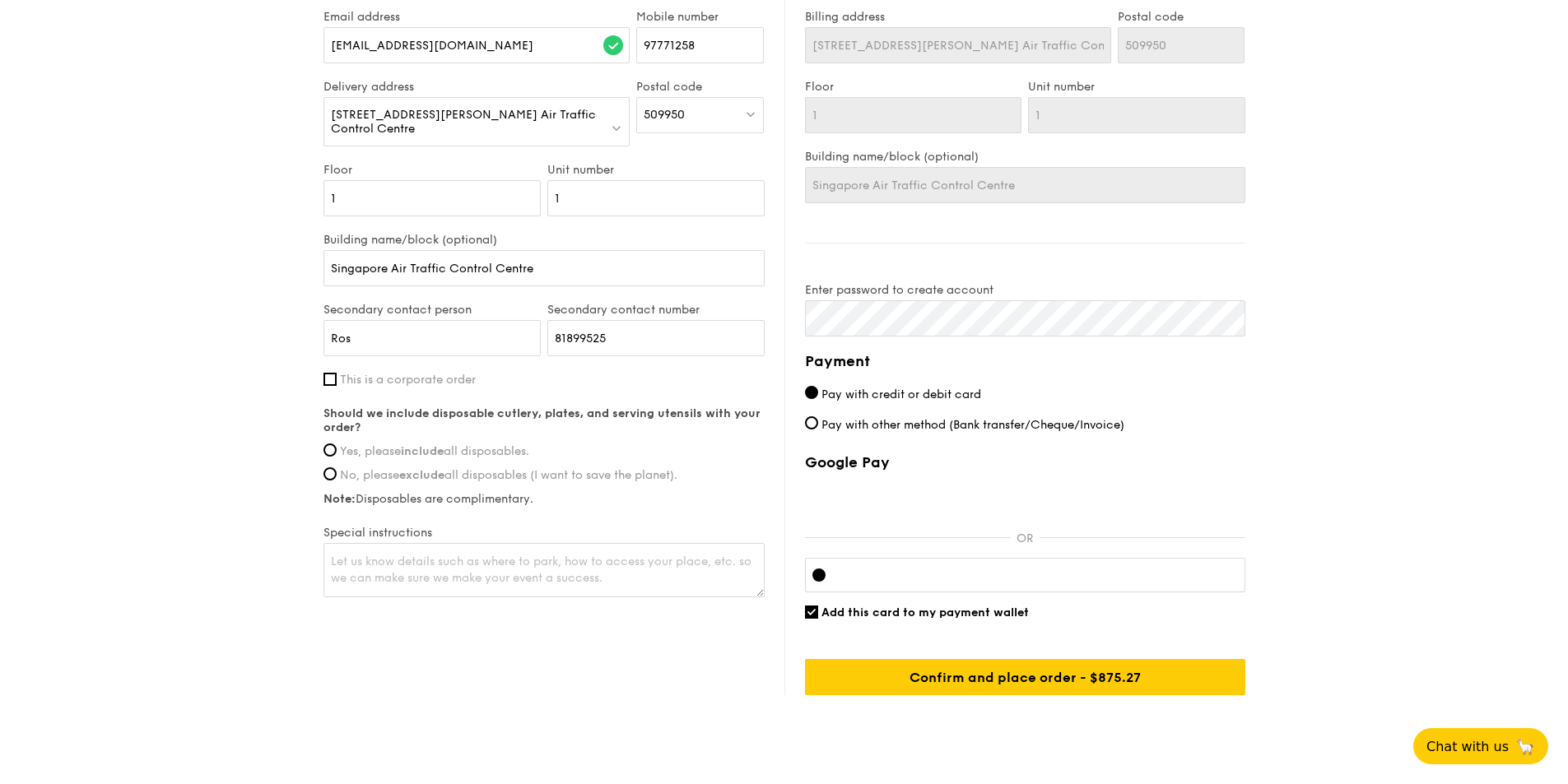
scroll to position [987, 0]
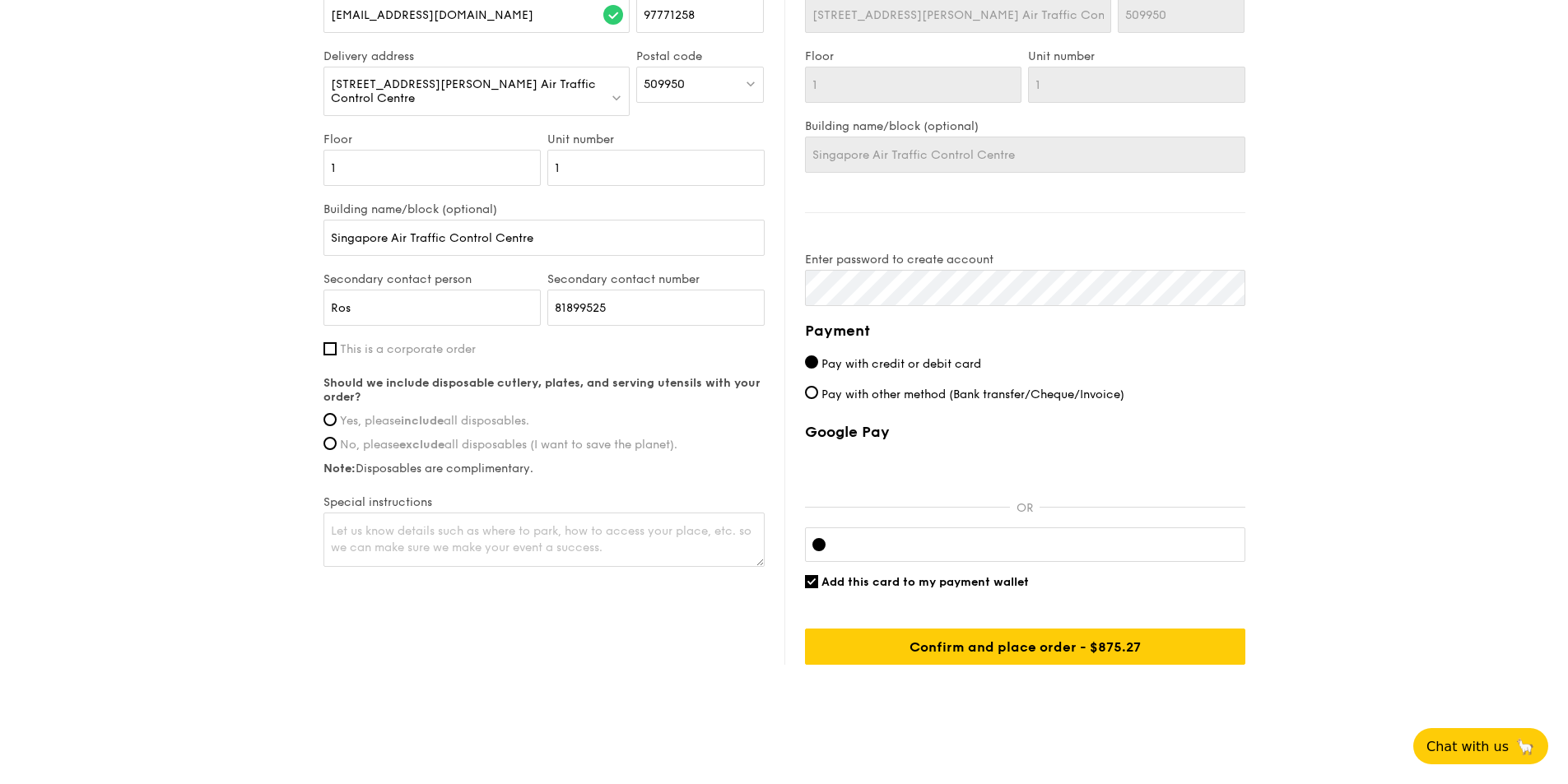
click at [329, 427] on label "Yes, please include all disposables." at bounding box center [544, 421] width 441 height 14
click at [329, 427] on input "Yes, please include all disposables." at bounding box center [330, 420] width 13 height 13
radio input "true"
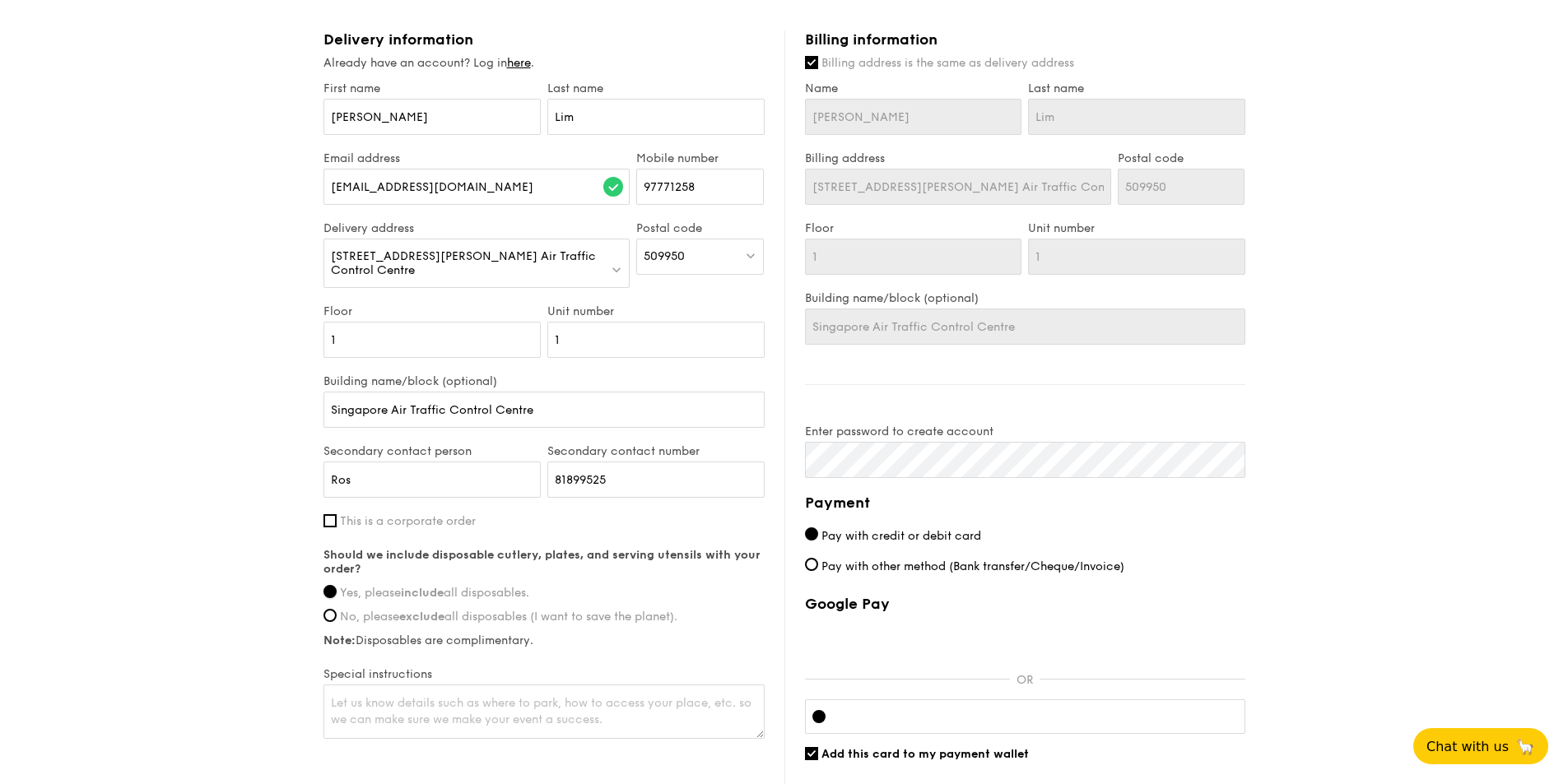
scroll to position [823, 0]
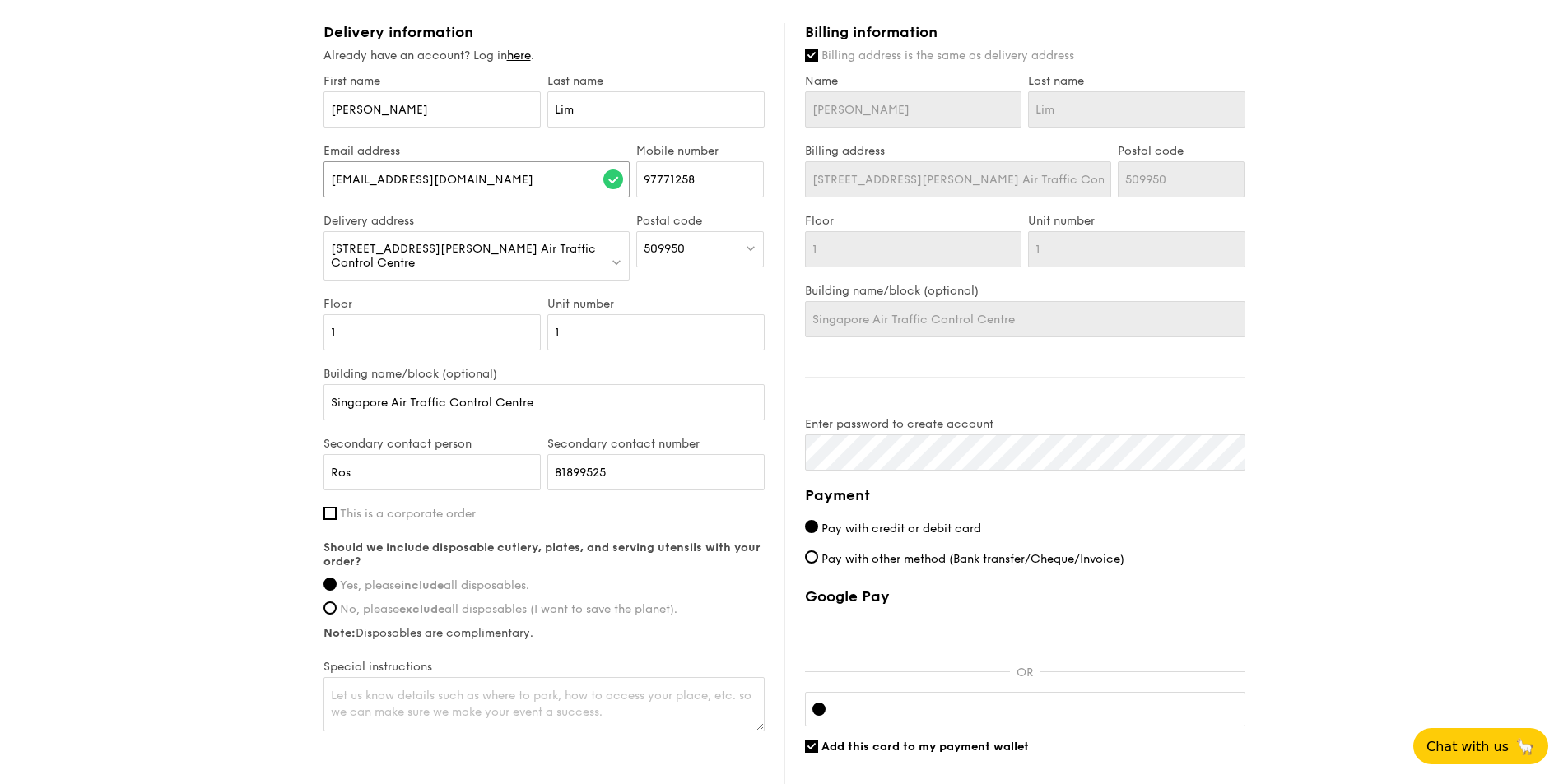
drag, startPoint x: 525, startPoint y: 180, endPoint x: 180, endPoint y: 170, distance: 345.1
click at [180, 170] on div "1 - Select menu 2 - Select items 3 - Check out Mini Buffet $21.80 /guest ($23.7…" at bounding box center [784, 36] width 1568 height 1718
type input "[EMAIL_ADDRESS][DOMAIN_NAME]"
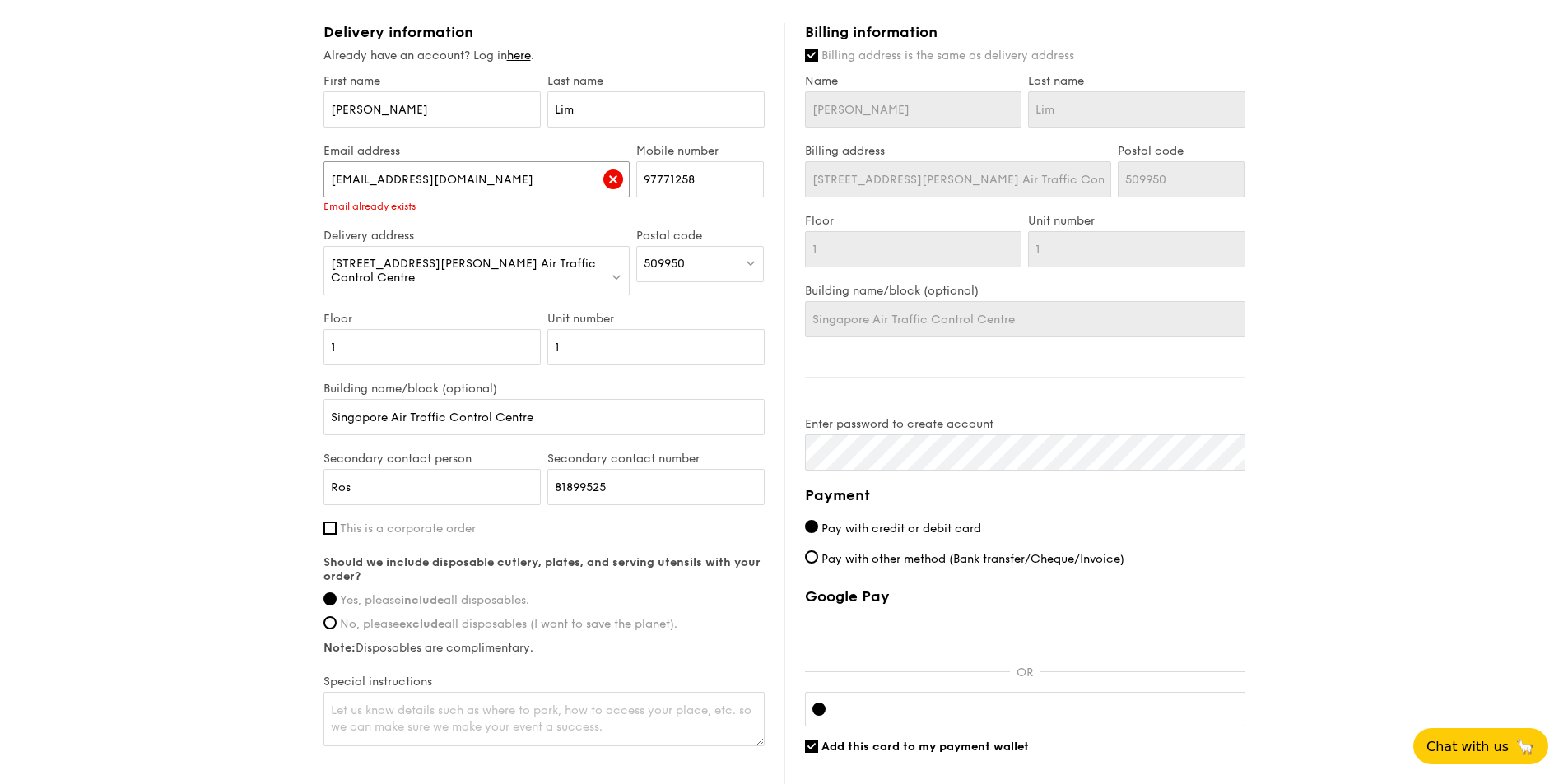
scroll to position [987, 0]
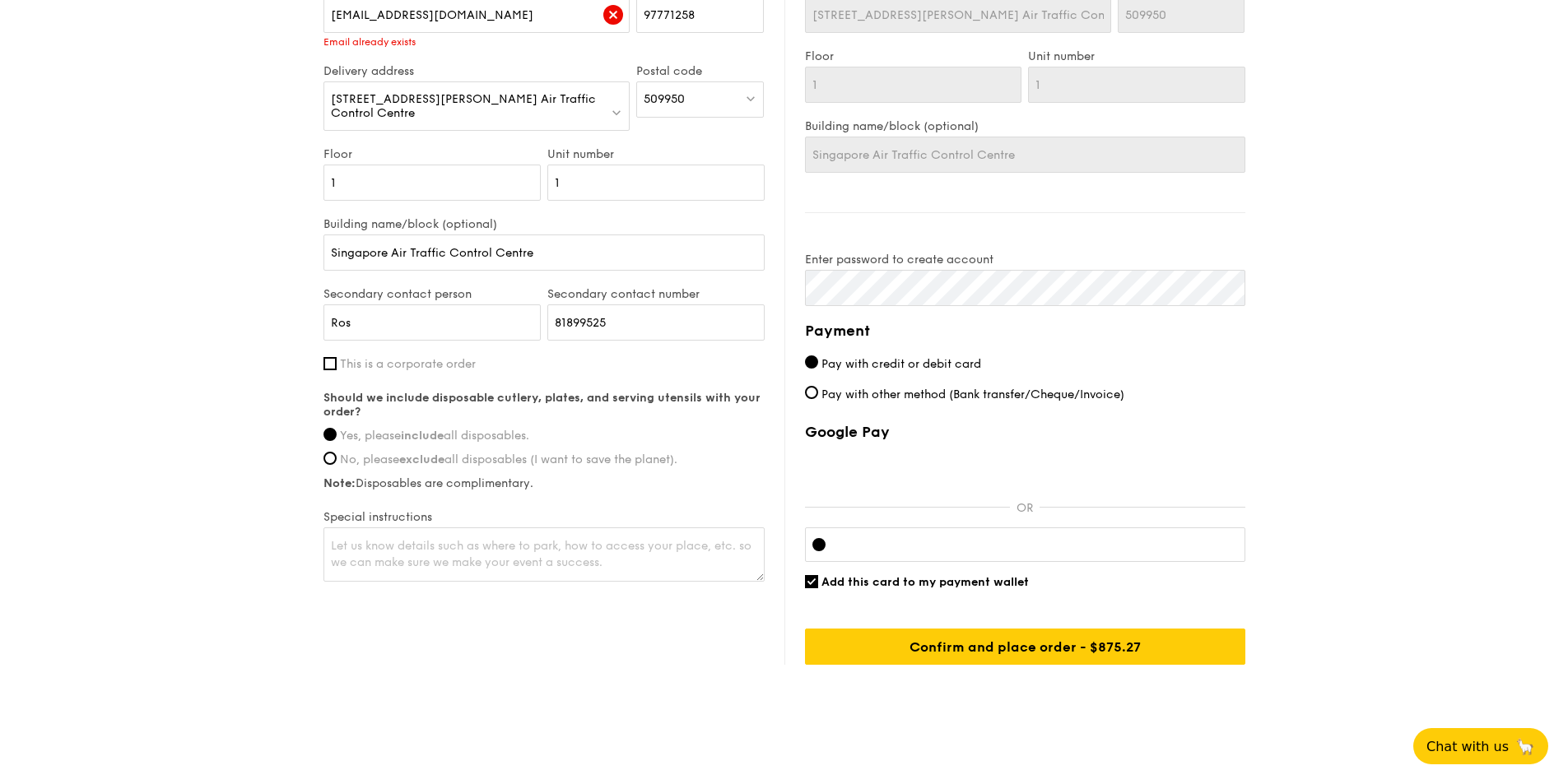
click at [1205, 352] on div "Payment Pay with credit or debit card Pay with other method (Bank transfer/Cheq…" at bounding box center [1025, 492] width 440 height 346
click at [1009, 529] on div at bounding box center [1025, 544] width 440 height 35
click at [972, 553] on div at bounding box center [1025, 544] width 440 height 35
click at [883, 553] on div at bounding box center [1025, 544] width 440 height 35
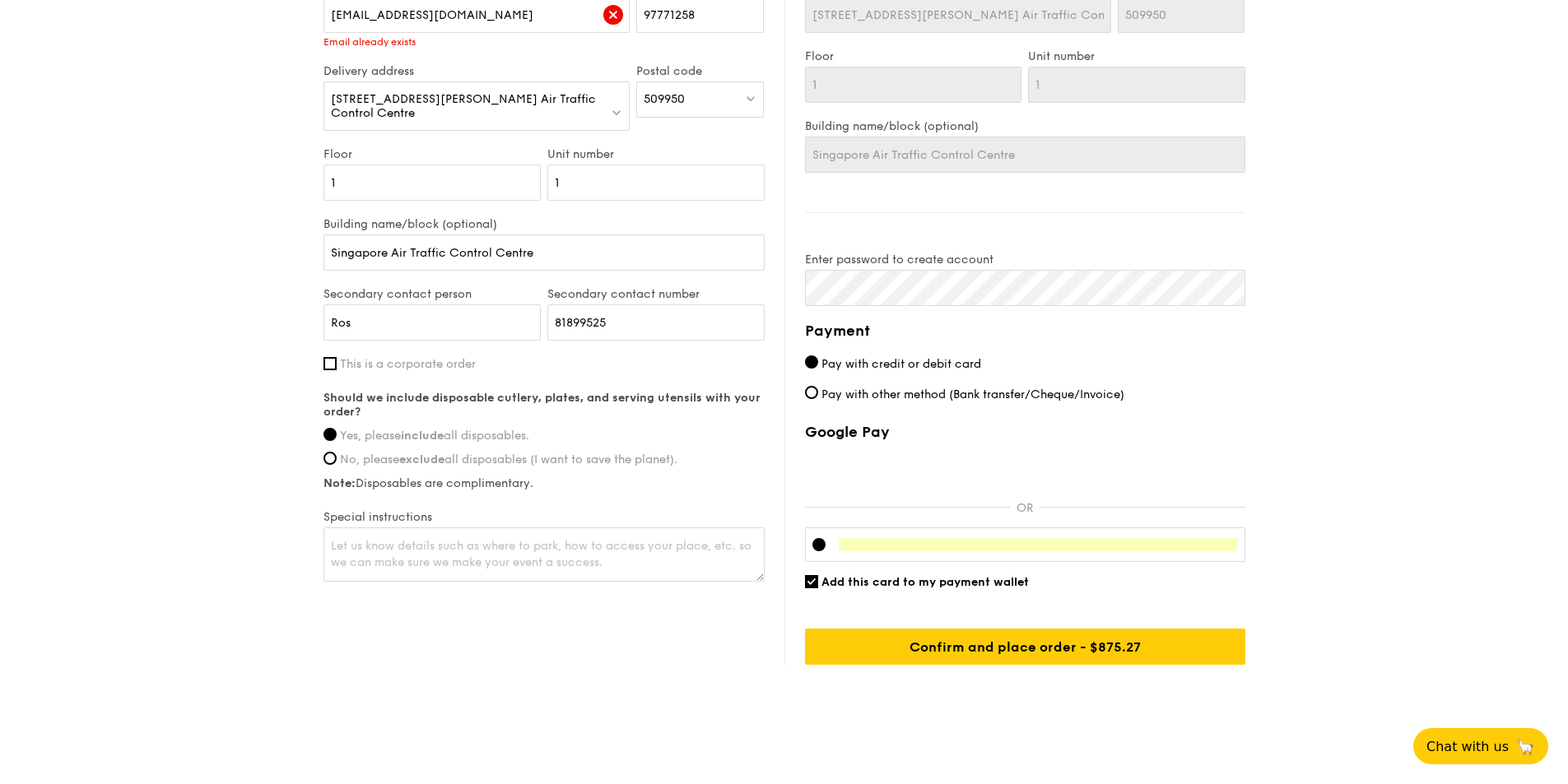
click at [857, 584] on span "Add this card to my payment wallet" at bounding box center [925, 581] width 208 height 14
click at [818, 584] on input "Add this card to my payment wallet" at bounding box center [812, 581] width 13 height 13
checkbox input "false"
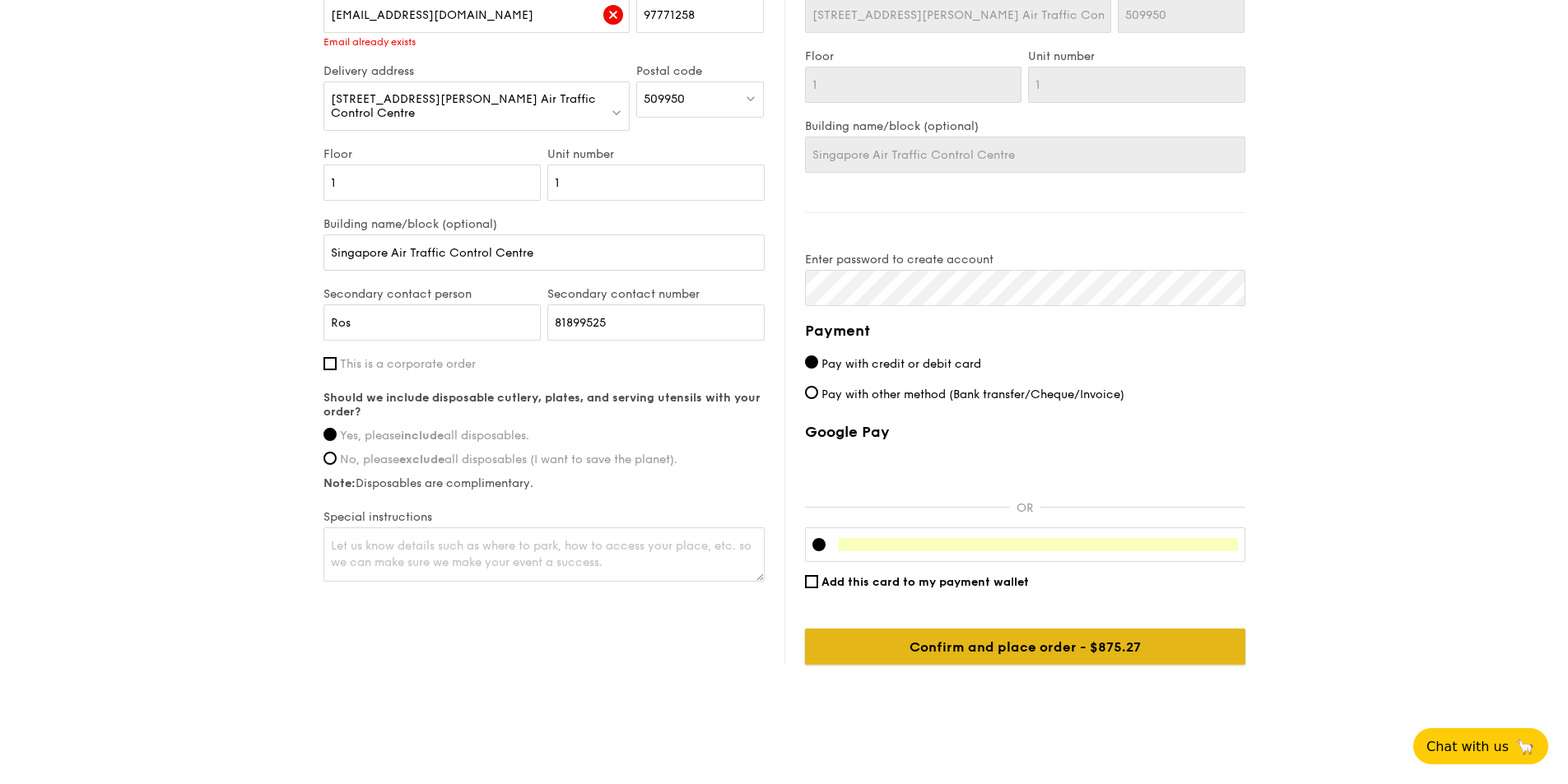
click at [1107, 652] on input "Confirm and place order - $875.27" at bounding box center [1025, 646] width 440 height 36
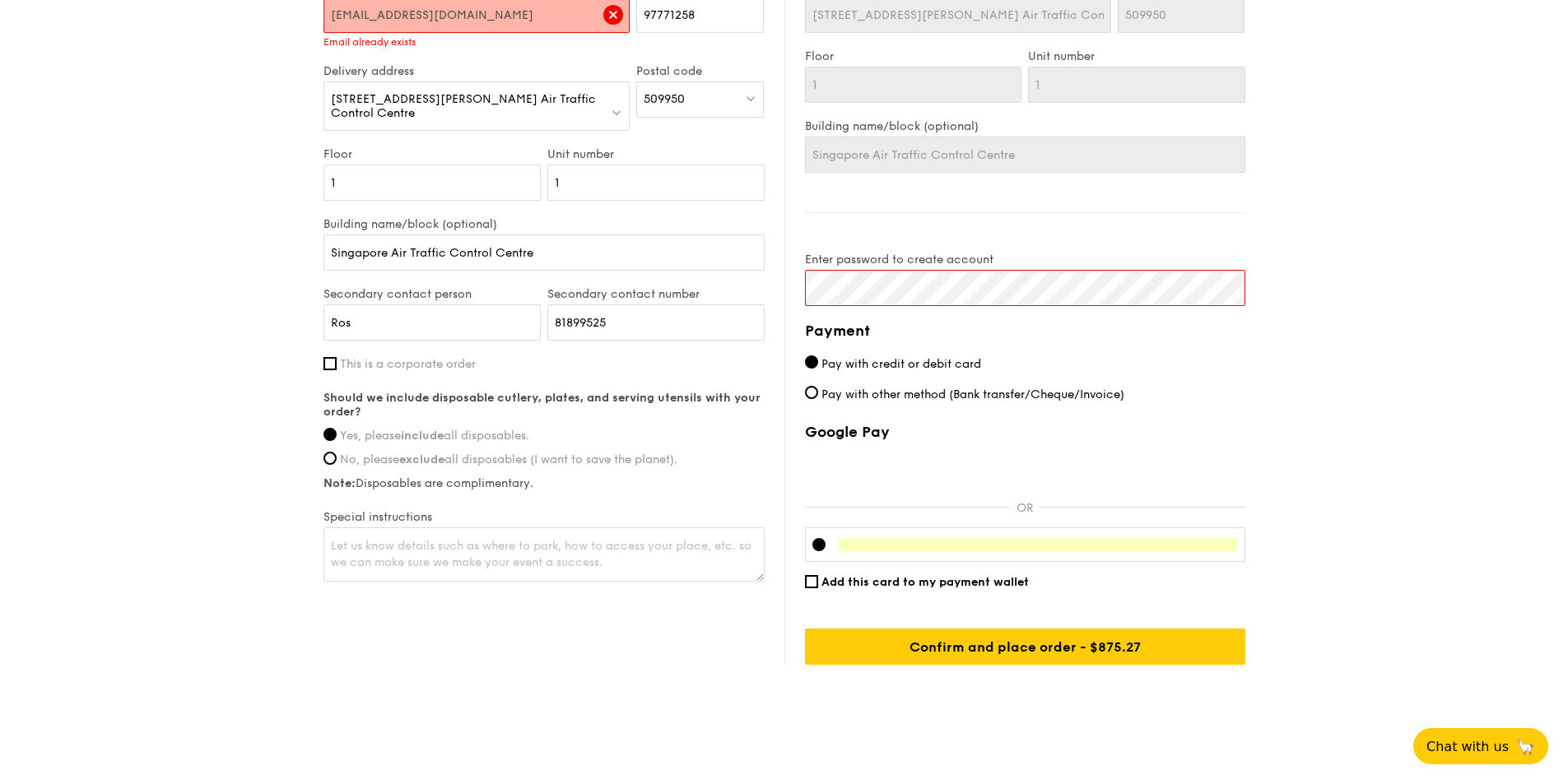
click at [564, 252] on div "Delivery information Already have an account? Log in here . First name Wei Qian…" at bounding box center [784, 261] width 922 height 806
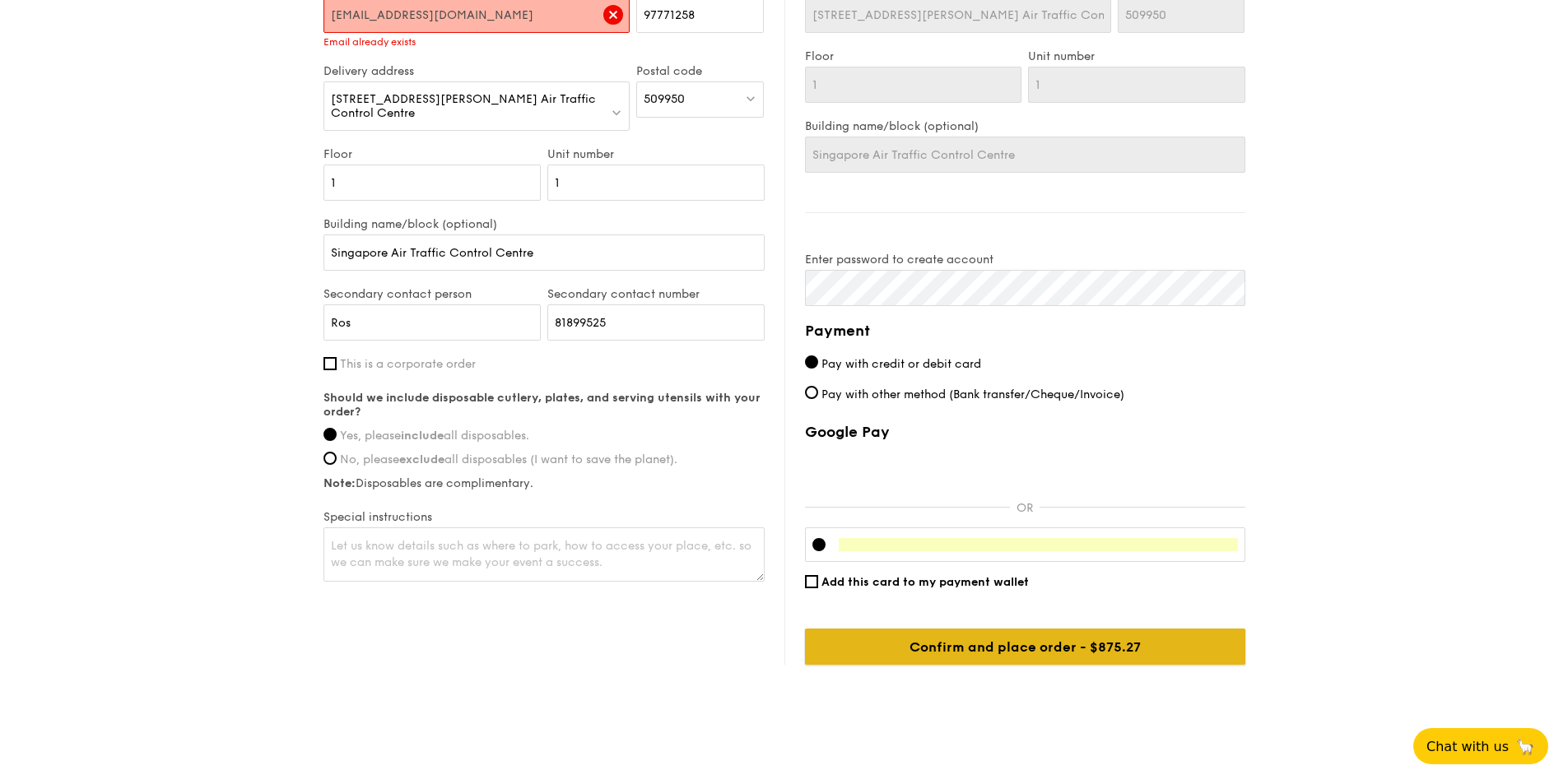
click at [1031, 660] on input "Confirm and place order - $875.27" at bounding box center [1025, 646] width 440 height 36
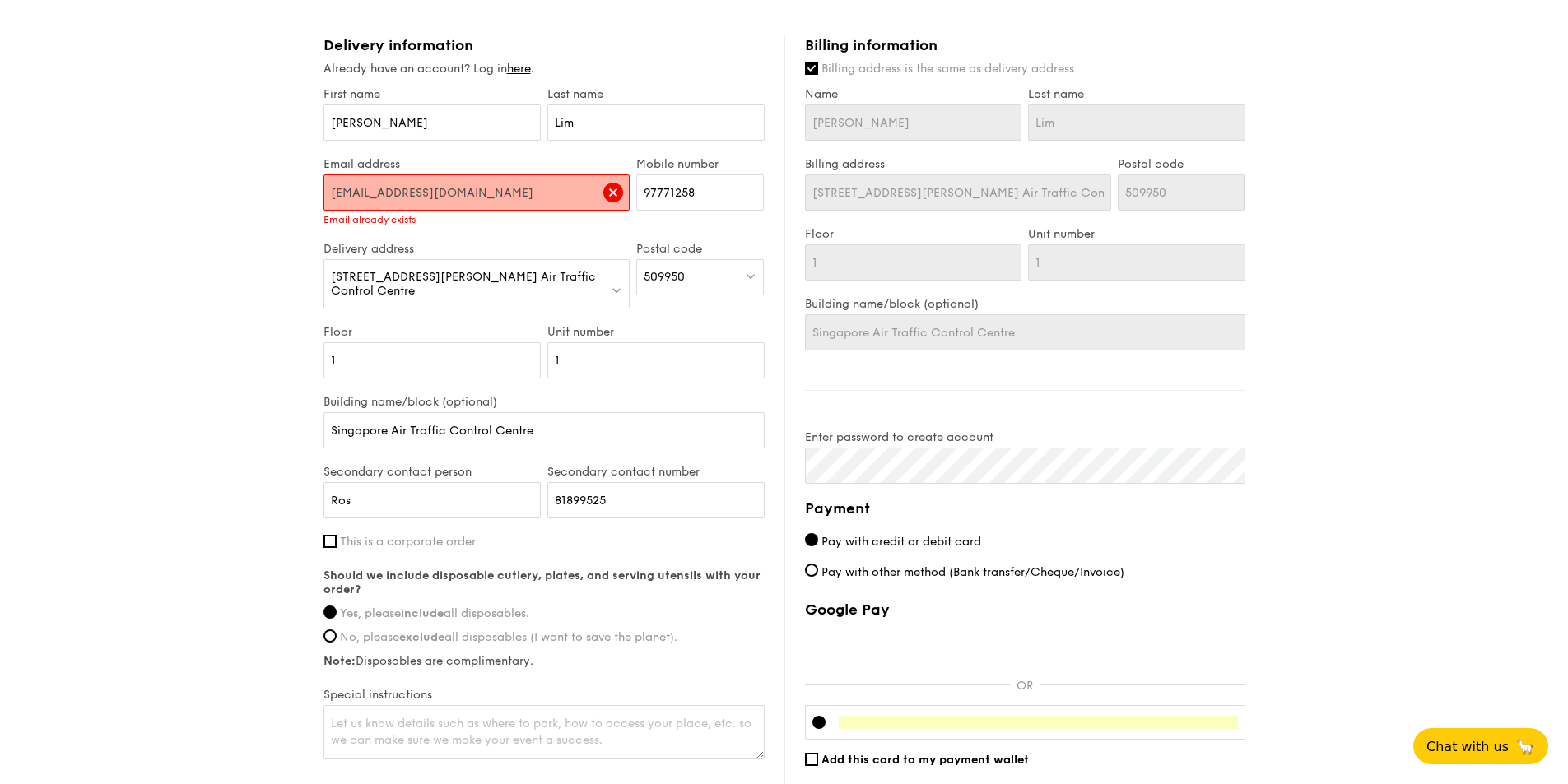
scroll to position [737, 0]
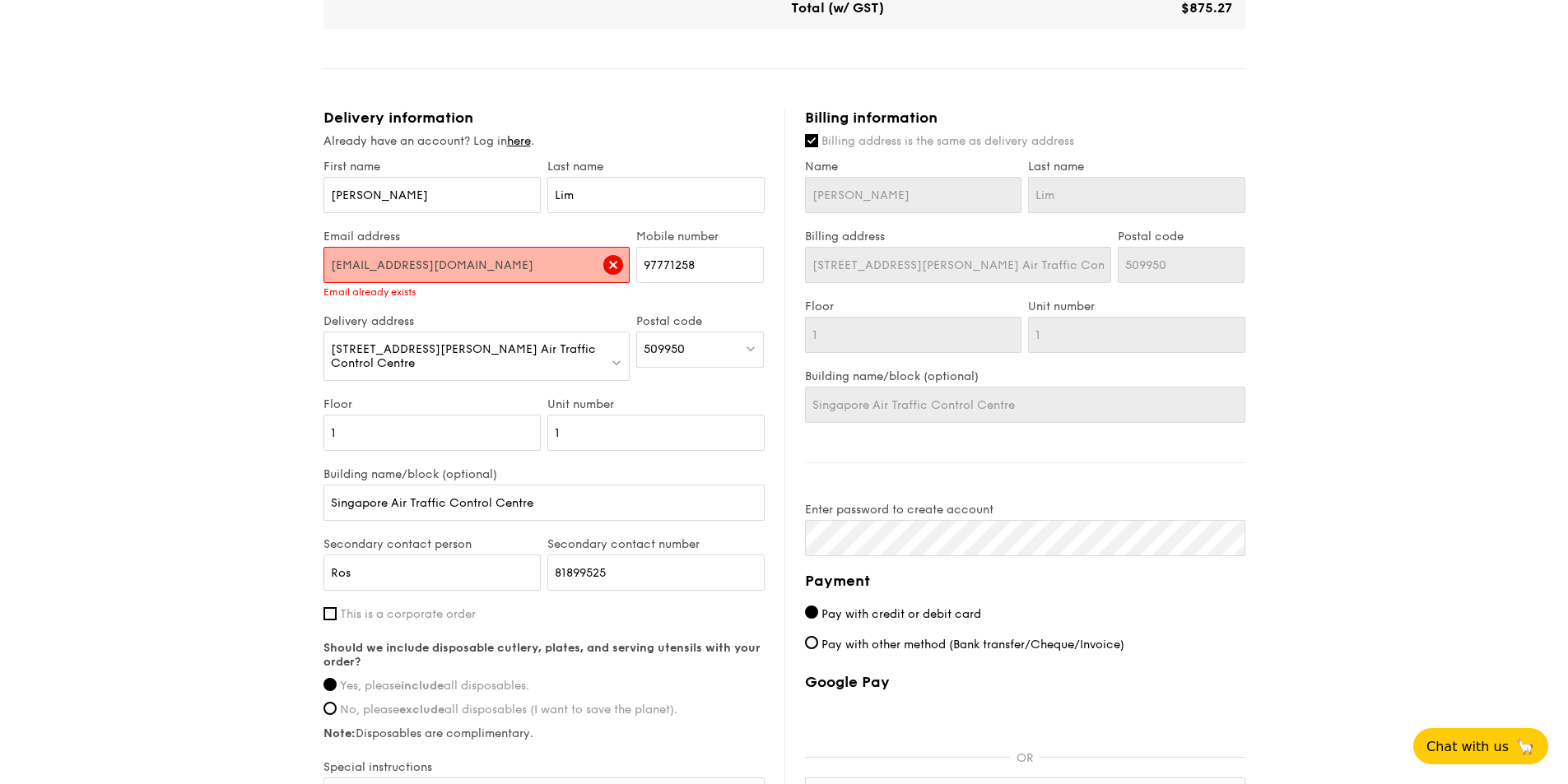
click at [381, 268] on input "[EMAIL_ADDRESS][DOMAIN_NAME]" at bounding box center [477, 265] width 307 height 36
type input "limweiqiang94@gmail.com"
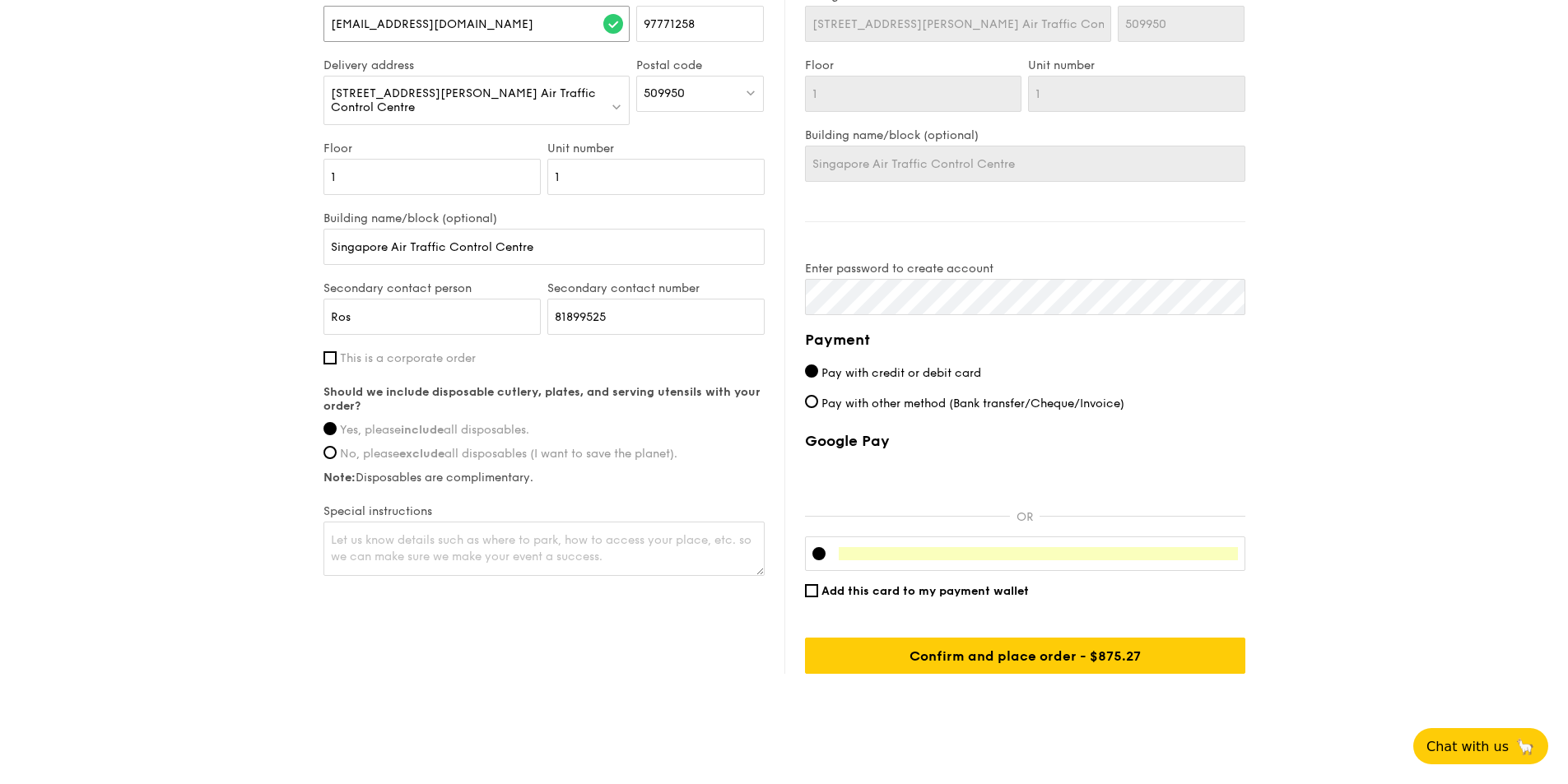
scroll to position [1000, 0]
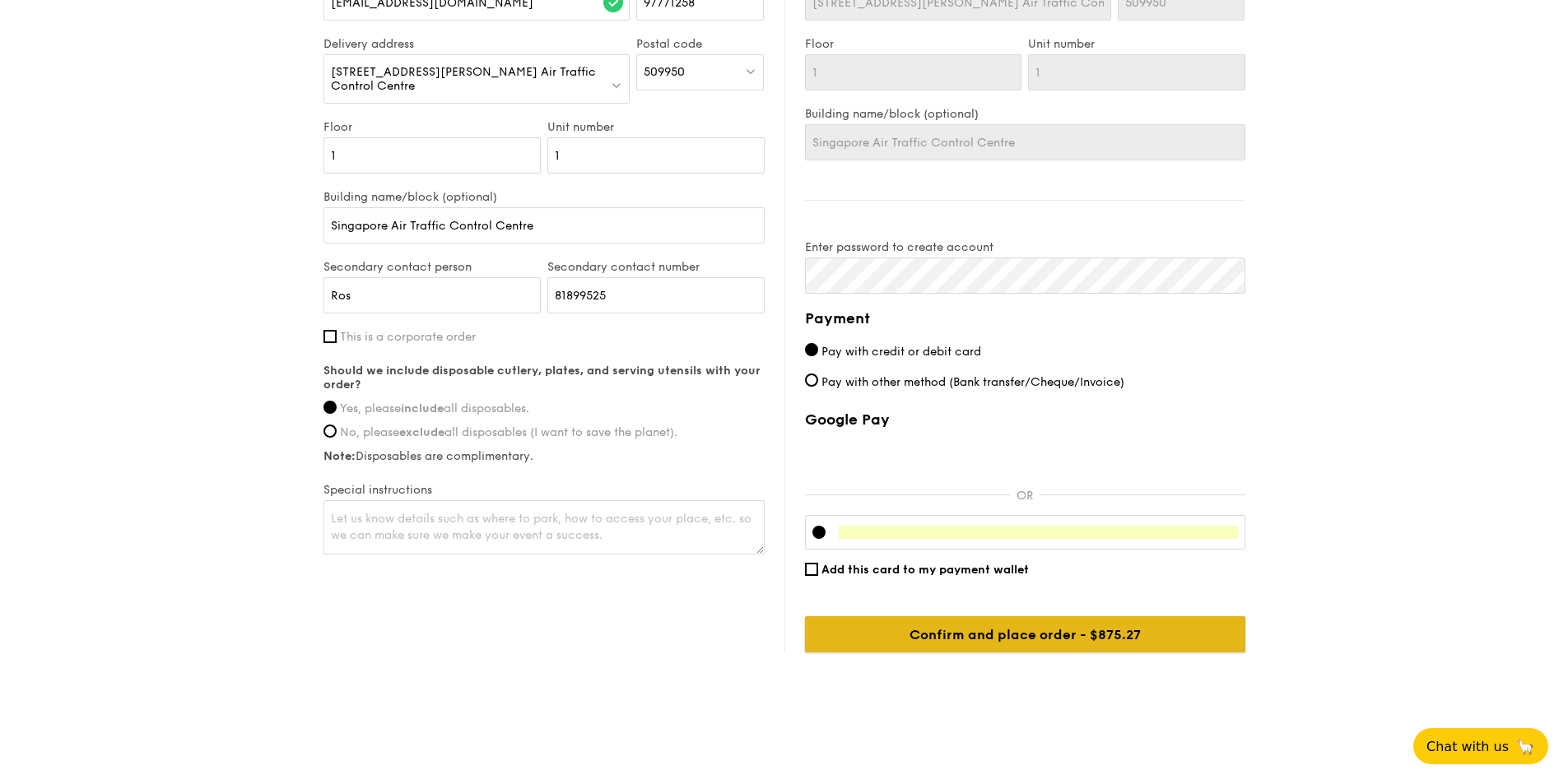
click at [1070, 648] on input "Confirm and place order - $875.27" at bounding box center [1025, 634] width 440 height 36
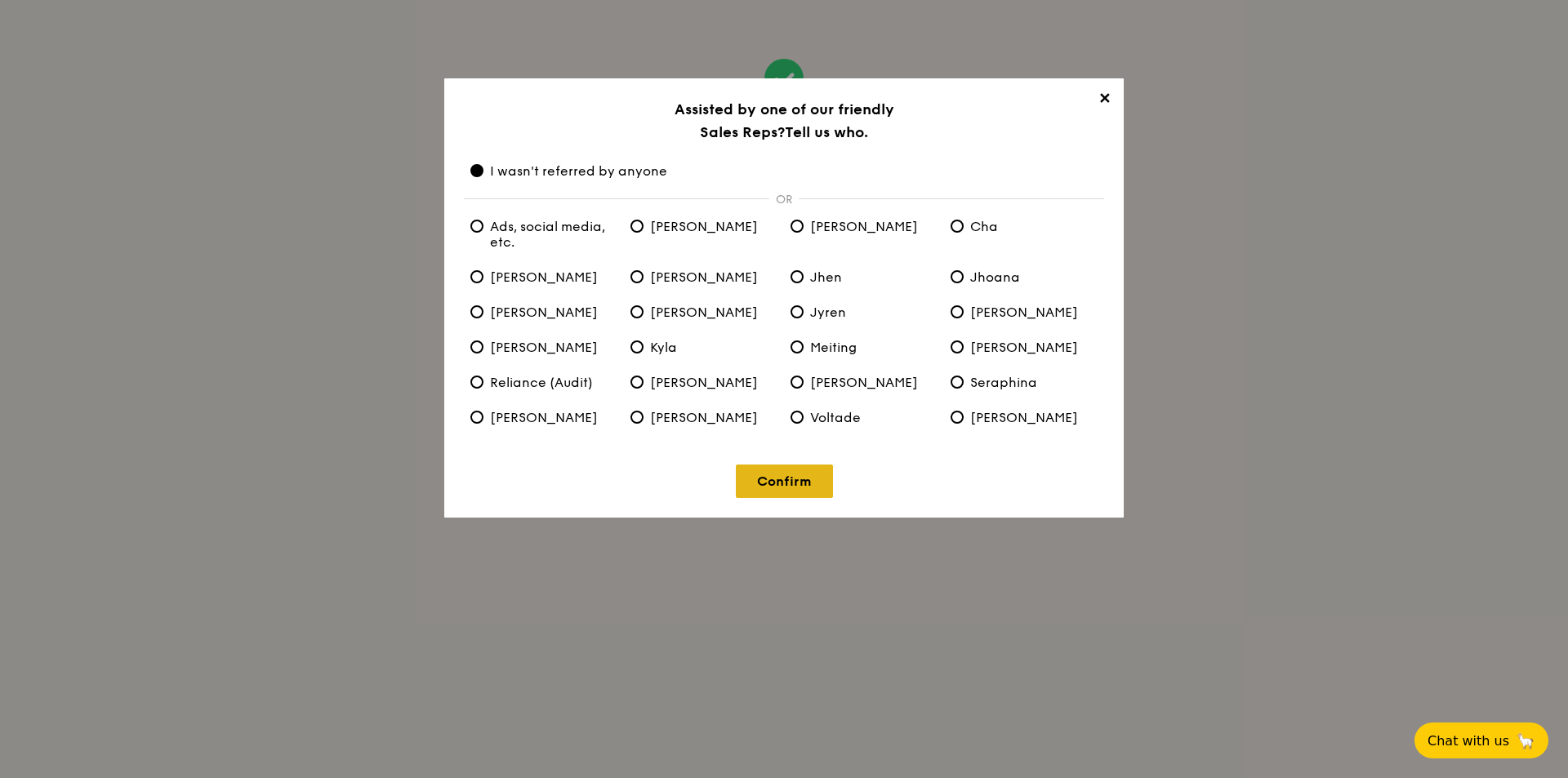
click at [790, 488] on link "Confirm" at bounding box center [784, 481] width 97 height 34
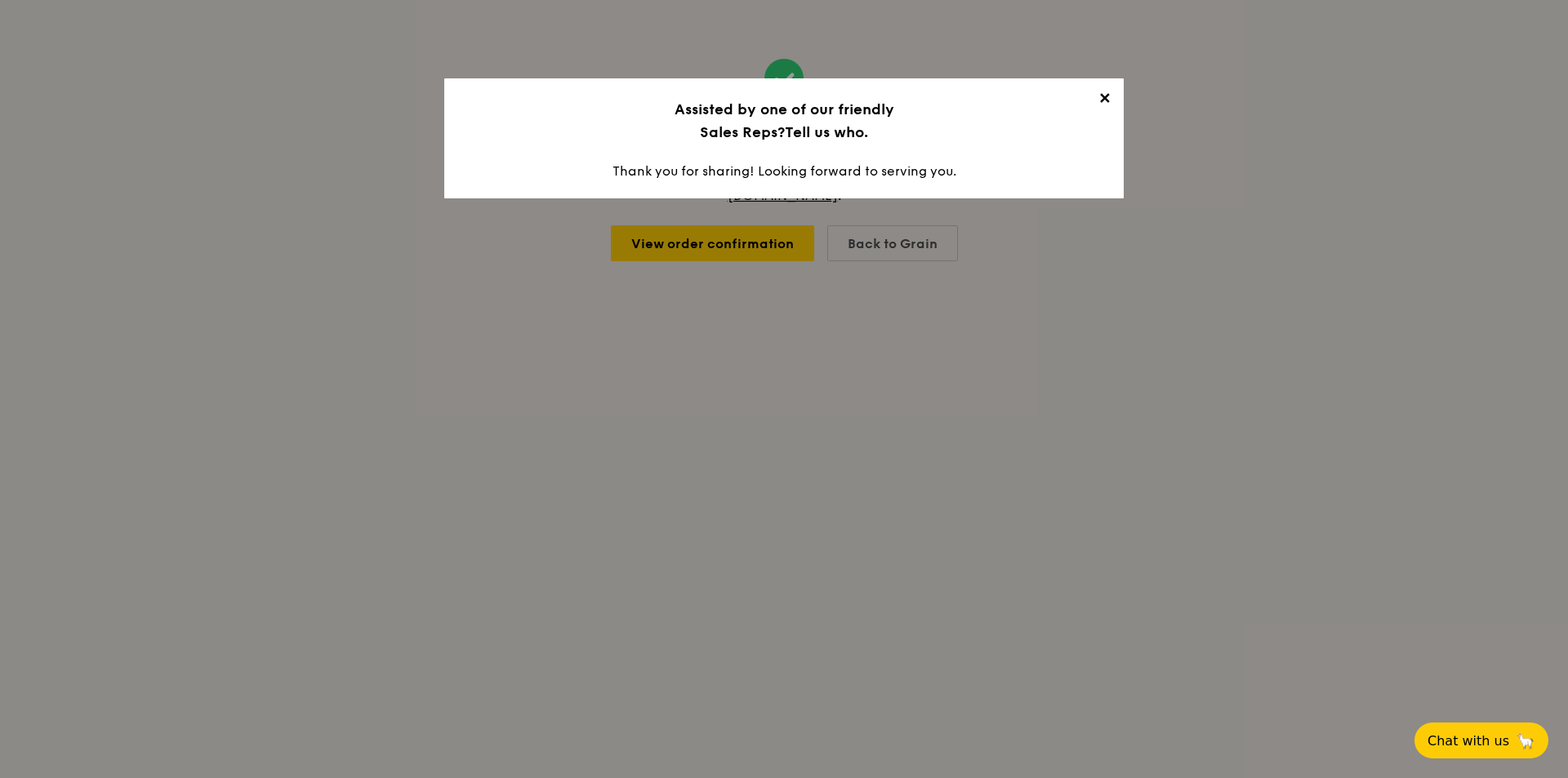
click at [1100, 96] on span "✕" at bounding box center [1104, 101] width 23 height 23
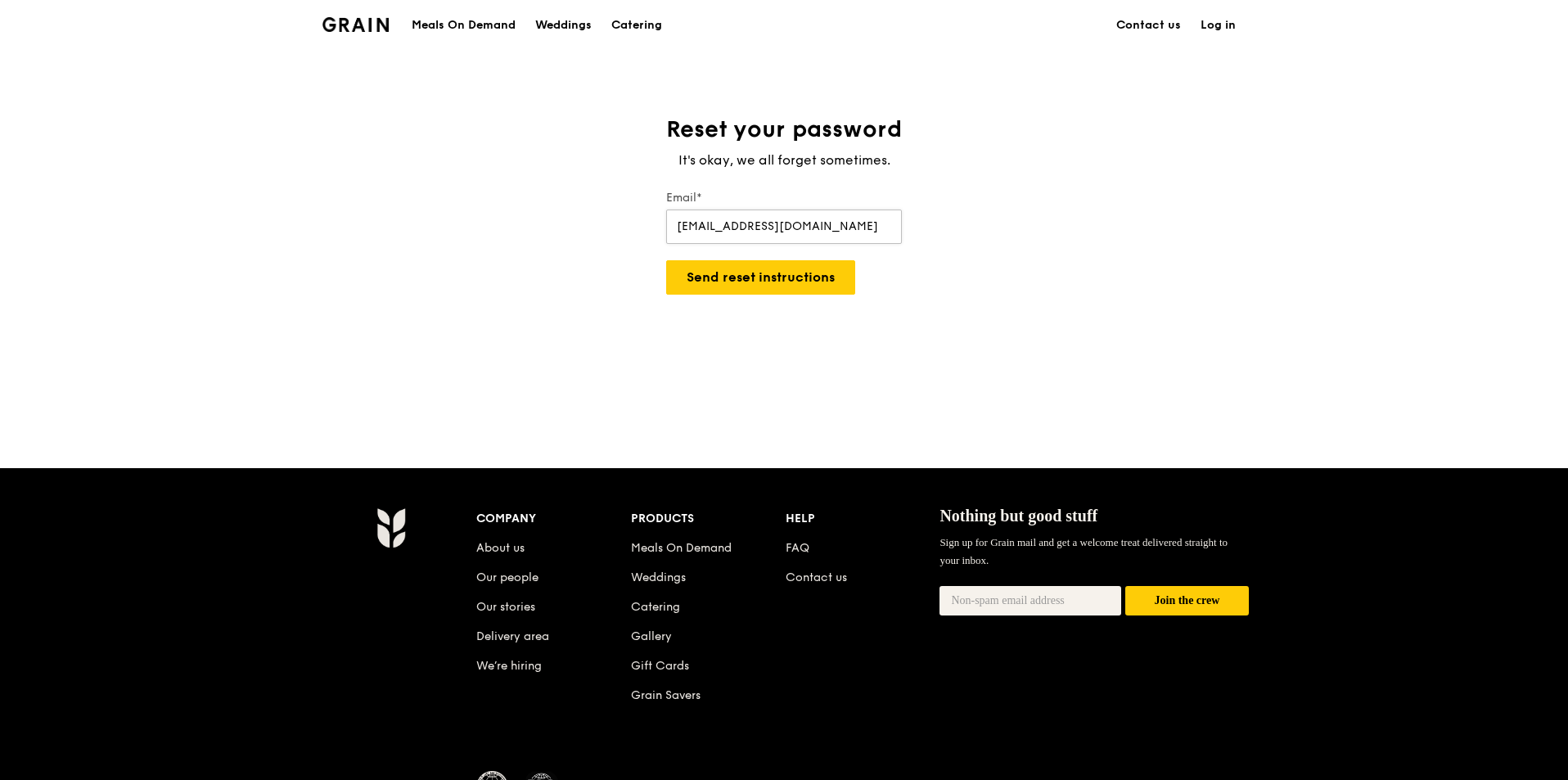
type input "[EMAIL_ADDRESS][DOMAIN_NAME]"
click at [666, 261] on button "Send reset instructions" at bounding box center [760, 278] width 189 height 34
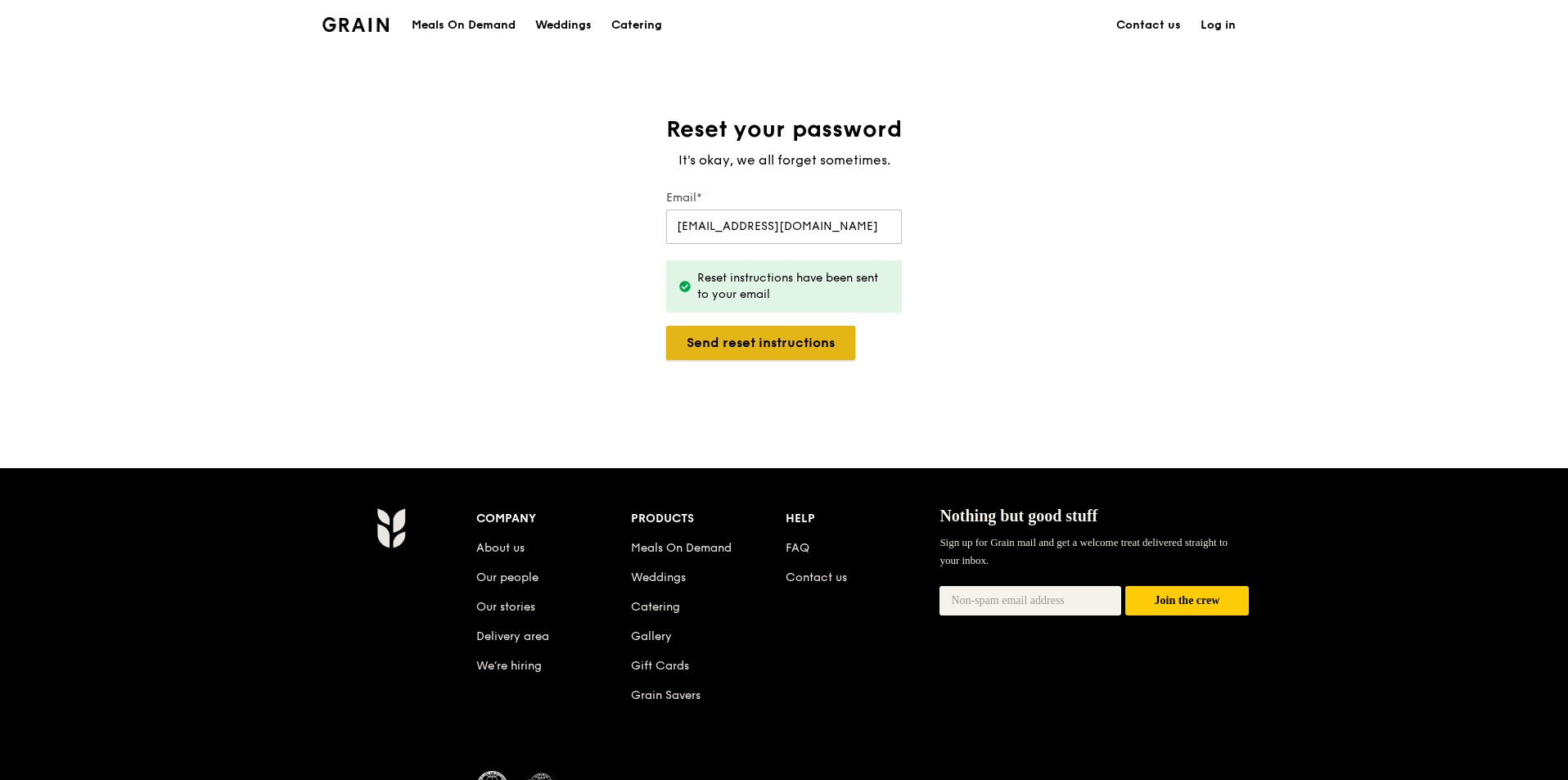
click at [768, 337] on button "Send reset instructions" at bounding box center [760, 343] width 189 height 34
click at [1234, 20] on link "Log in" at bounding box center [1218, 25] width 55 height 49
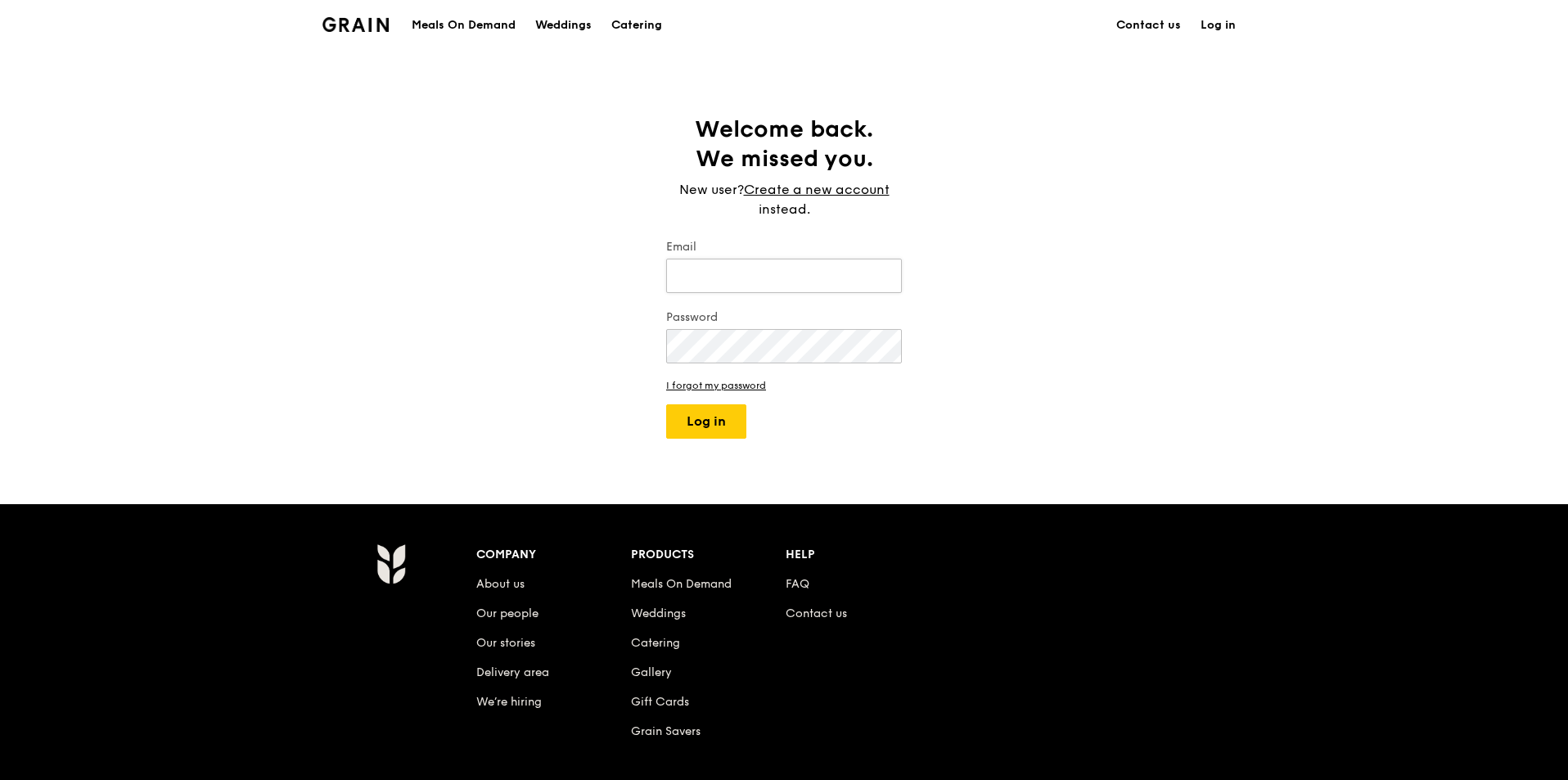
click at [816, 268] on input "Email" at bounding box center [784, 276] width 236 height 34
click at [815, 267] on input "Email" at bounding box center [784, 276] width 236 height 34
type input "[EMAIL_ADDRESS][DOMAIN_NAME]"
click at [666, 405] on button "Log in" at bounding box center [706, 422] width 80 height 34
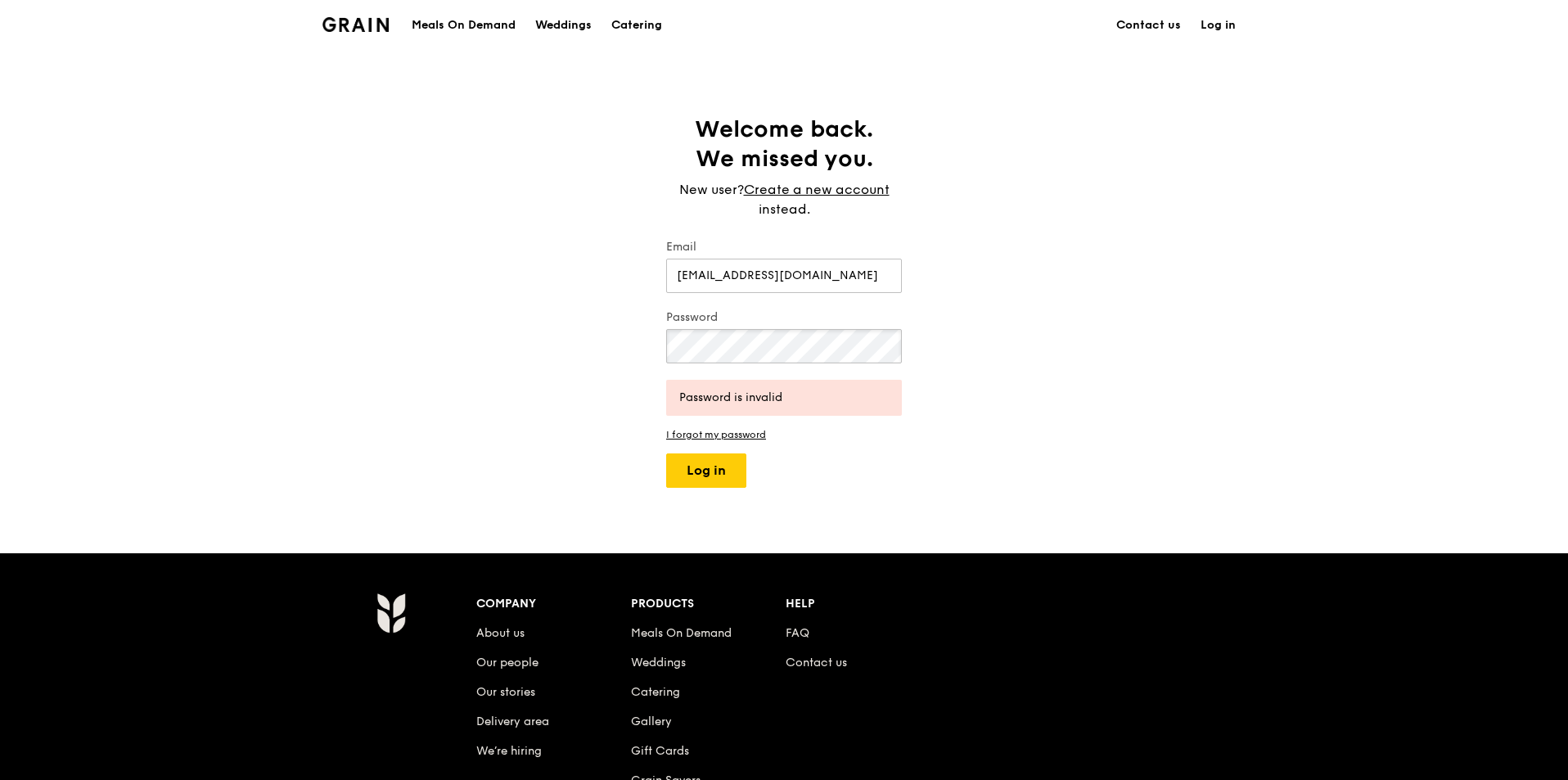
click at [666, 453] on button "Log in" at bounding box center [706, 470] width 80 height 34
